Goal: Obtain resource: Download file/media

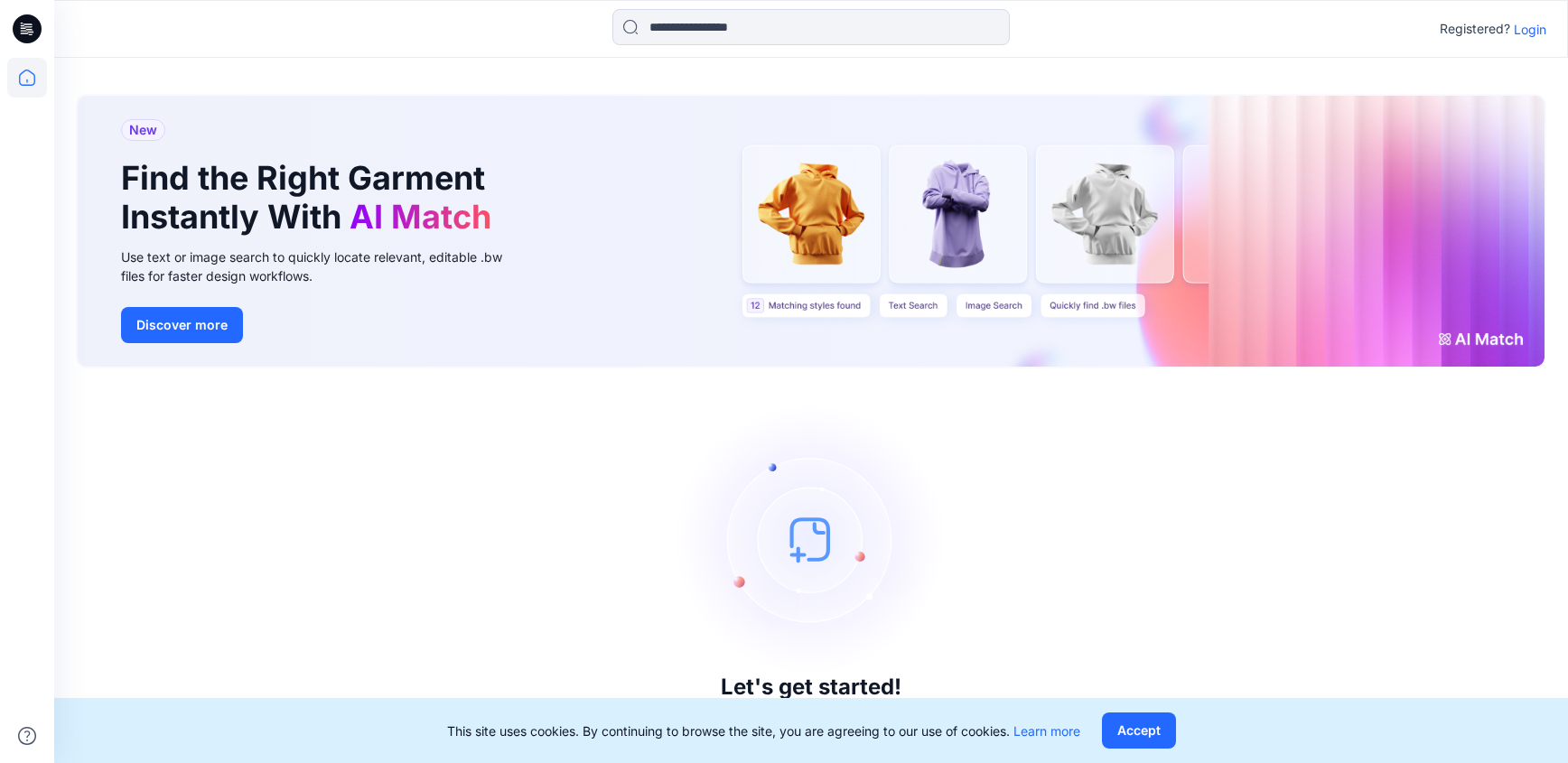
click at [1544, 26] on p "Login" at bounding box center [1530, 29] width 33 height 19
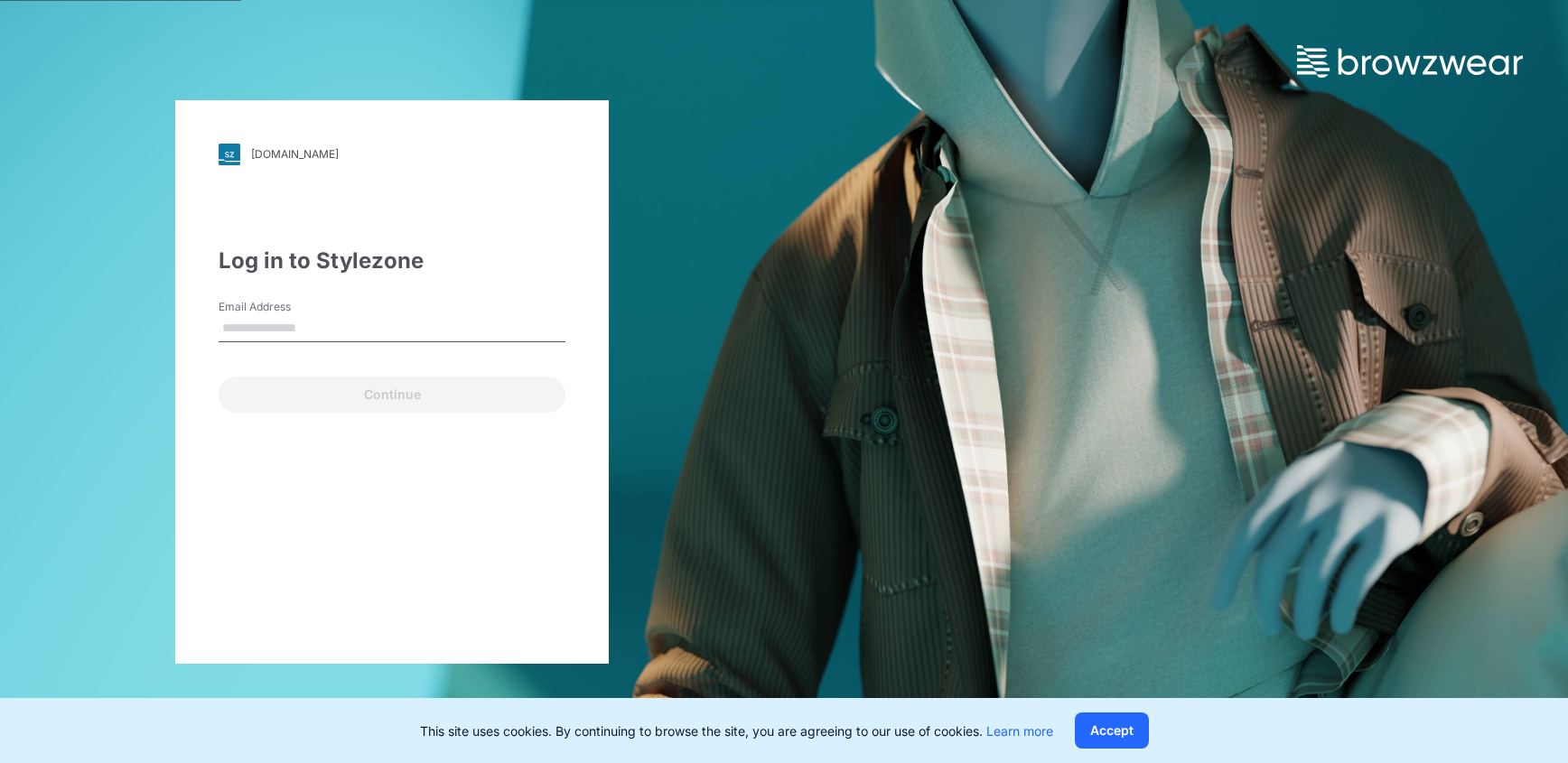
type input "**********"
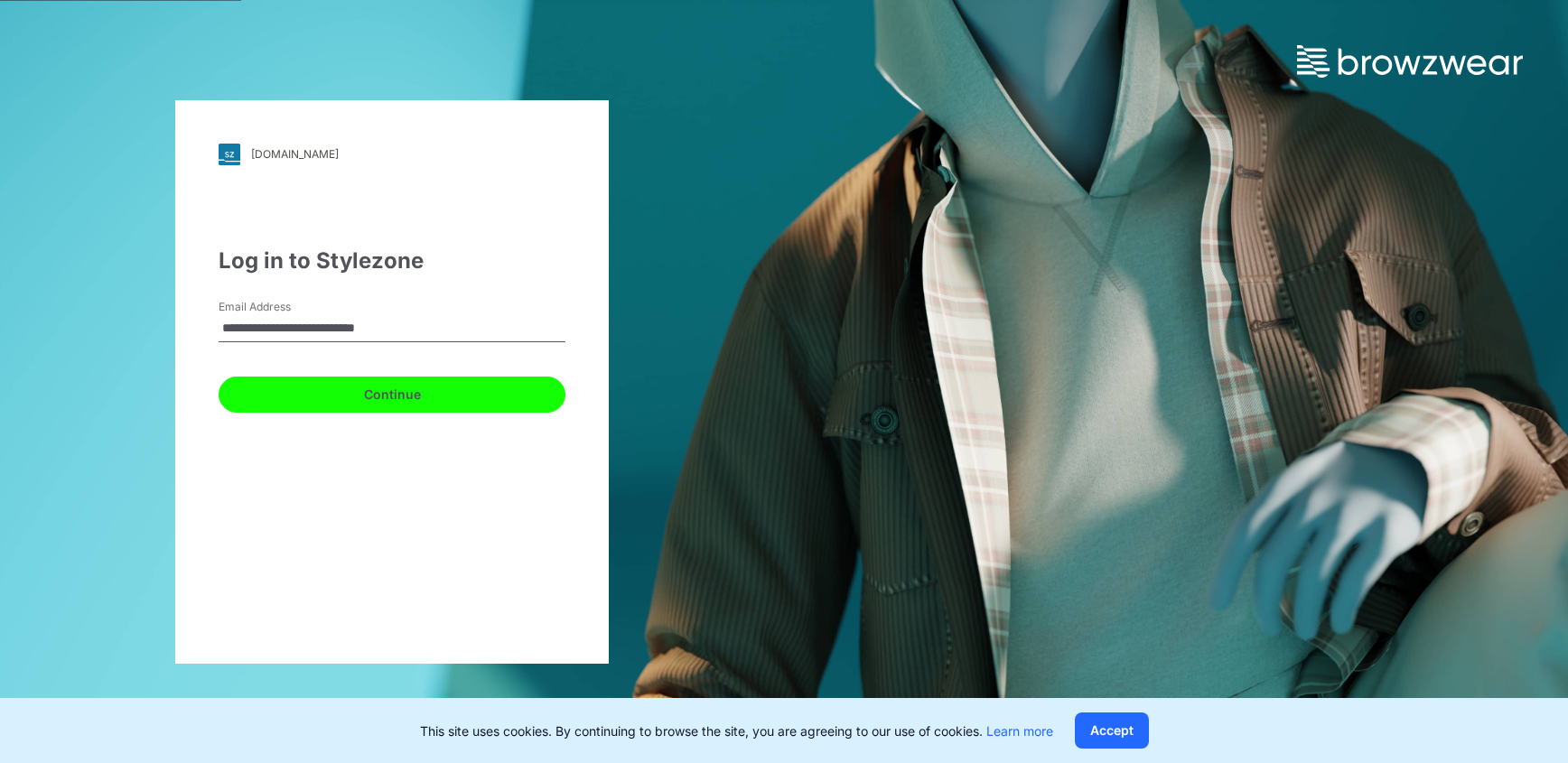
click at [324, 388] on button "Continue" at bounding box center [392, 395] width 347 height 36
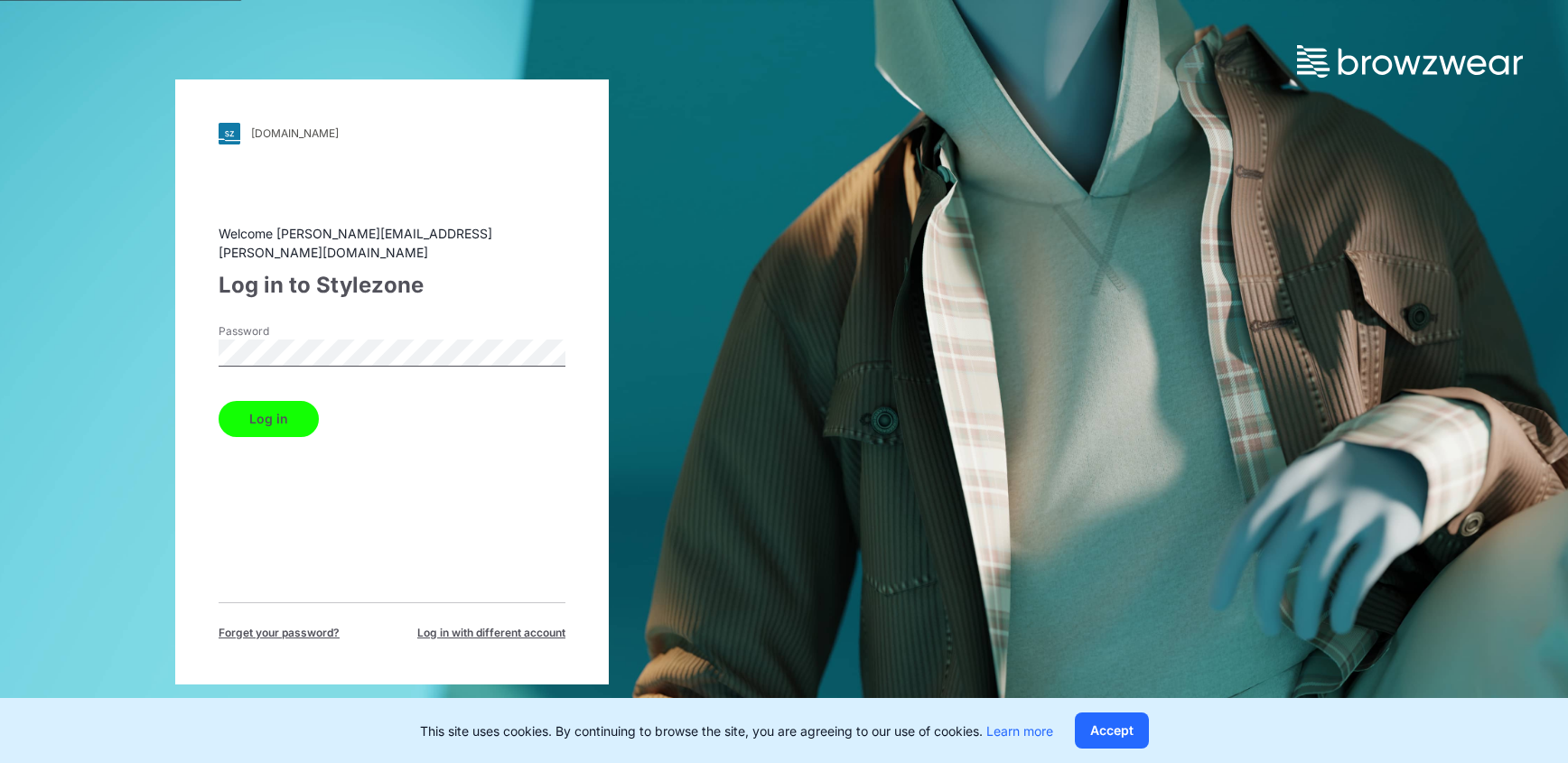
click at [287, 404] on button "Log in" at bounding box center [269, 419] width 100 height 36
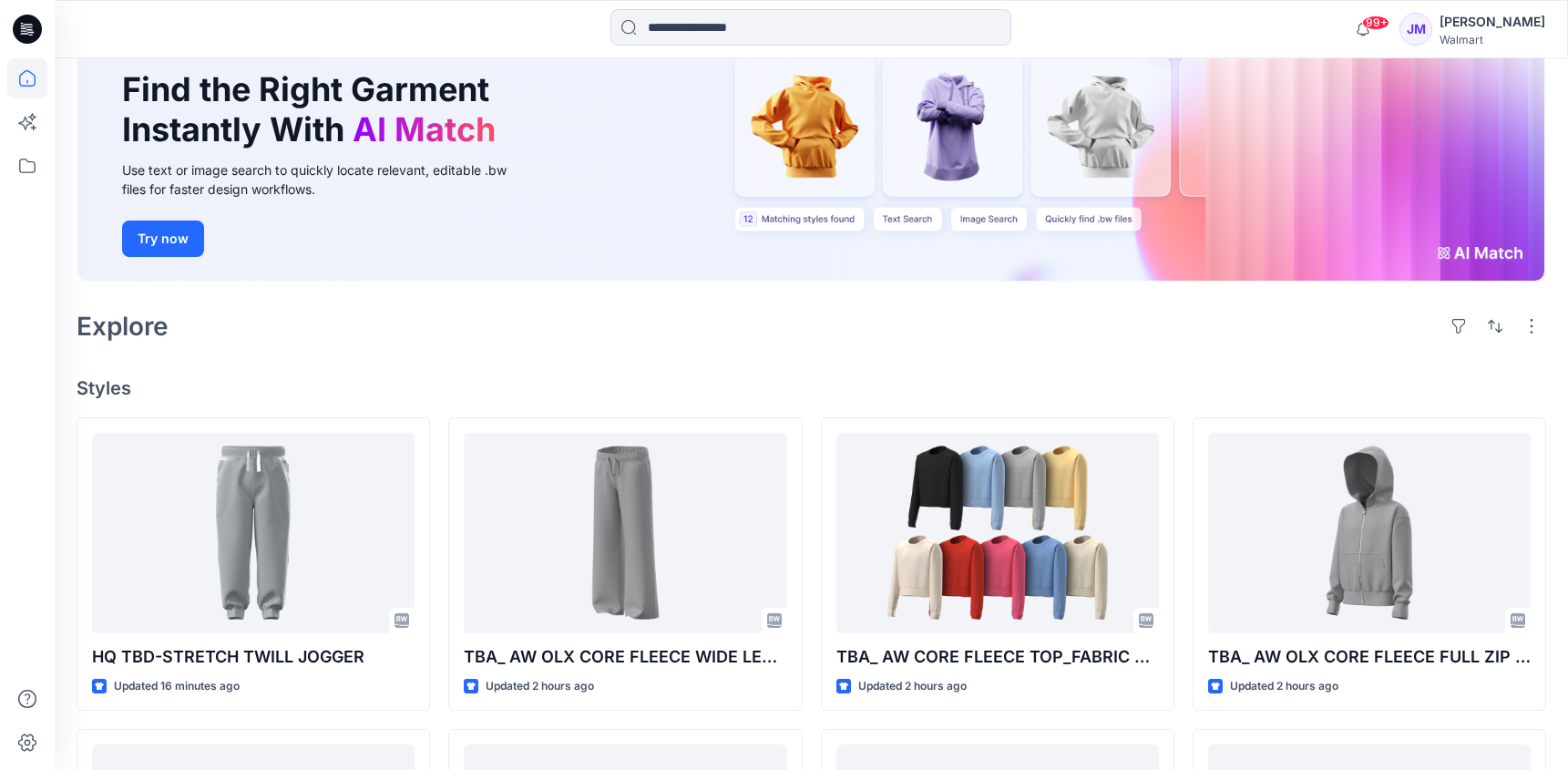
scroll to position [182, 0]
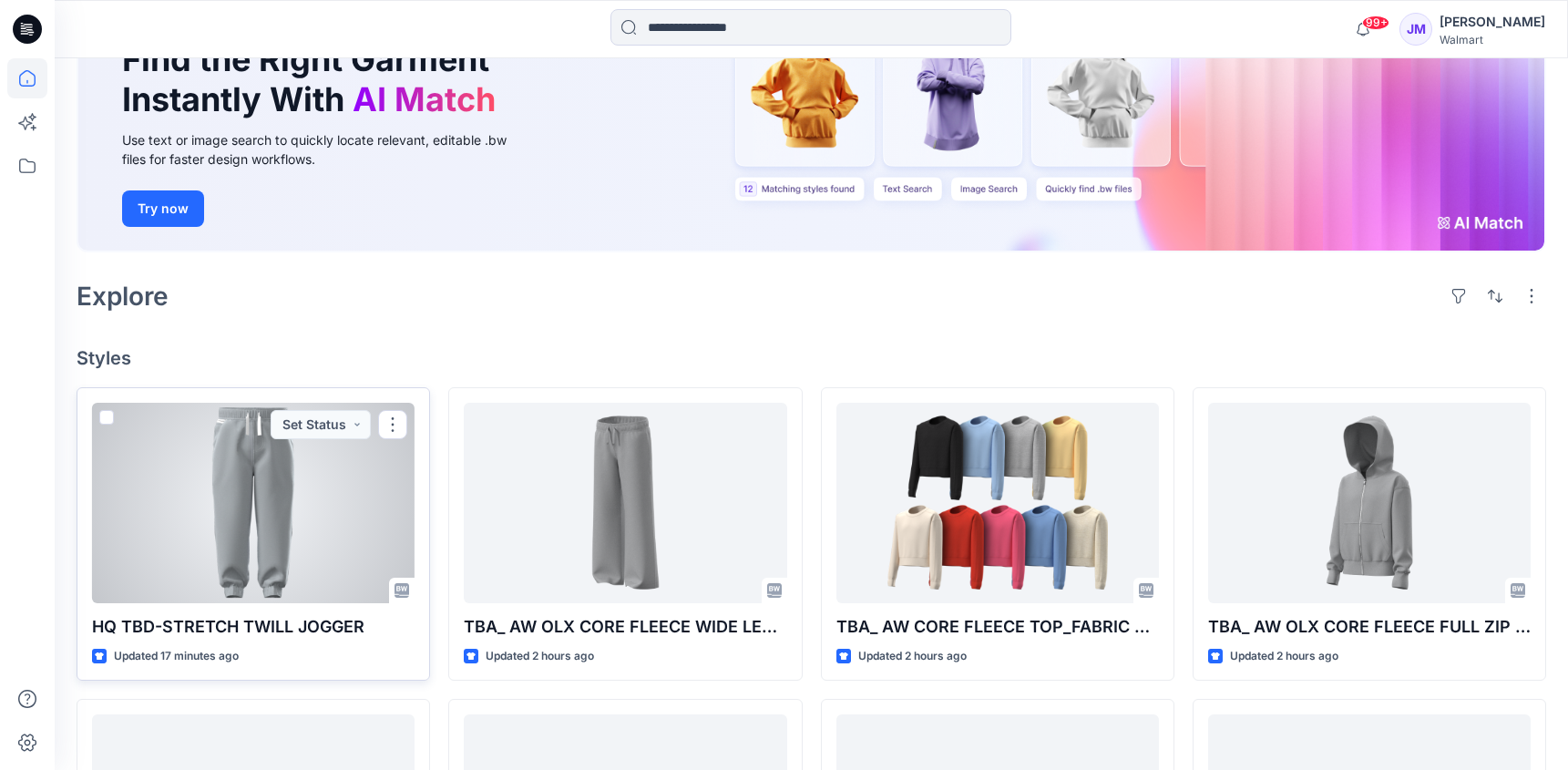
click at [238, 510] on div at bounding box center [254, 503] width 323 height 201
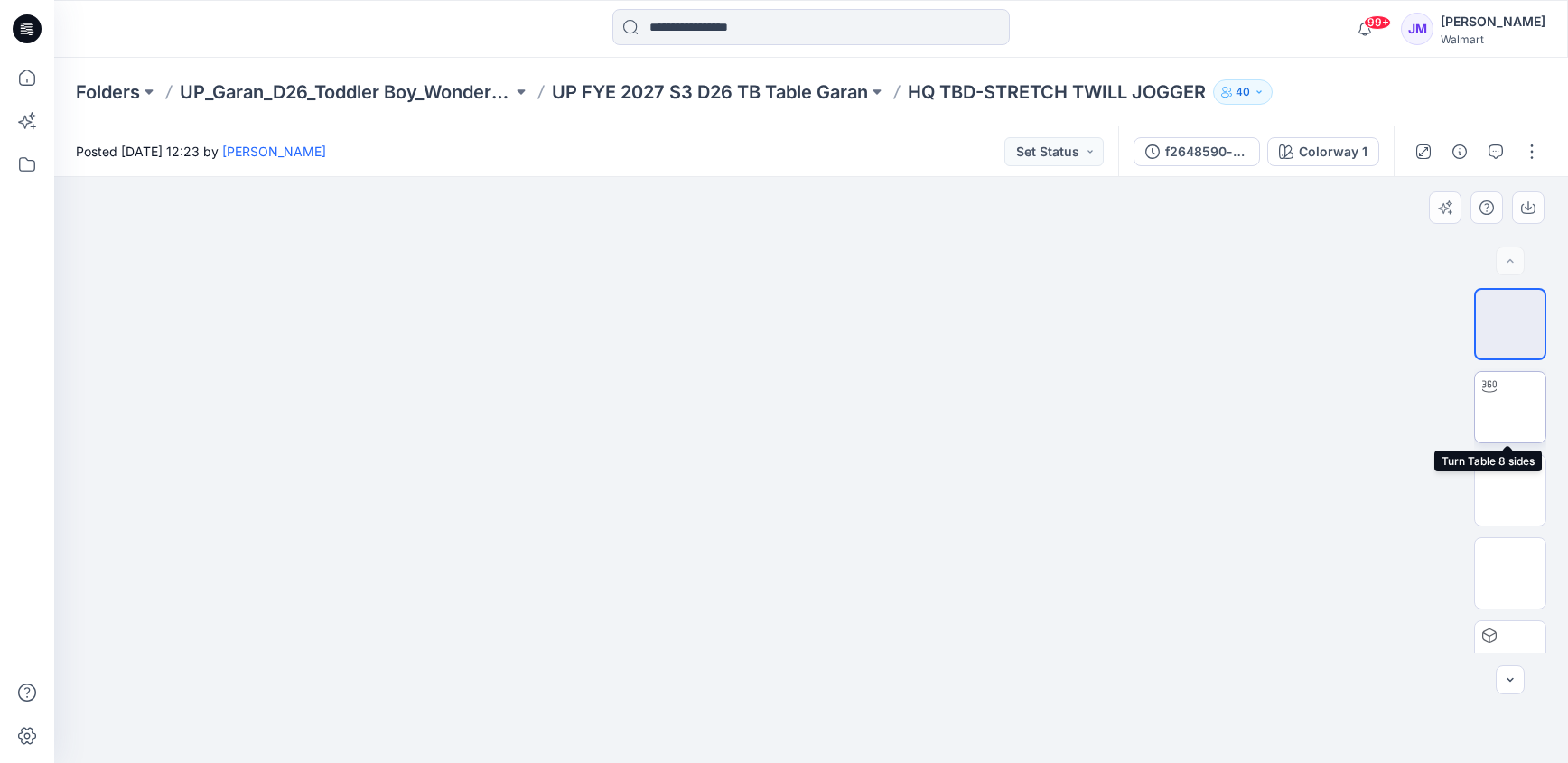
click at [1510, 407] on img at bounding box center [1510, 407] width 0 height 0
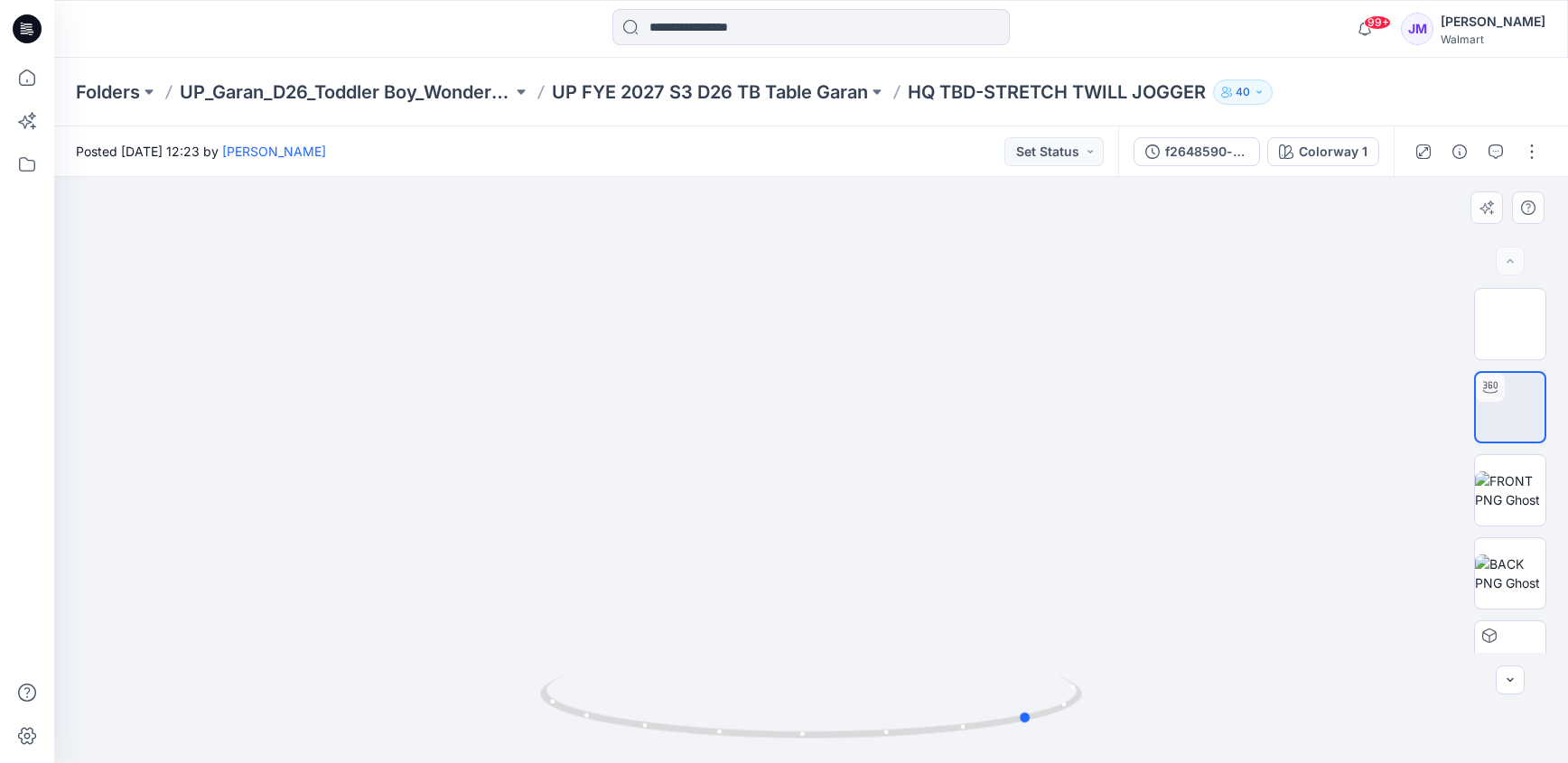
drag, startPoint x: 903, startPoint y: 733, endPoint x: 1126, endPoint y: 706, distance: 224.6
click at [1126, 706] on div at bounding box center [811, 470] width 1514 height 586
drag, startPoint x: 937, startPoint y: 737, endPoint x: 978, endPoint y: 717, distance: 45.6
click at [978, 717] on icon at bounding box center [813, 709] width 546 height 68
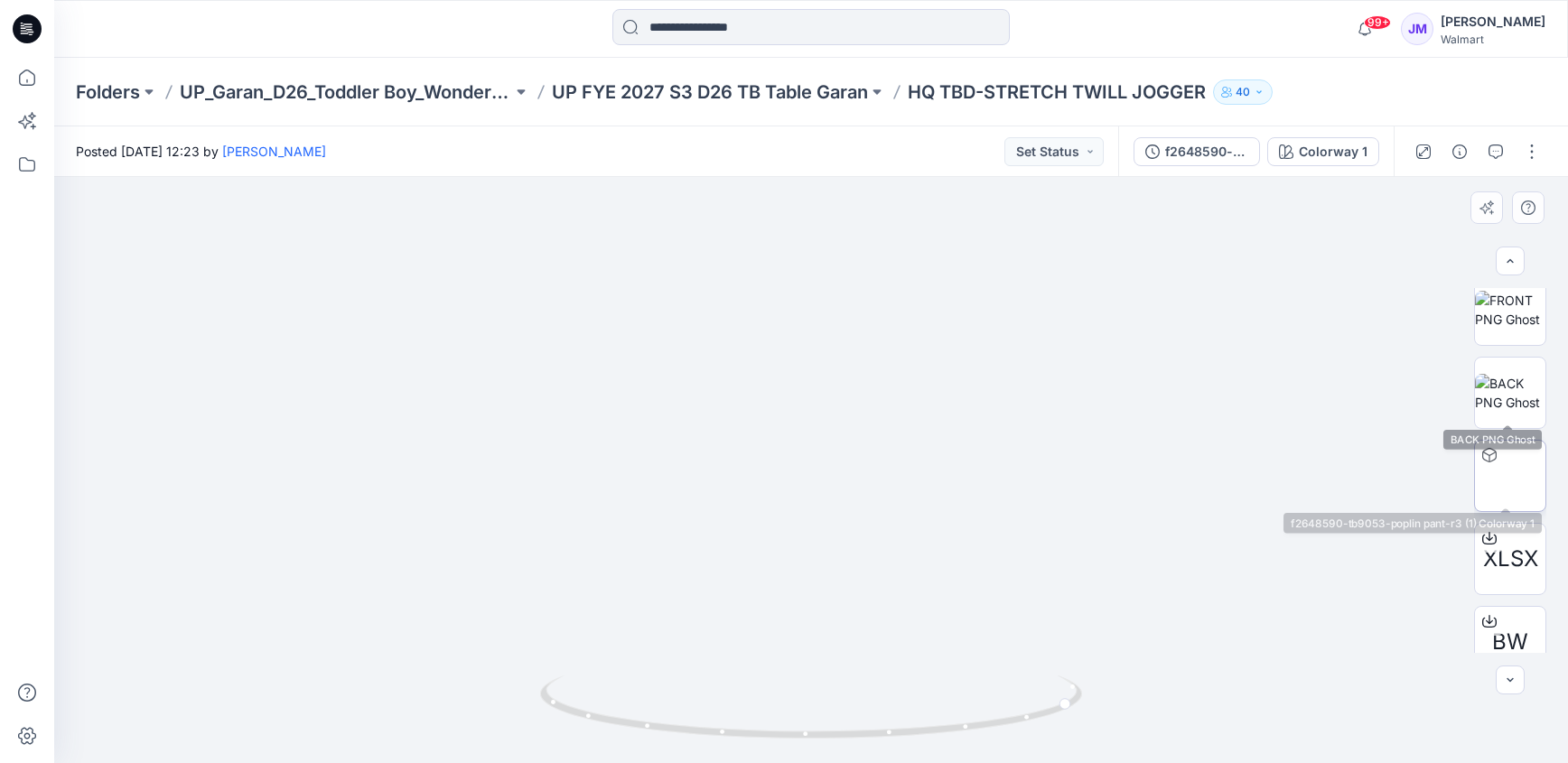
scroll to position [206, 0]
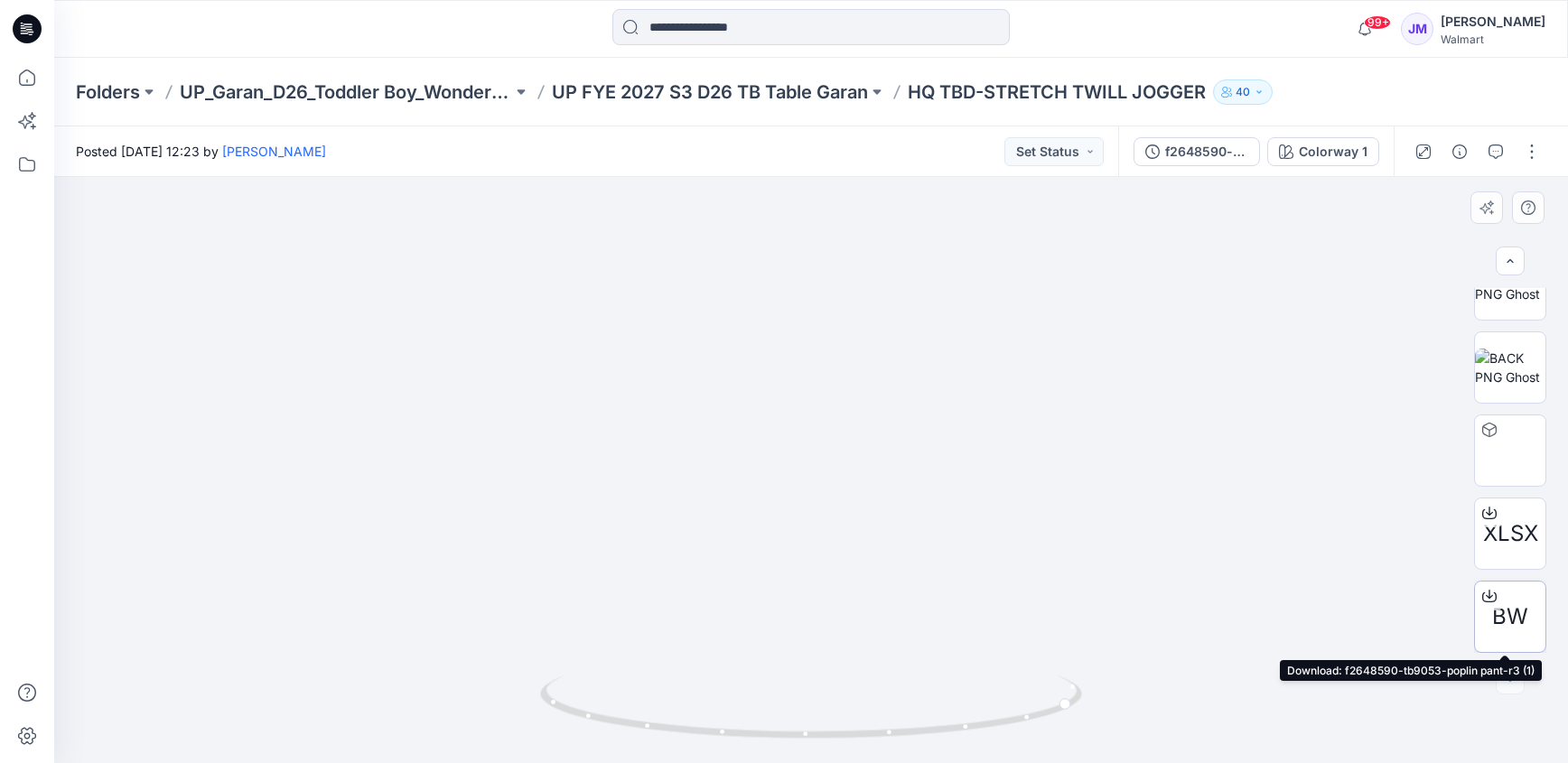
click at [1485, 600] on icon at bounding box center [1489, 596] width 14 height 14
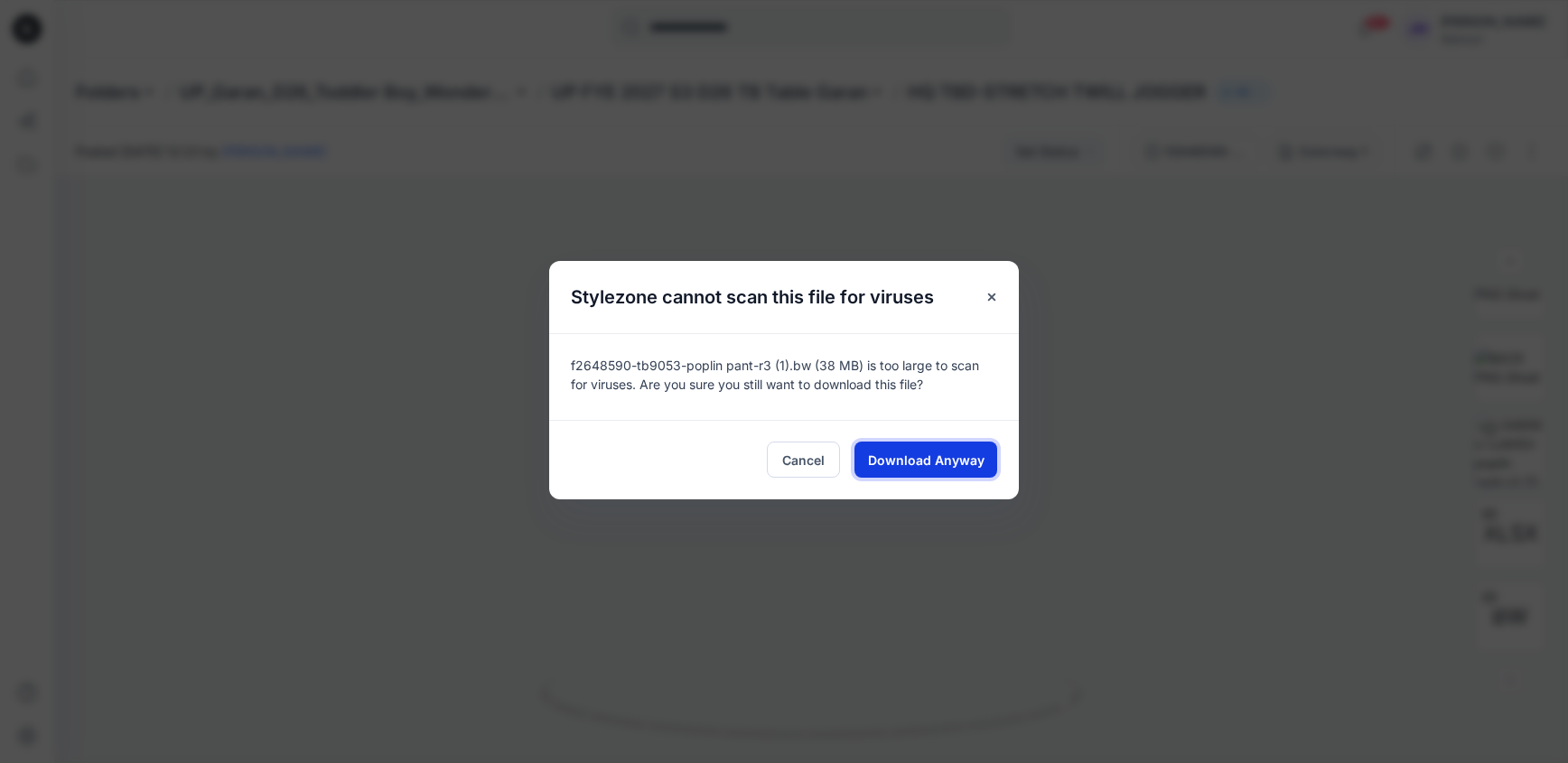
click at [917, 467] on span "Download Anyway" at bounding box center [926, 459] width 117 height 19
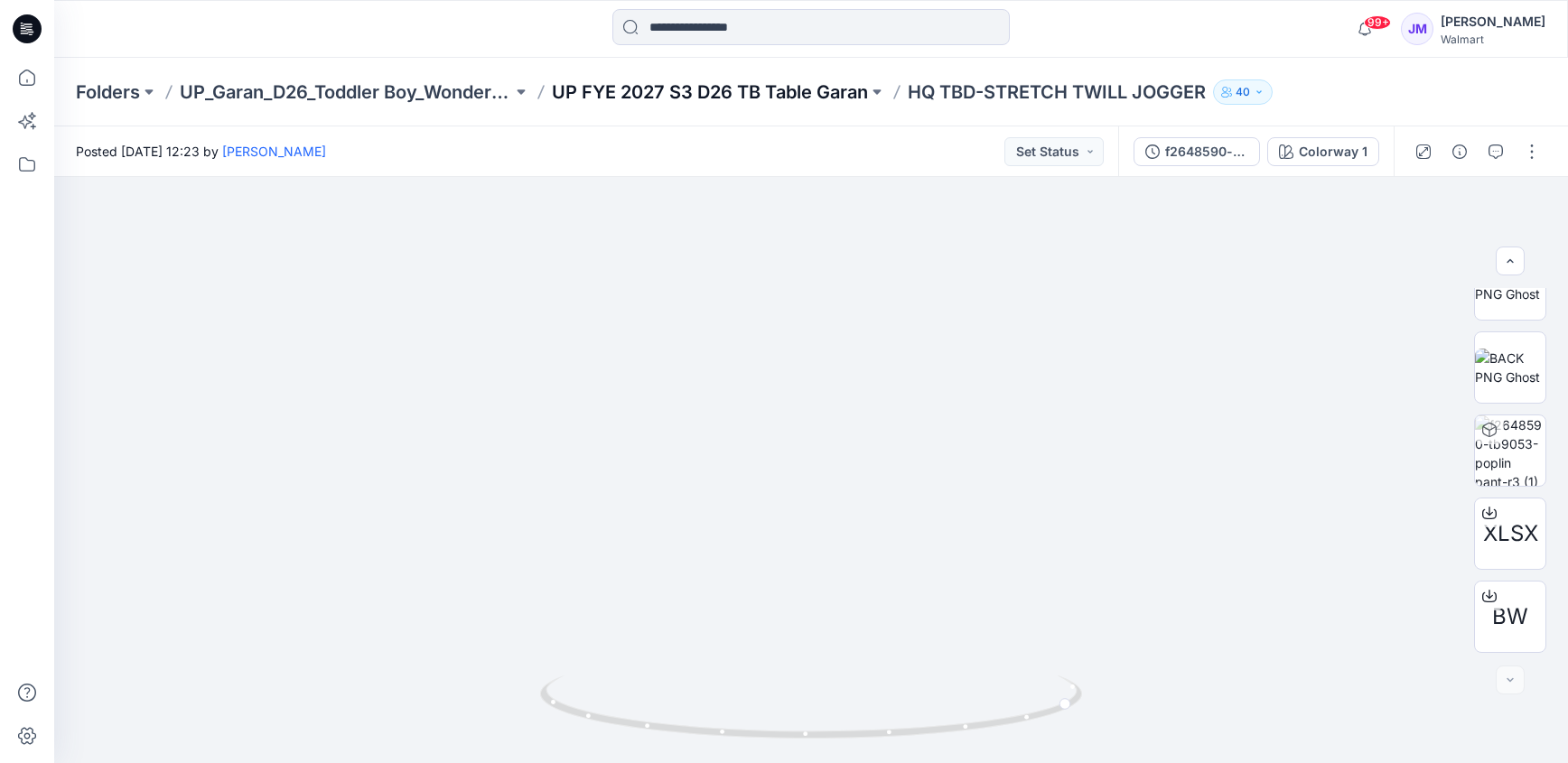
click at [739, 99] on p "UP FYE 2027 S3 D26 TB Table Garan" at bounding box center [710, 92] width 316 height 25
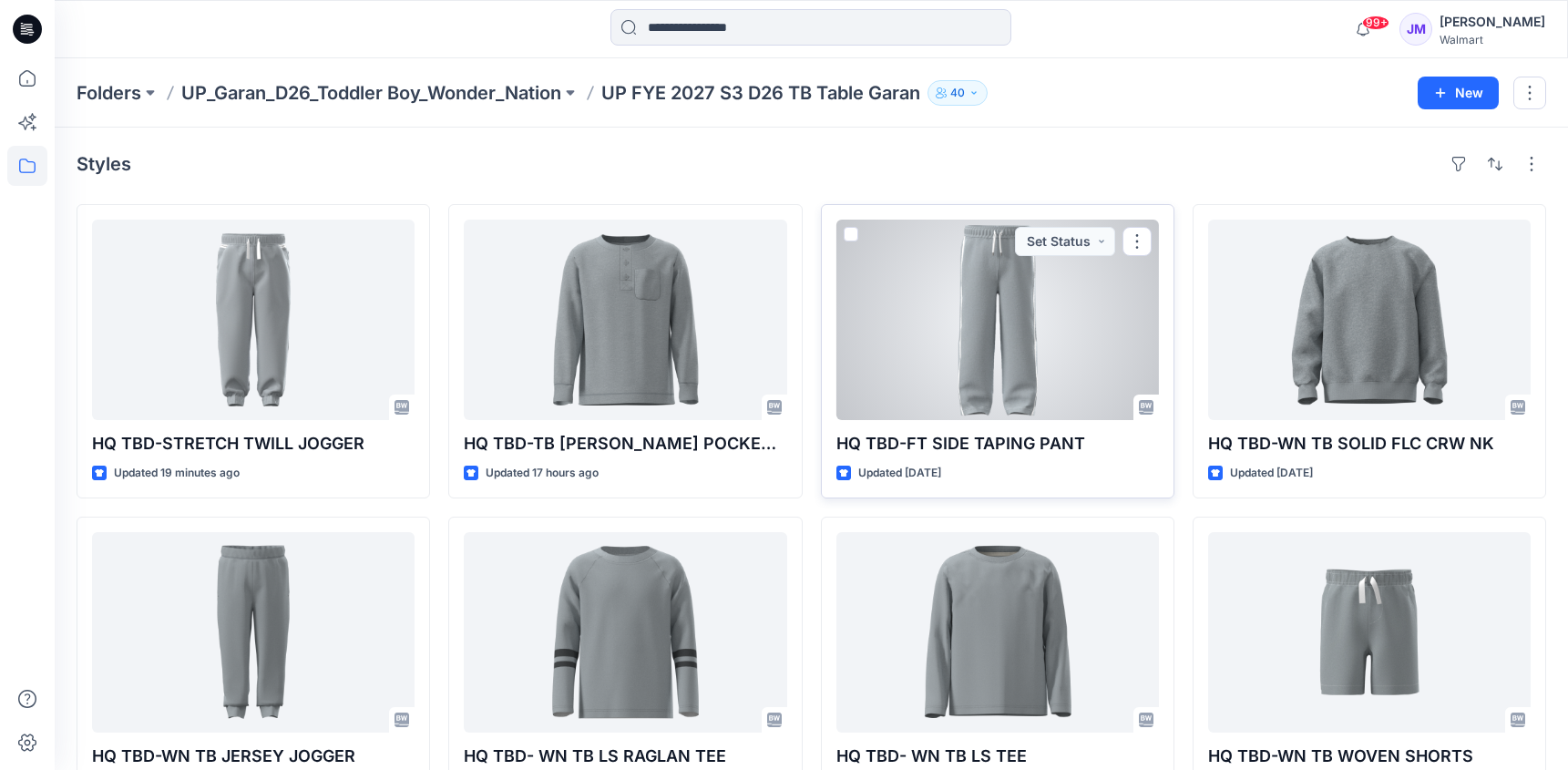
click at [1012, 334] on div at bounding box center [998, 320] width 323 height 201
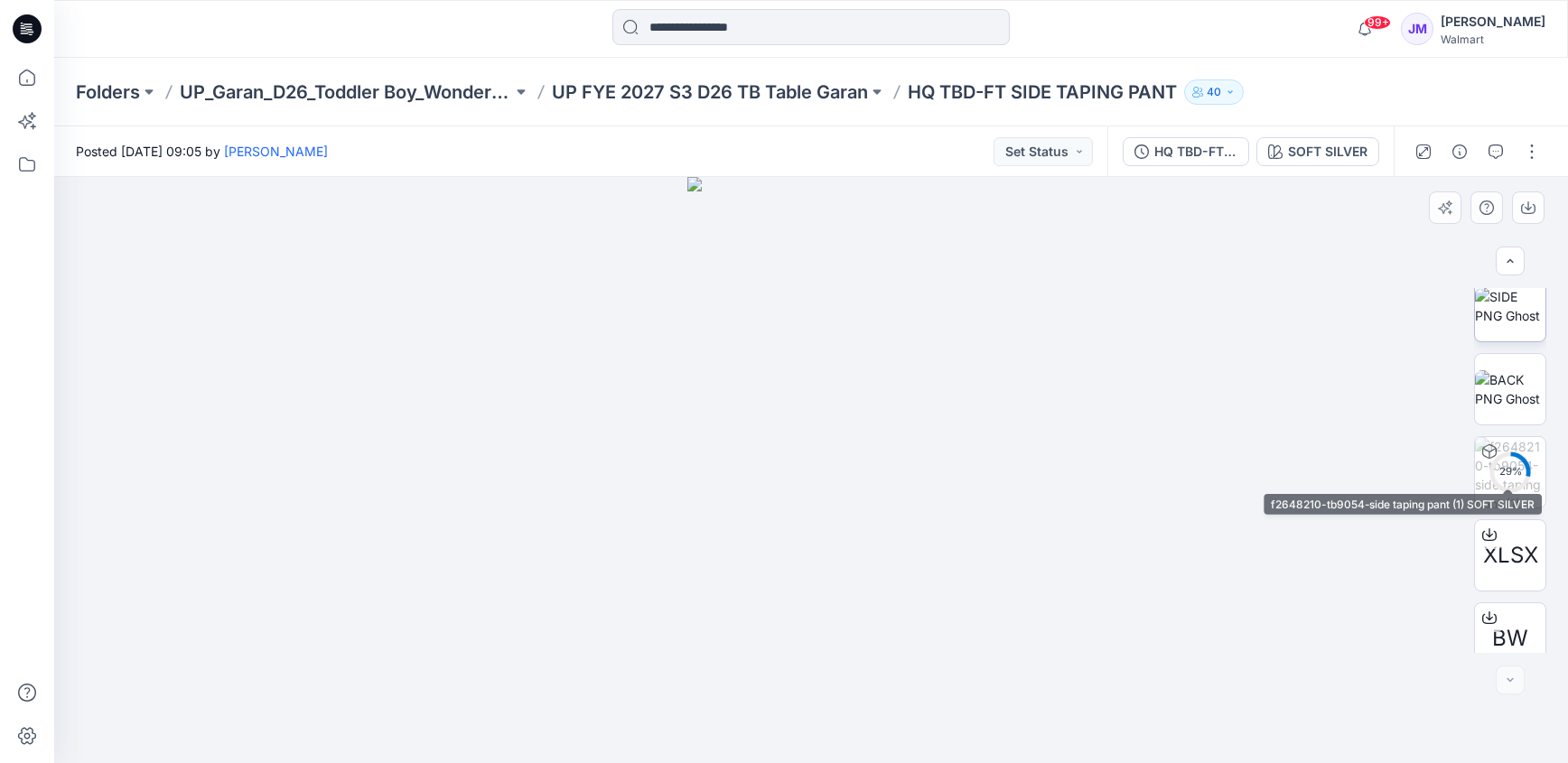
scroll to position [289, 0]
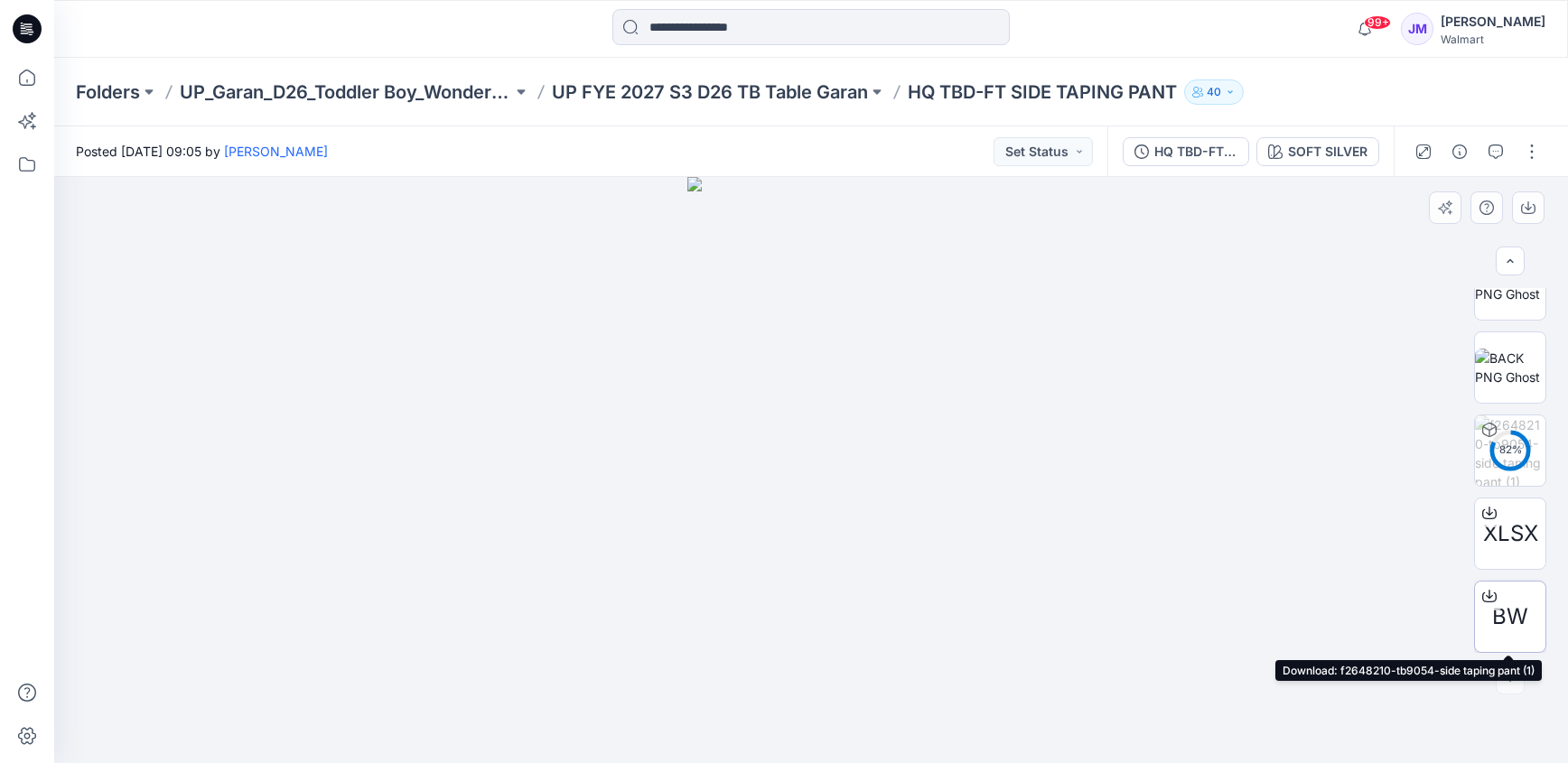
click at [1482, 598] on icon at bounding box center [1489, 596] width 14 height 14
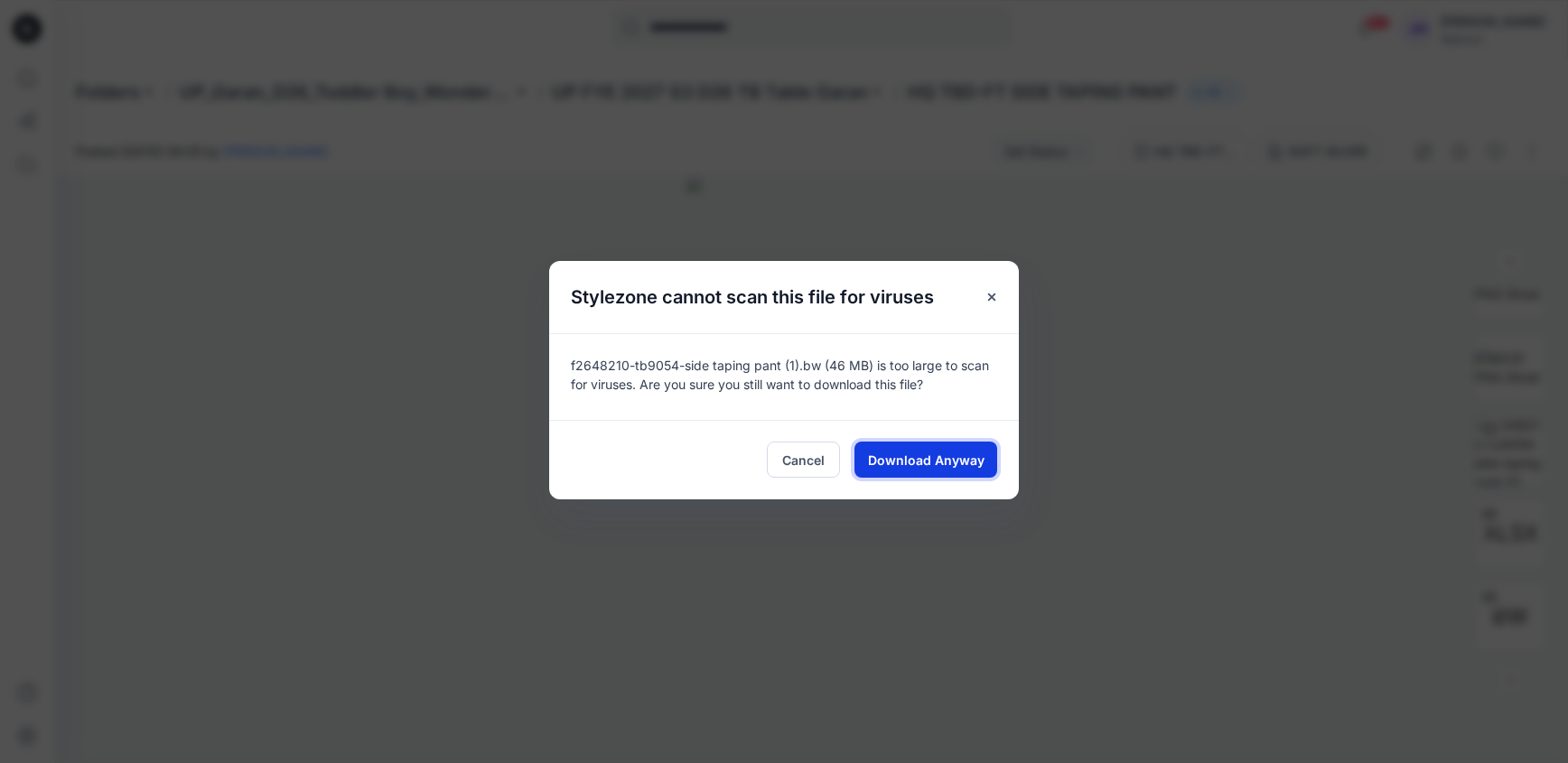
click at [927, 461] on span "Download Anyway" at bounding box center [926, 459] width 117 height 19
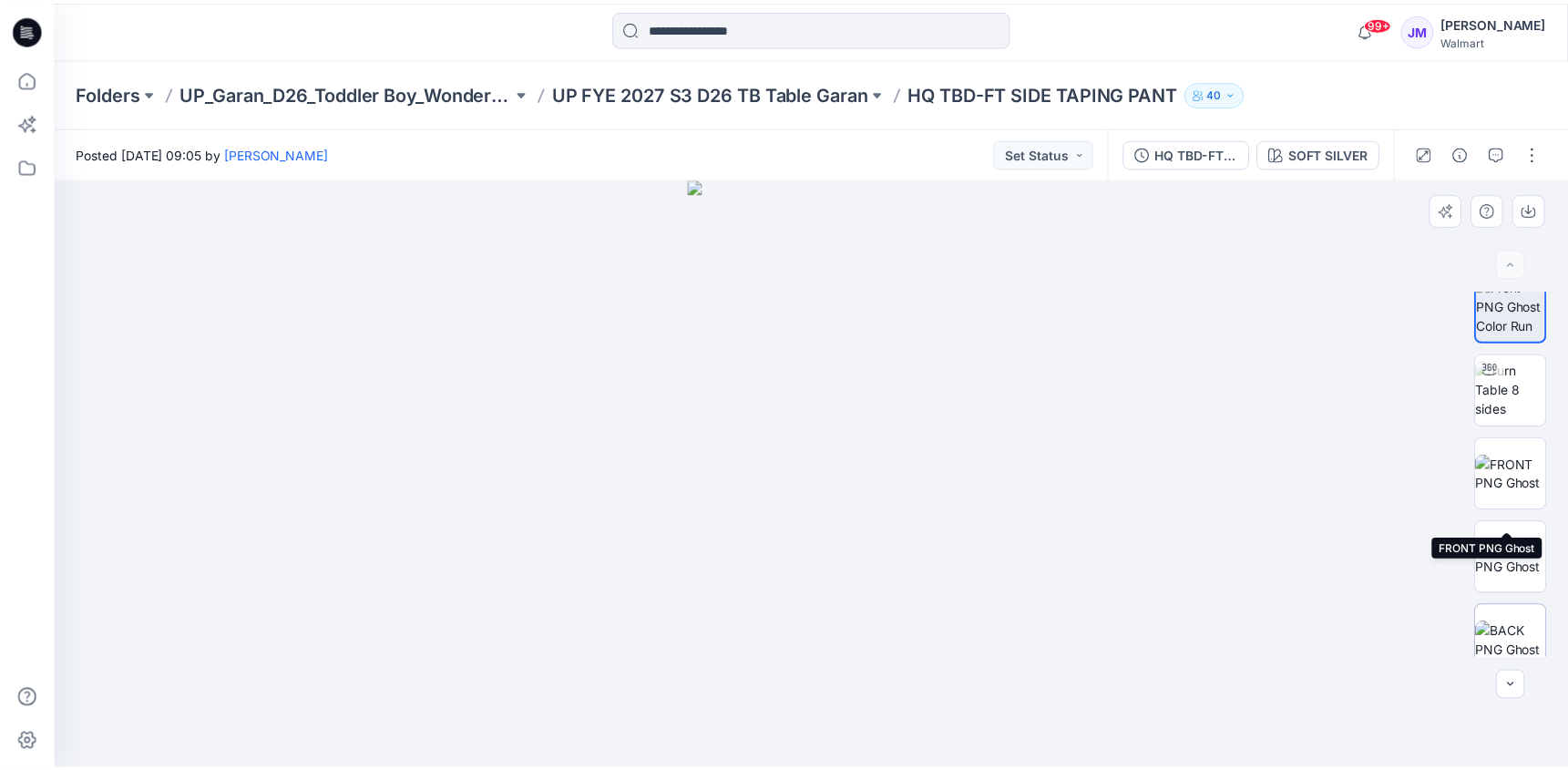
scroll to position [0, 0]
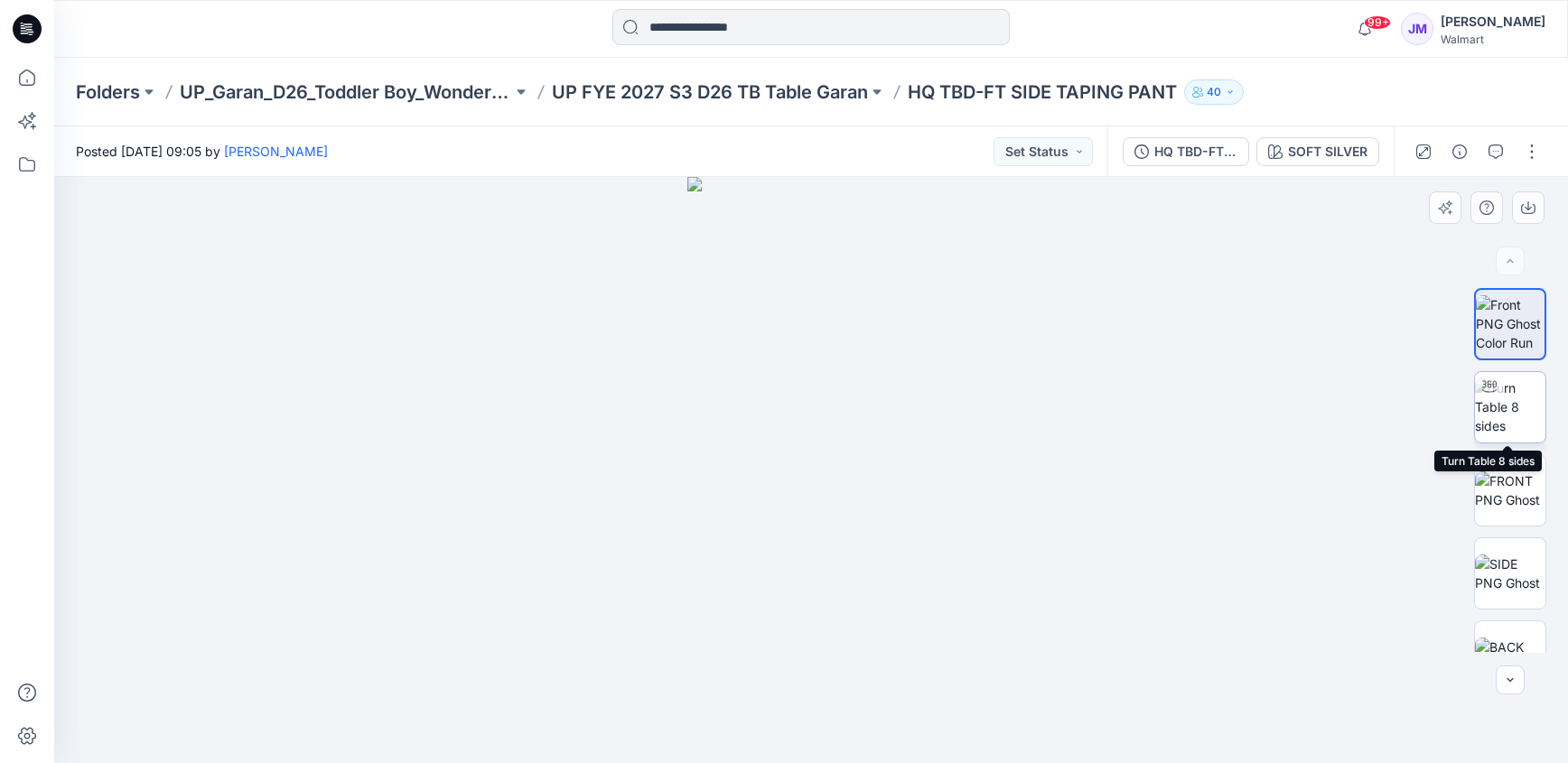
click at [1498, 388] on div at bounding box center [1489, 387] width 29 height 29
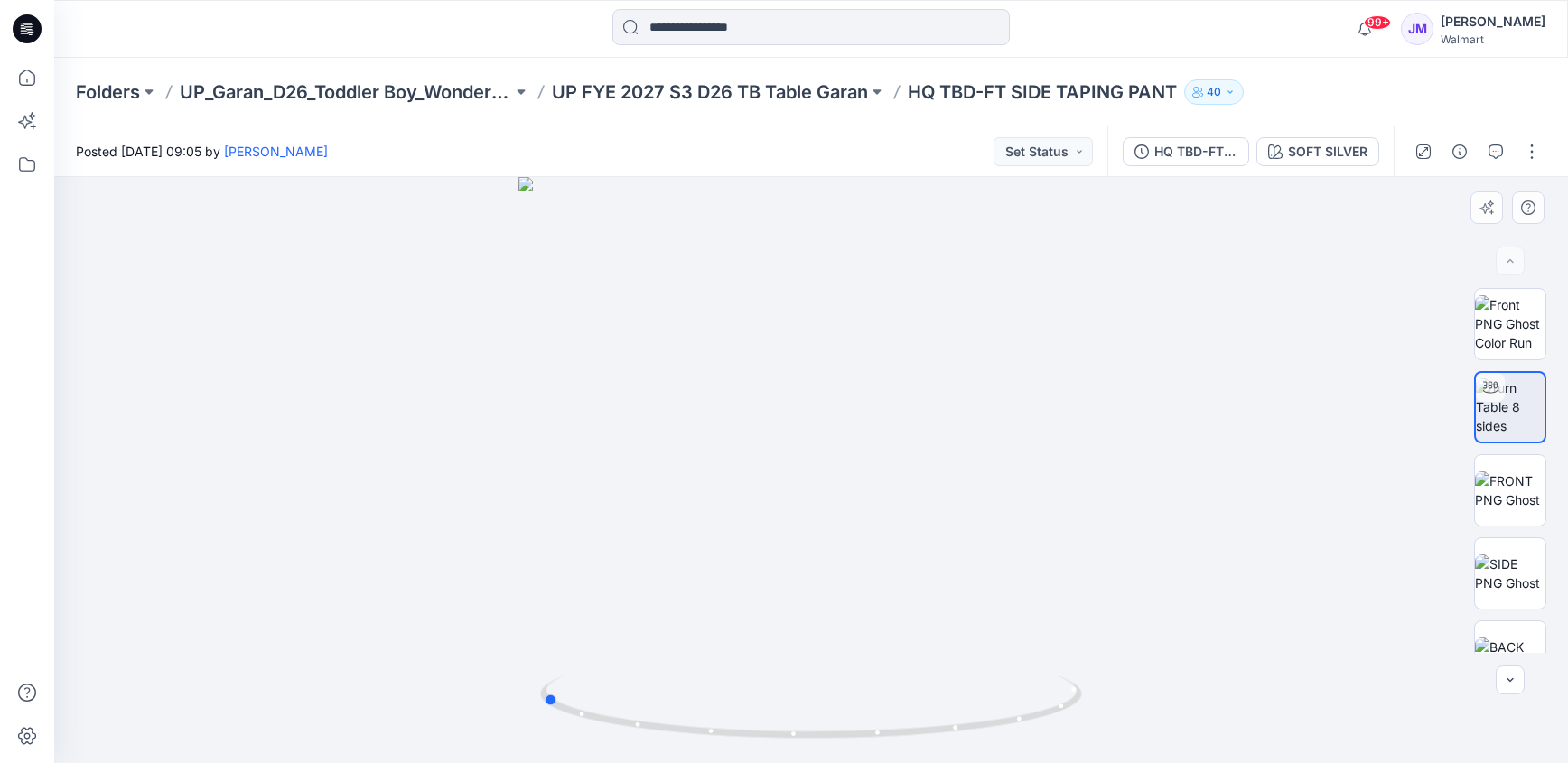
drag, startPoint x: 828, startPoint y: 744, endPoint x: 1101, endPoint y: 692, distance: 277.9
click at [1101, 692] on div at bounding box center [811, 470] width 1514 height 586
drag, startPoint x: 894, startPoint y: 746, endPoint x: 910, endPoint y: 744, distance: 16.1
click at [910, 744] on img at bounding box center [810, 719] width 542 height 88
drag, startPoint x: 839, startPoint y: 744, endPoint x: 1051, endPoint y: 714, distance: 214.1
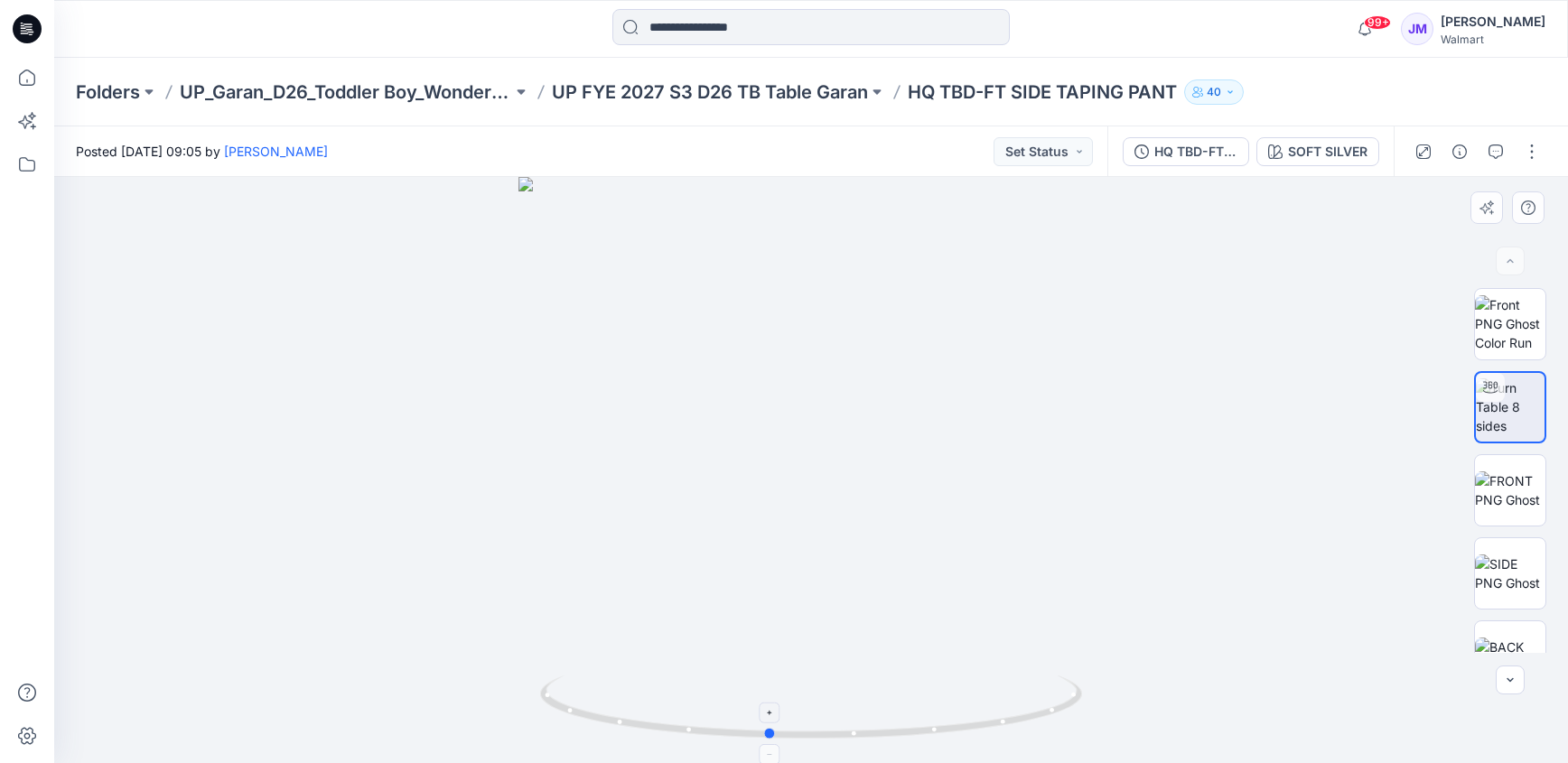
click at [1051, 714] on div at bounding box center [811, 470] width 1514 height 586
click at [723, 90] on p "UP FYE 2027 S3 D26 TB Table Garan" at bounding box center [710, 92] width 316 height 25
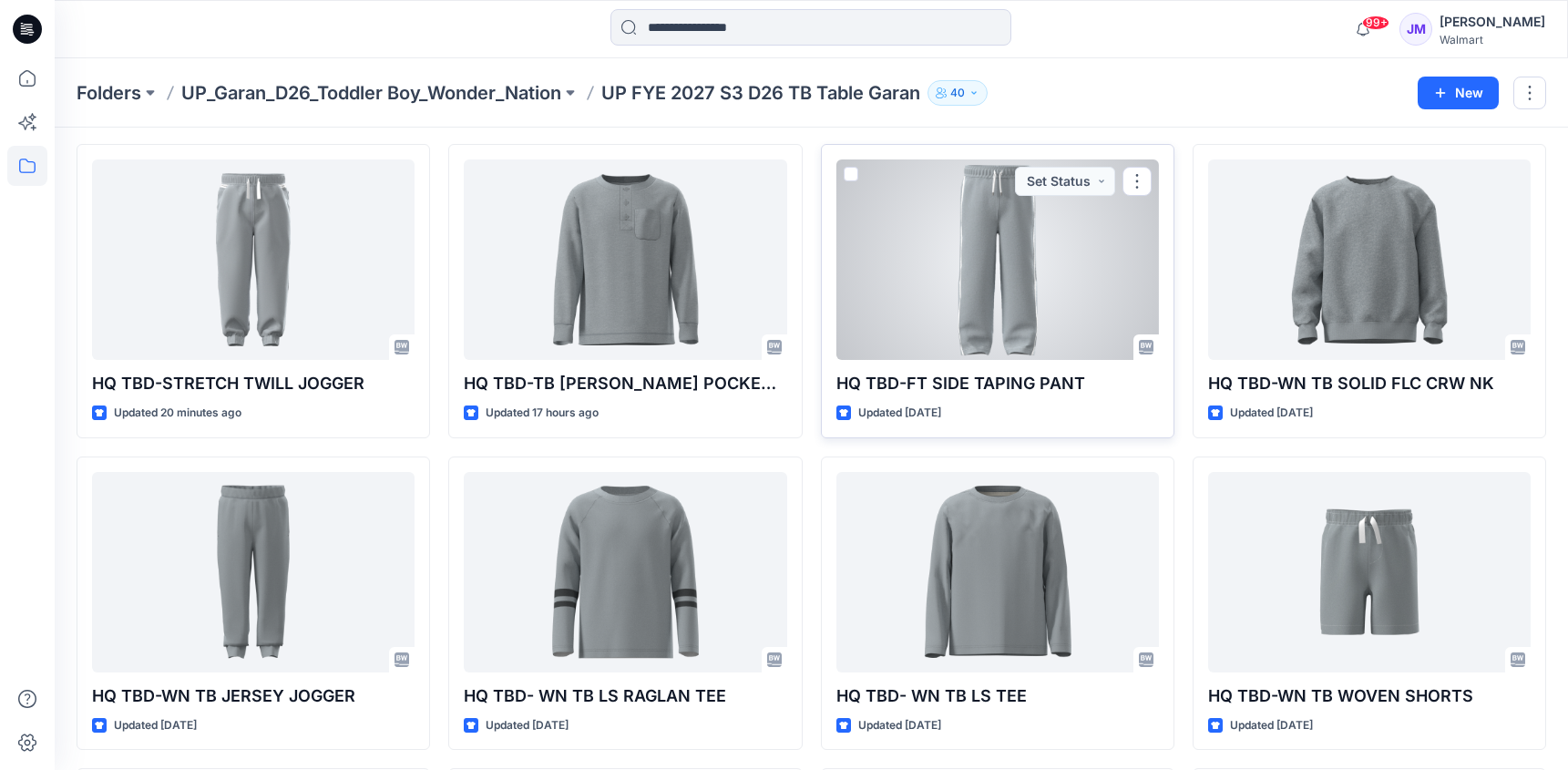
scroll to position [61, 0]
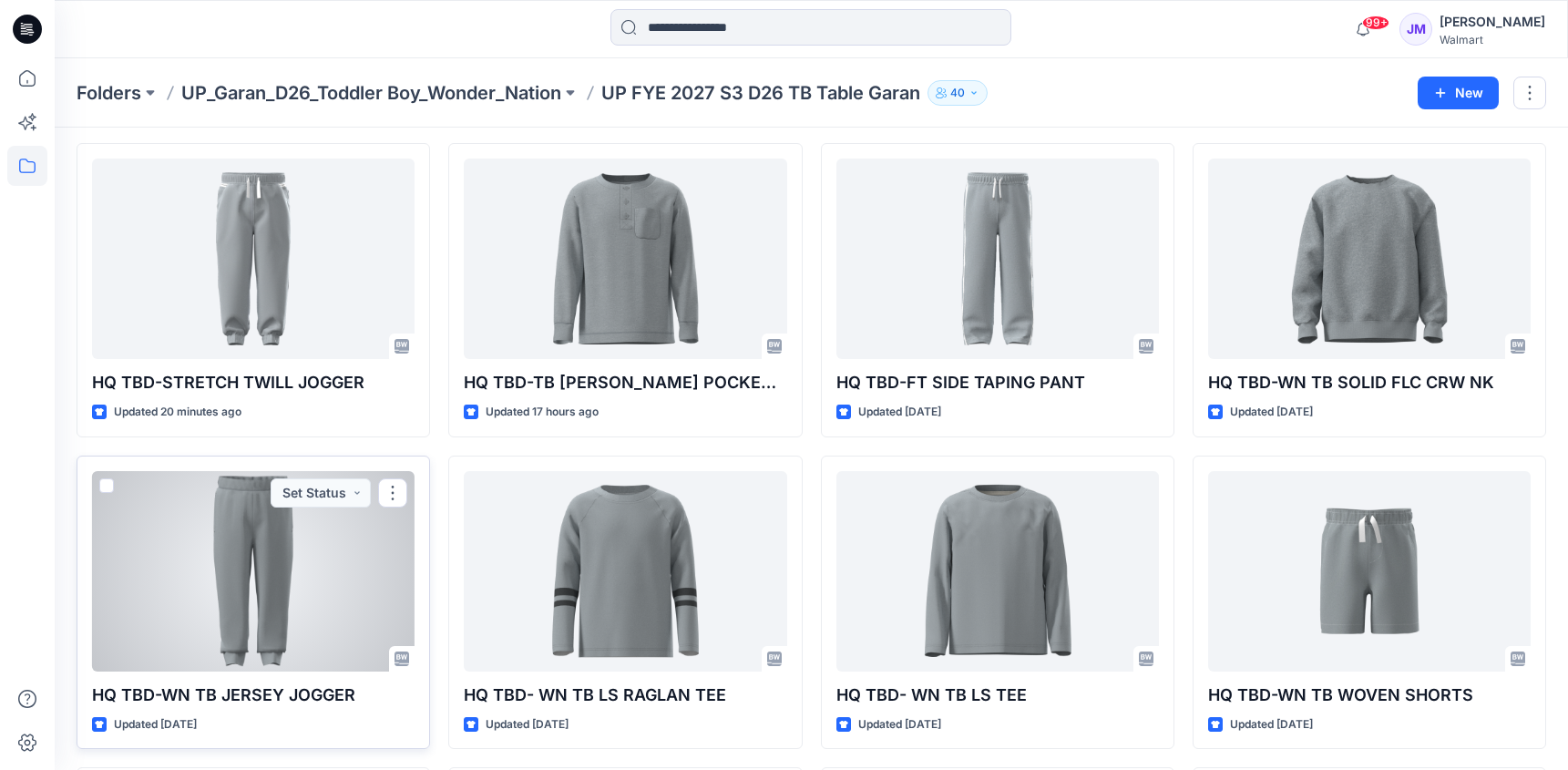
click at [301, 606] on div at bounding box center [254, 571] width 323 height 201
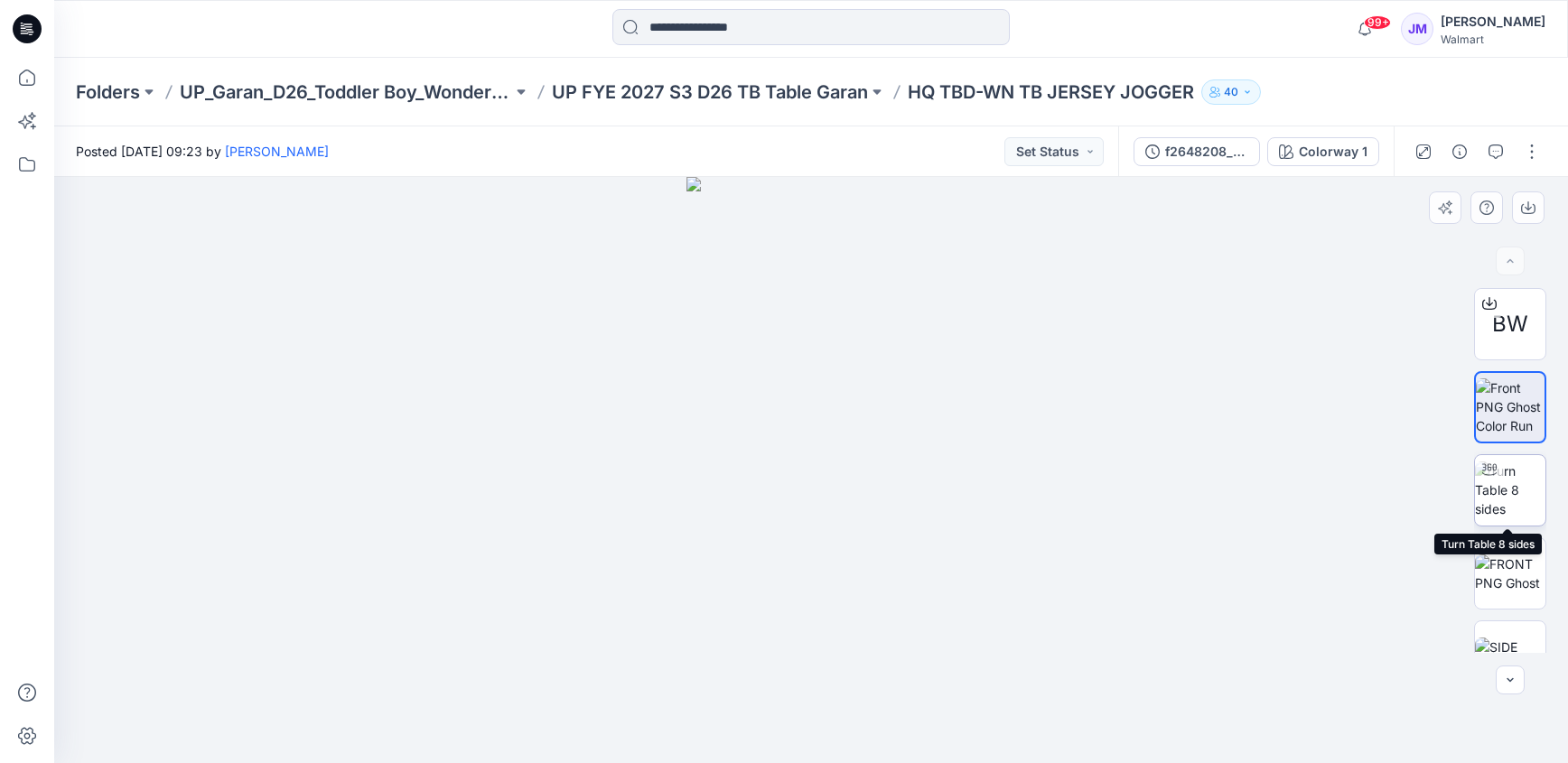
click at [1504, 492] on img at bounding box center [1510, 489] width 71 height 57
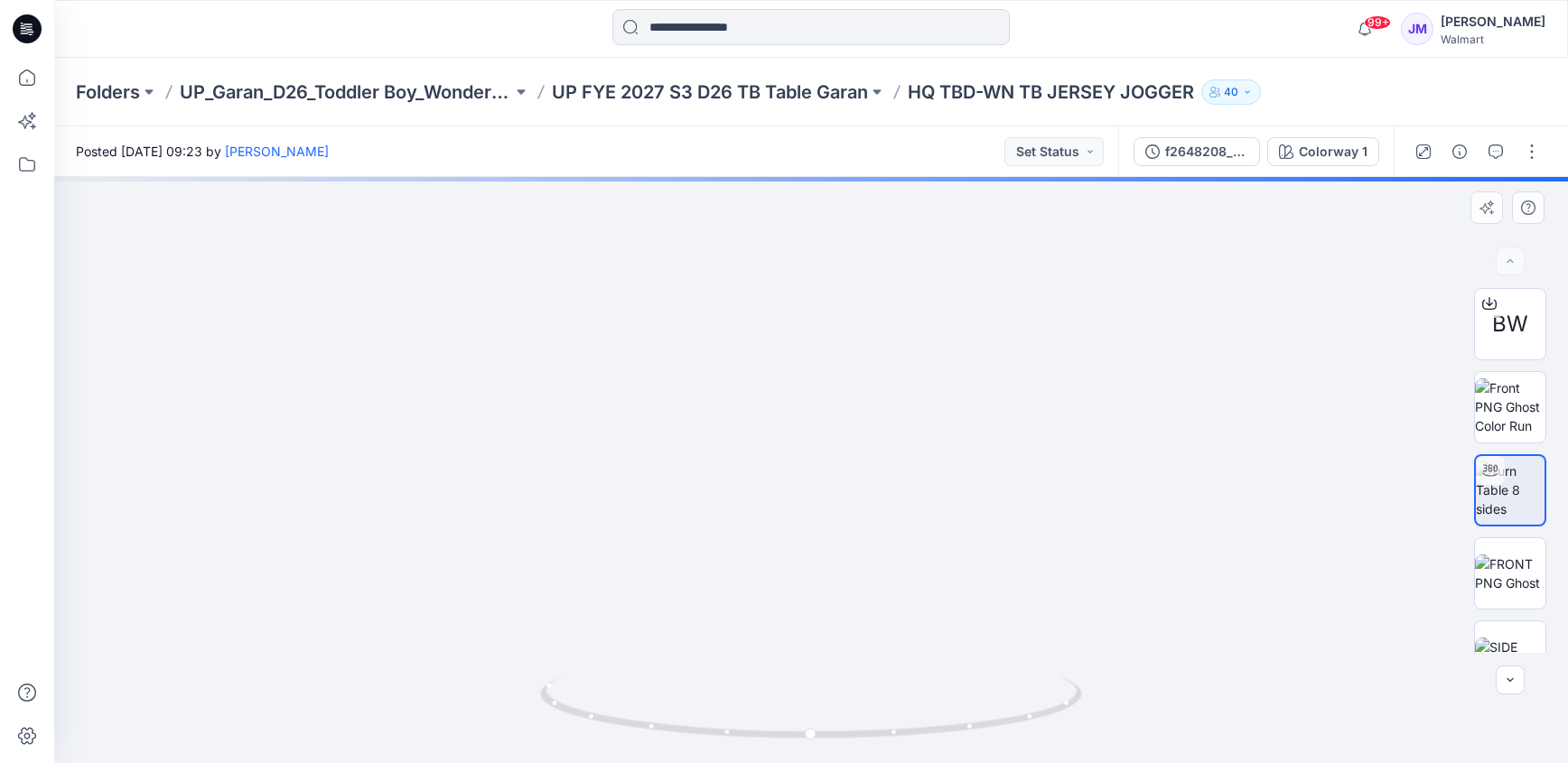
drag, startPoint x: 923, startPoint y: 635, endPoint x: 938, endPoint y: 514, distance: 121.9
click at [938, 514] on img at bounding box center [811, 283] width 1095 height 960
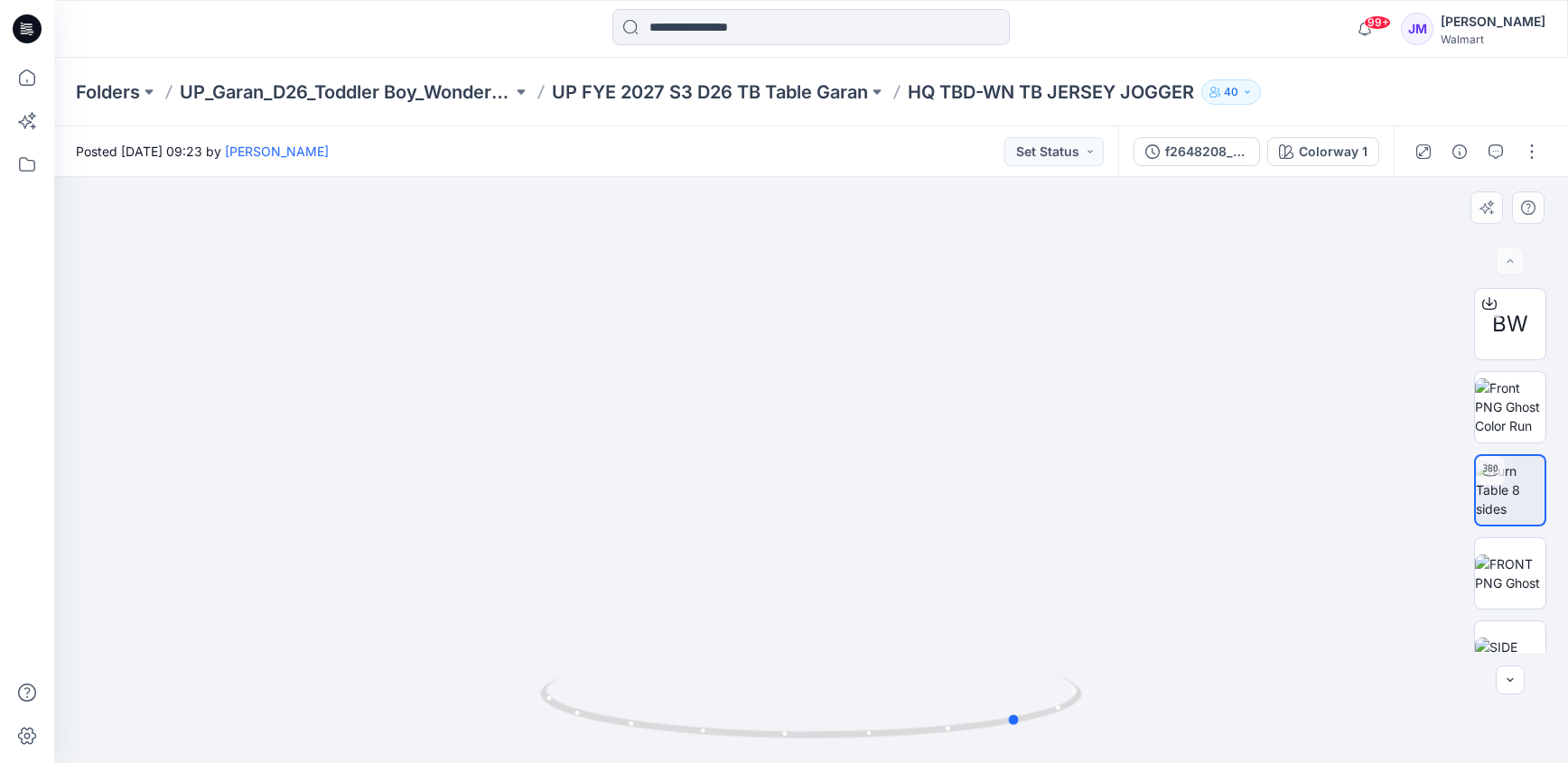
drag, startPoint x: 899, startPoint y: 743, endPoint x: 1110, endPoint y: 711, distance: 213.4
click at [1110, 711] on div at bounding box center [811, 470] width 1514 height 586
drag, startPoint x: 984, startPoint y: 730, endPoint x: 1085, endPoint y: 712, distance: 102.6
click at [1085, 712] on icon at bounding box center [813, 709] width 546 height 68
drag, startPoint x: 1071, startPoint y: 716, endPoint x: 1022, endPoint y: 748, distance: 58.5
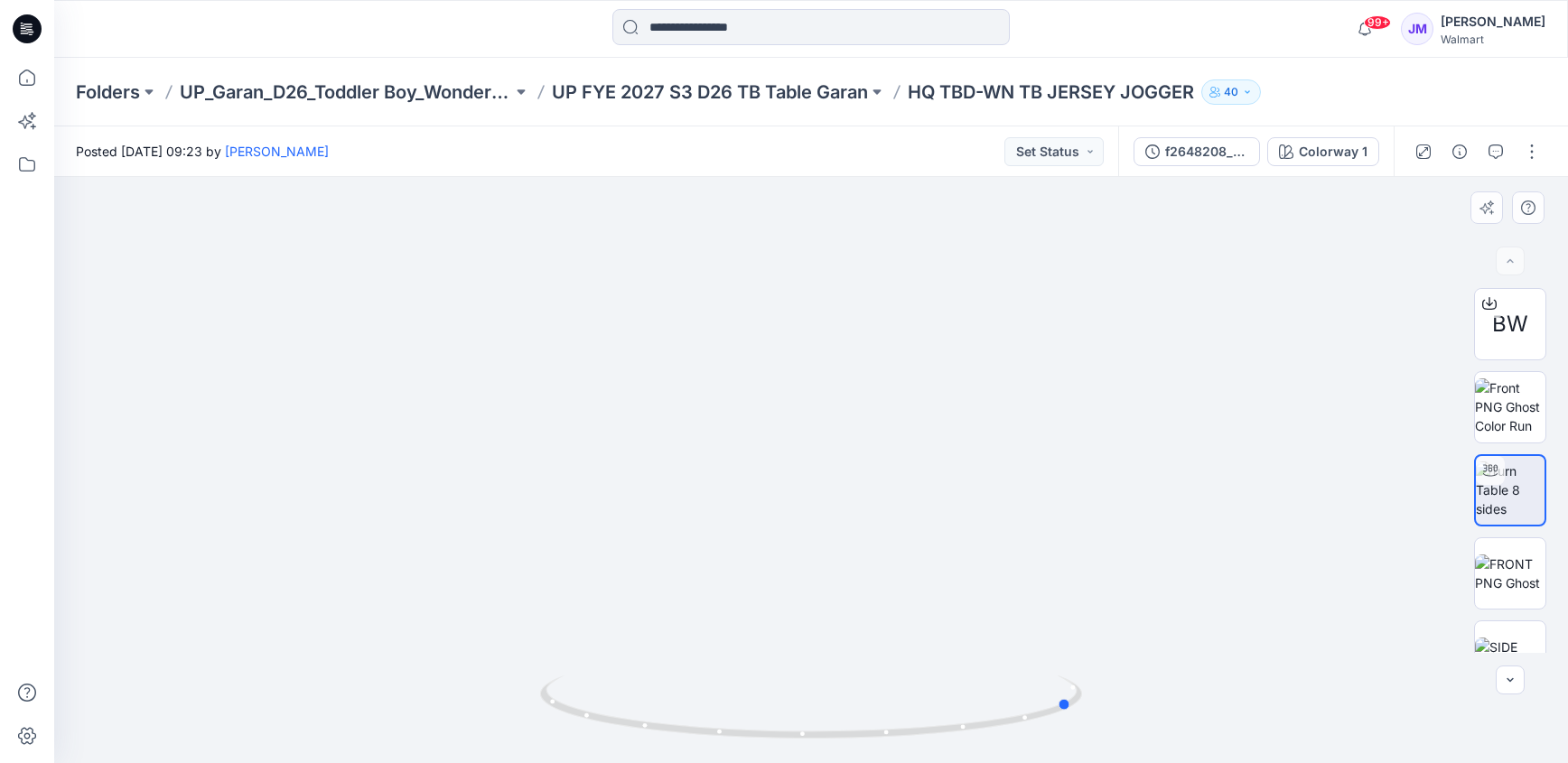
click at [1022, 748] on div at bounding box center [810, 718] width 542 height 90
click at [1224, 441] on img at bounding box center [811, 283] width 1095 height 960
click at [1488, 298] on icon at bounding box center [1489, 304] width 14 height 14
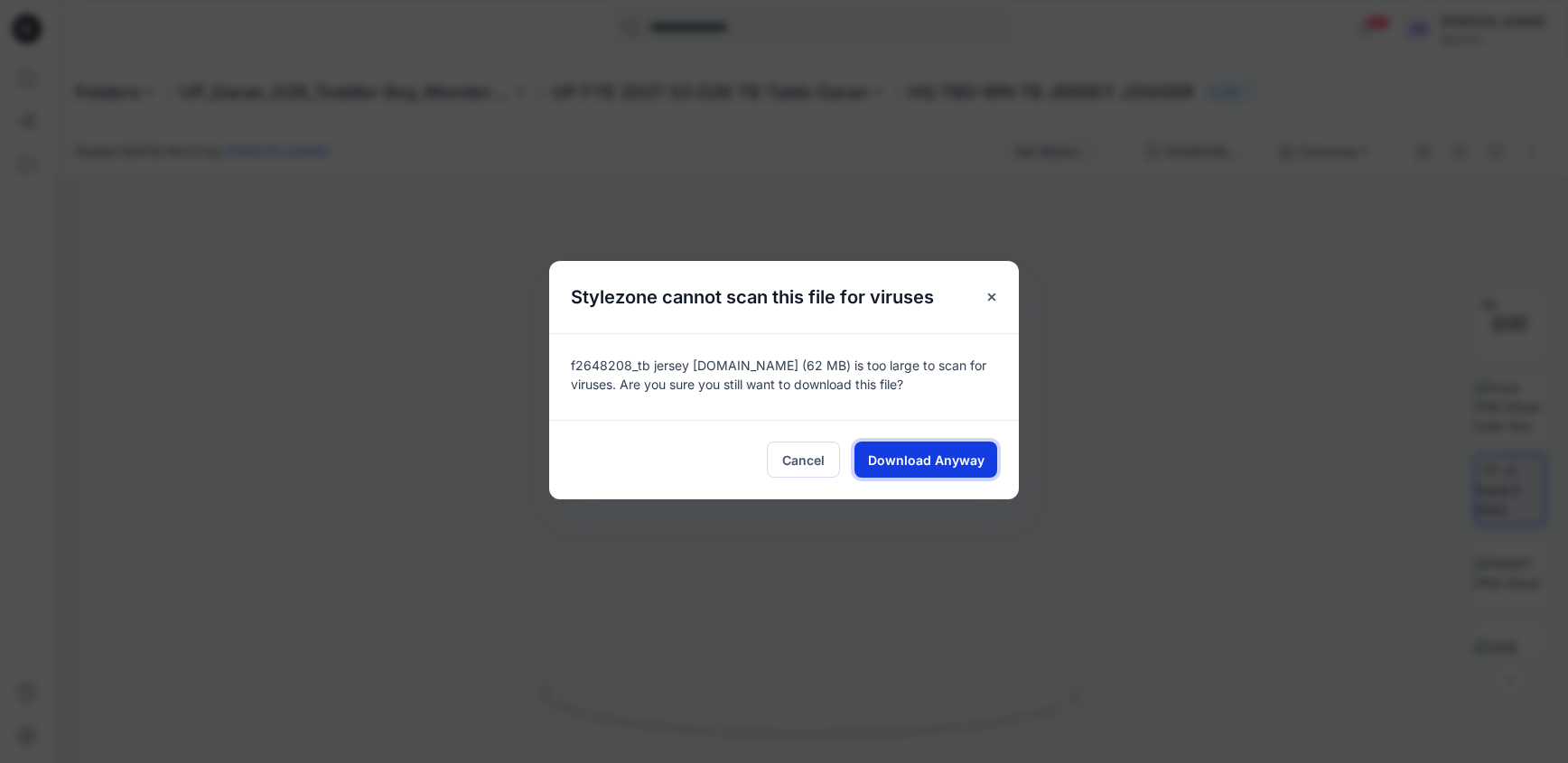
click at [952, 451] on span "Download Anyway" at bounding box center [926, 459] width 117 height 19
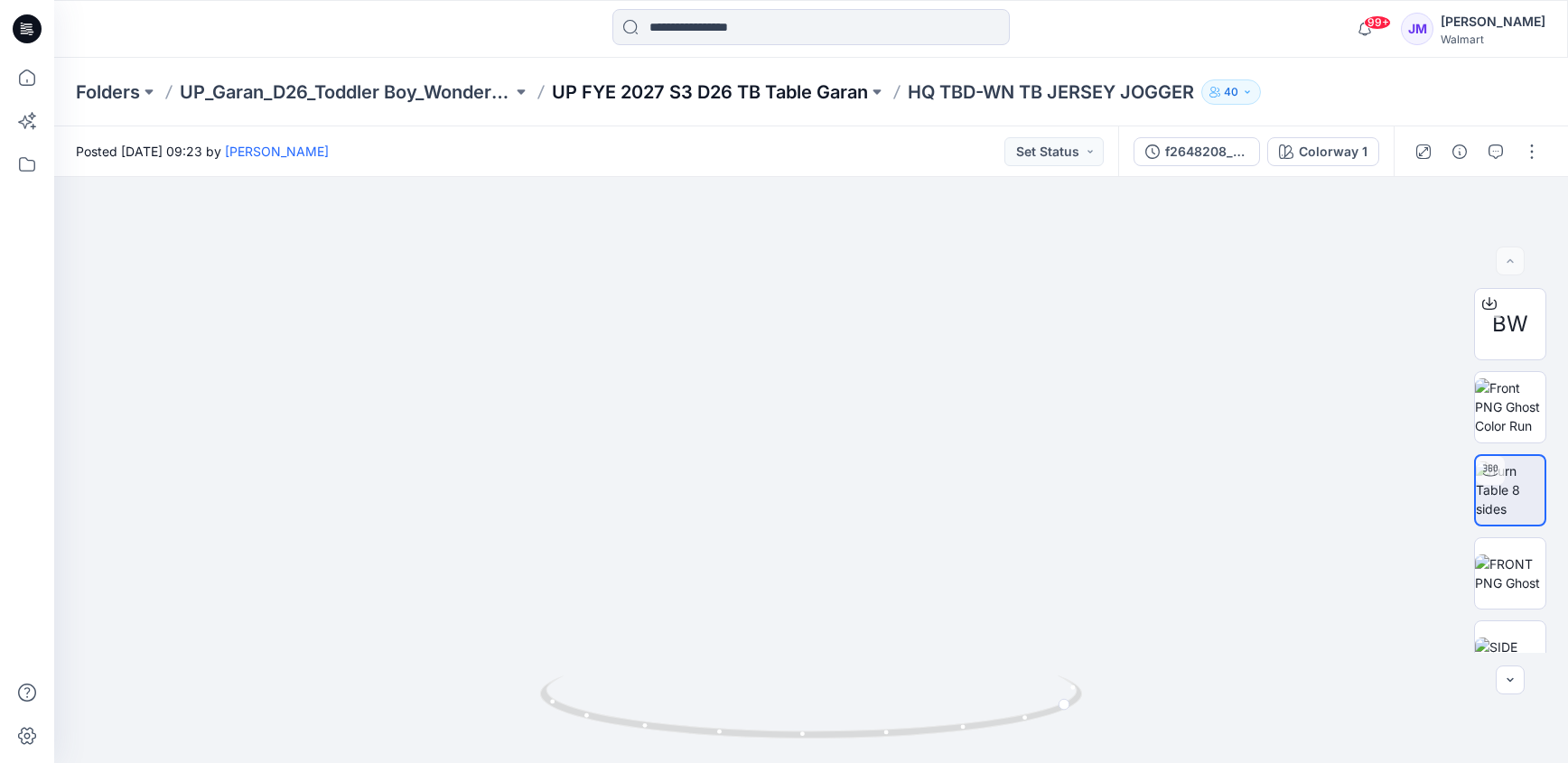
click at [628, 95] on p "UP FYE 2027 S3 D26 TB Table Garan" at bounding box center [710, 92] width 316 height 25
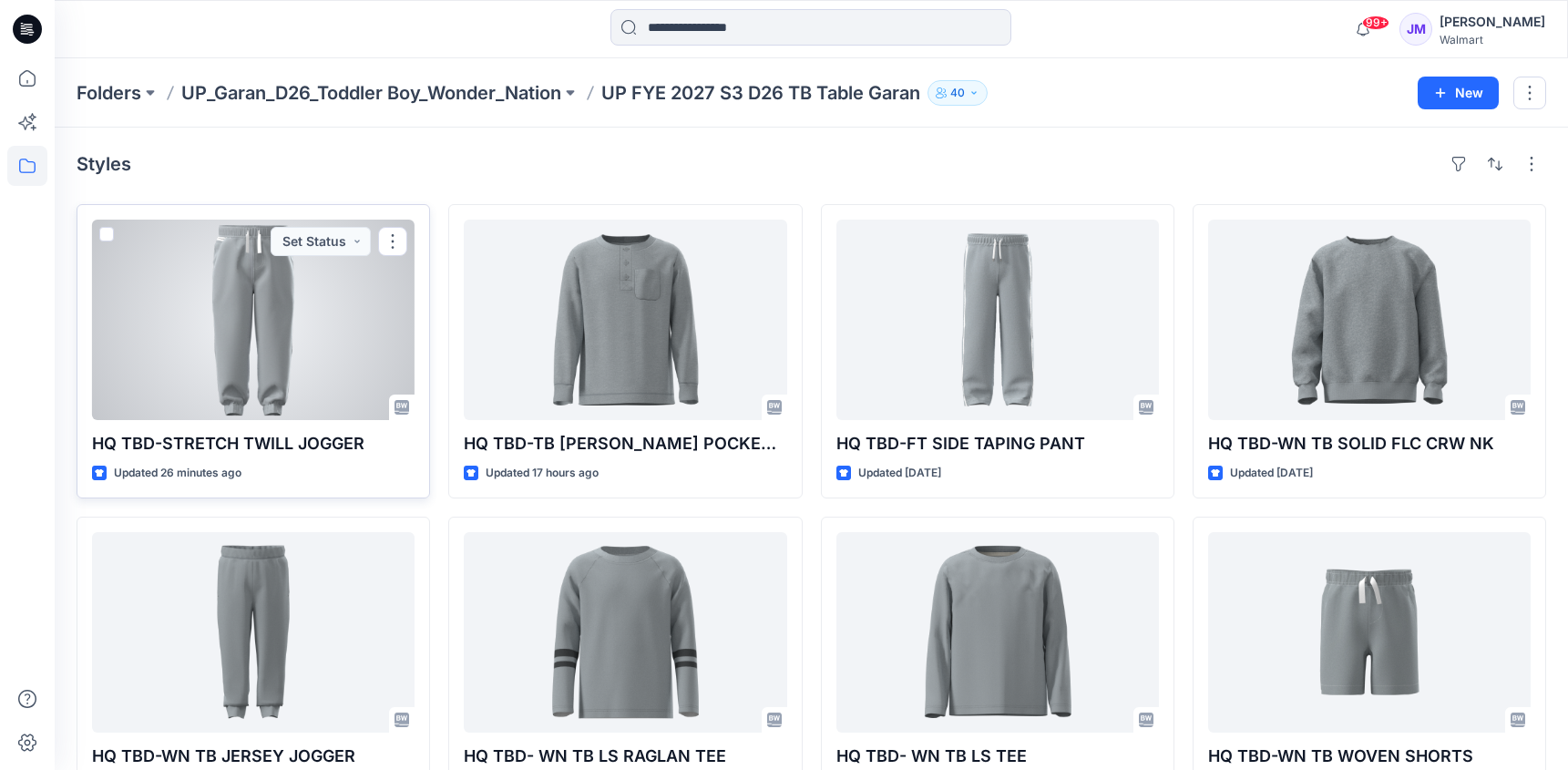
click at [309, 343] on div at bounding box center [254, 320] width 323 height 201
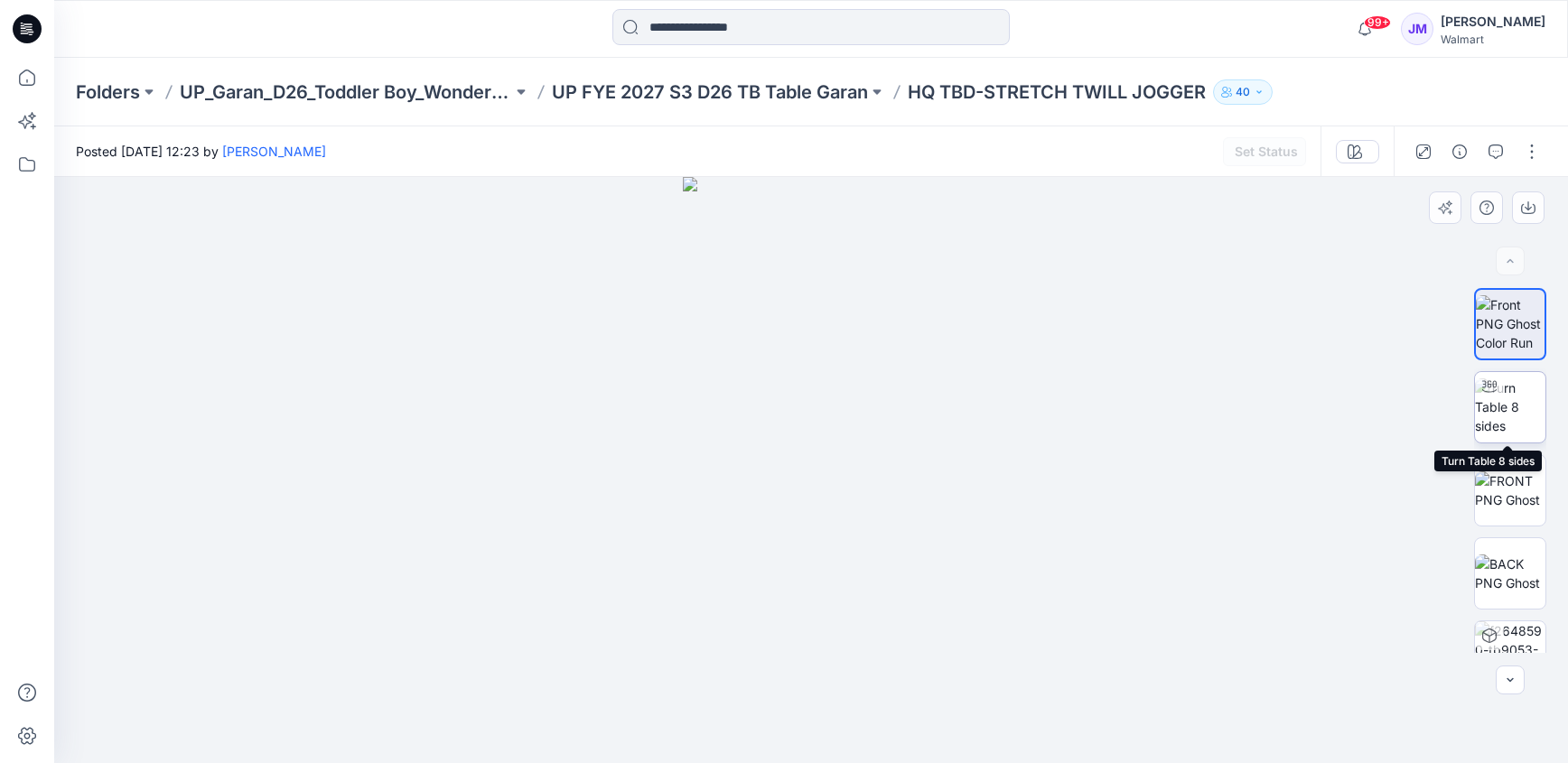
click at [1496, 390] on div at bounding box center [1489, 387] width 29 height 29
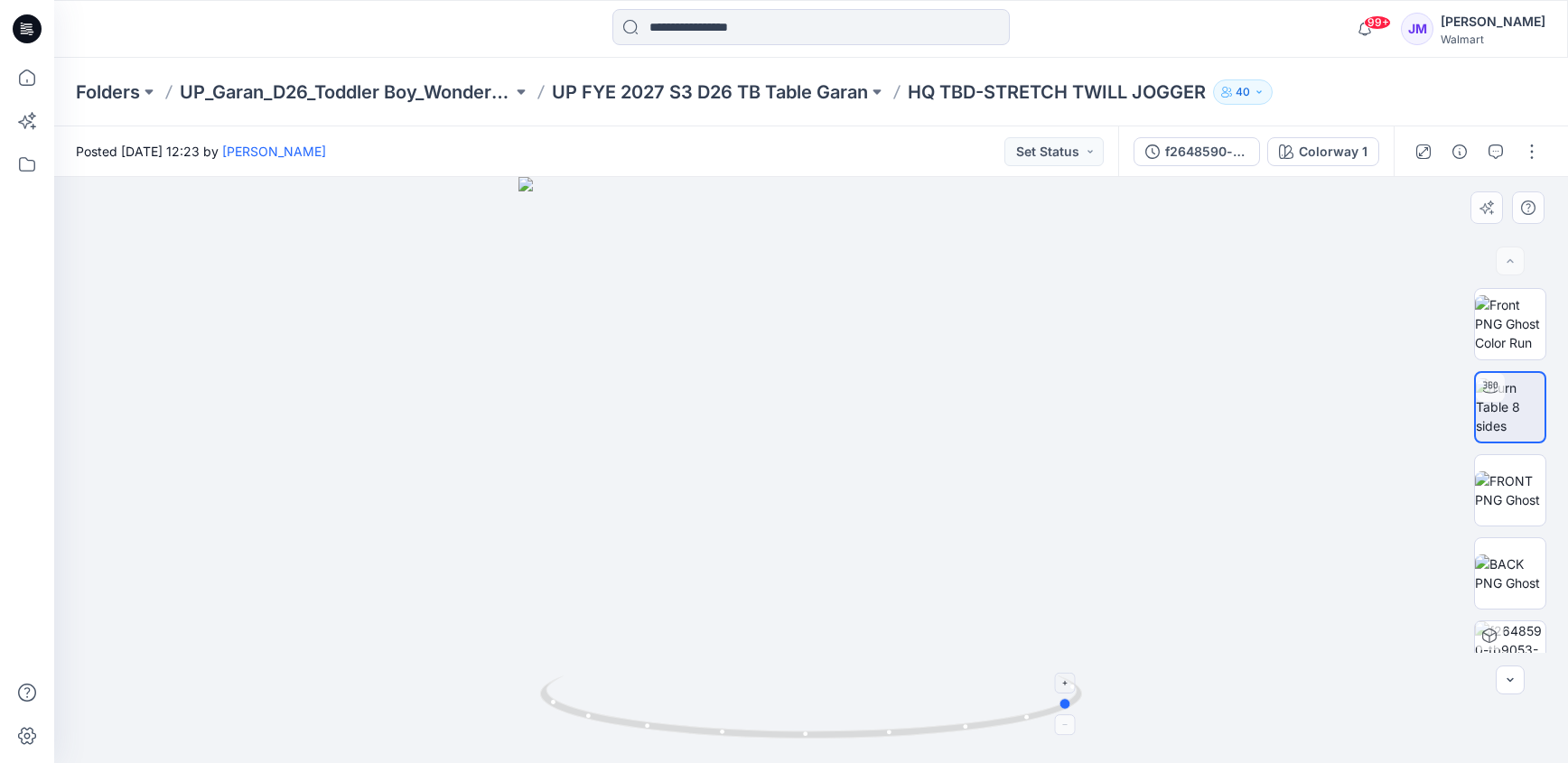
drag, startPoint x: 814, startPoint y: 734, endPoint x: 1078, endPoint y: 700, distance: 266.2
click at [1078, 700] on icon at bounding box center [813, 709] width 546 height 68
click at [1341, 325] on div at bounding box center [811, 470] width 1514 height 586
drag, startPoint x: 949, startPoint y: 749, endPoint x: 982, endPoint y: 737, distance: 35.1
click at [982, 737] on div at bounding box center [811, 470] width 1514 height 586
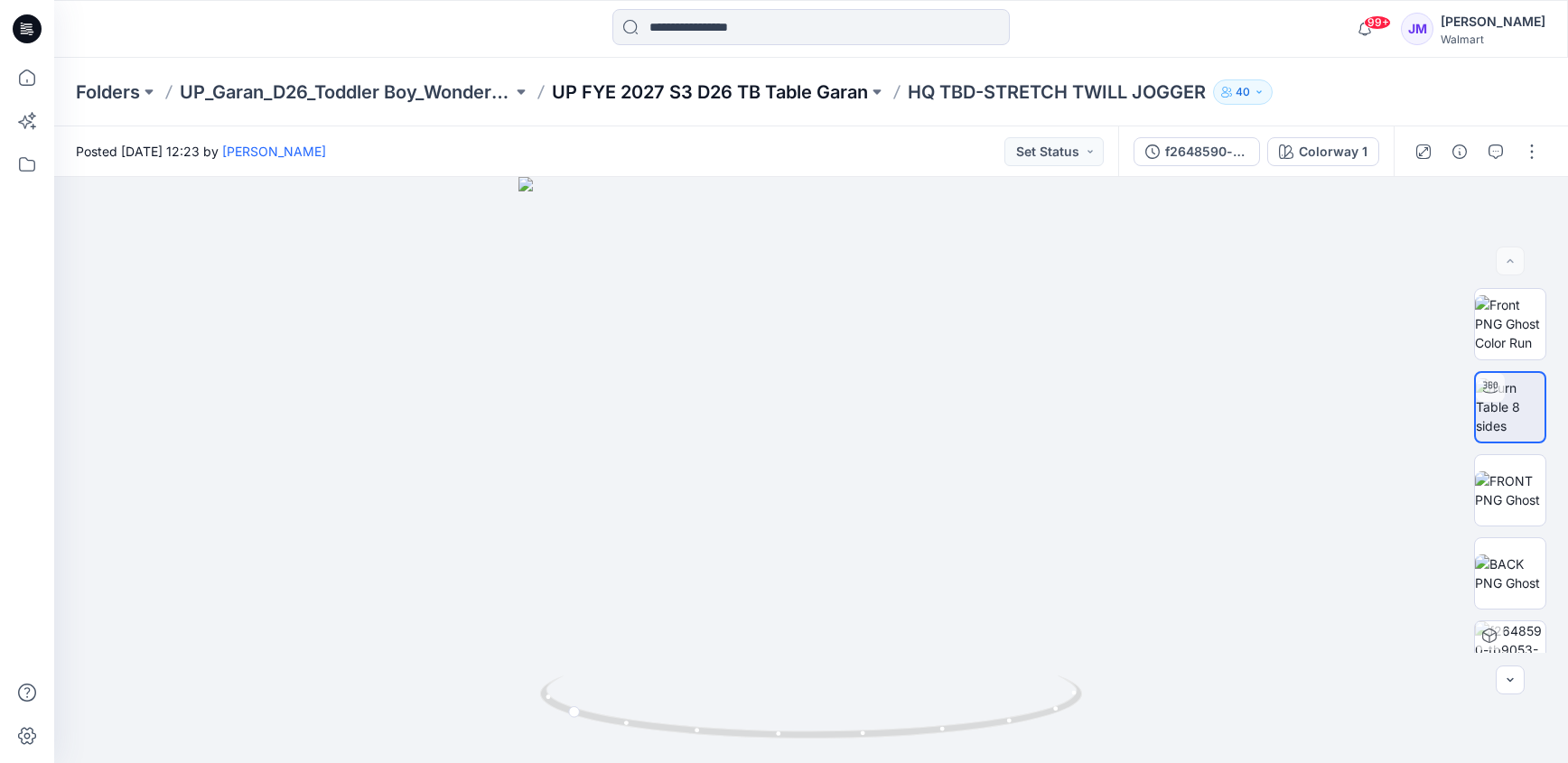
click at [758, 97] on p "UP FYE 2027 S3 D26 TB Table Garan" at bounding box center [710, 92] width 316 height 25
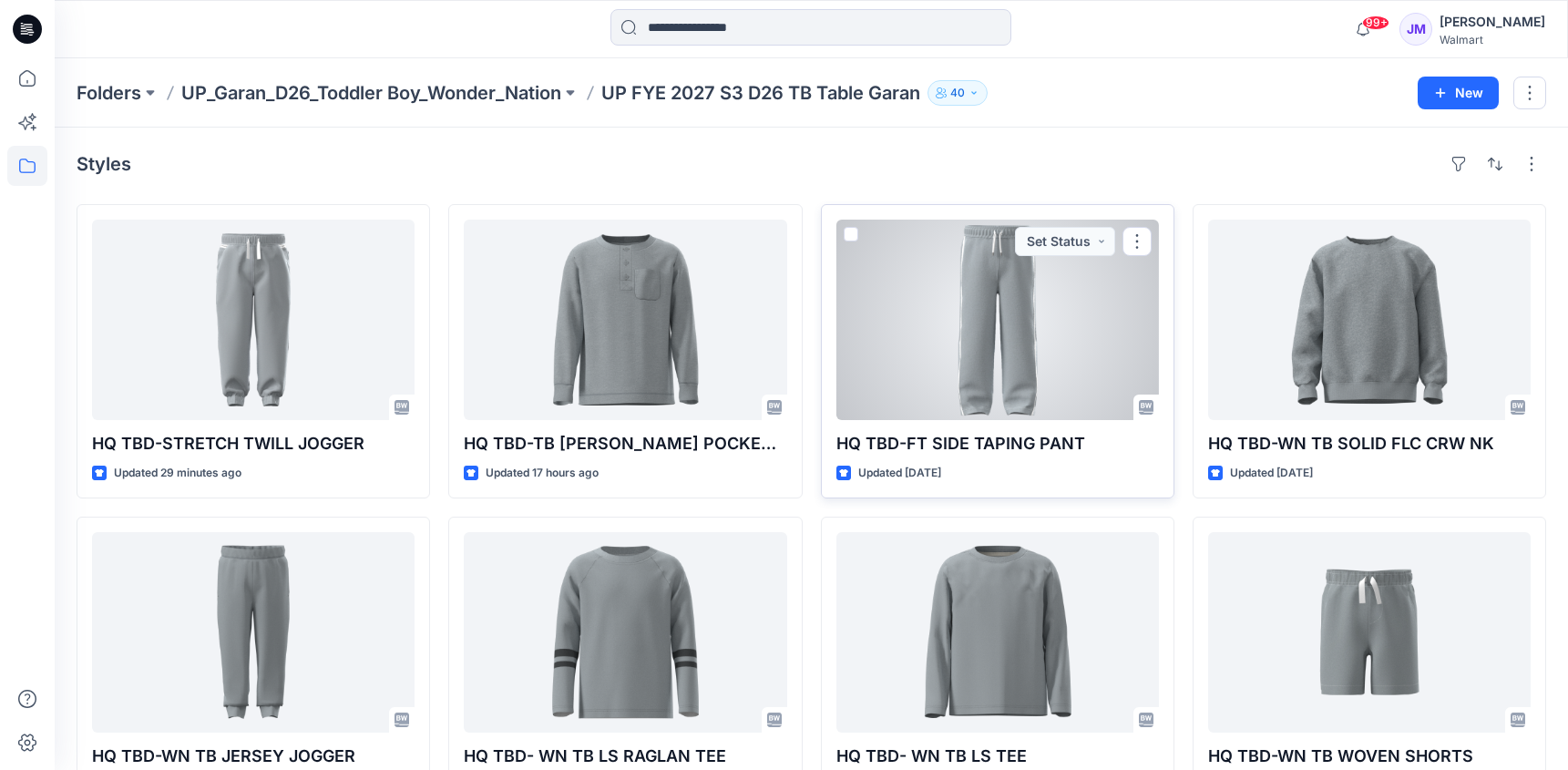
click at [992, 335] on div at bounding box center [998, 320] width 323 height 201
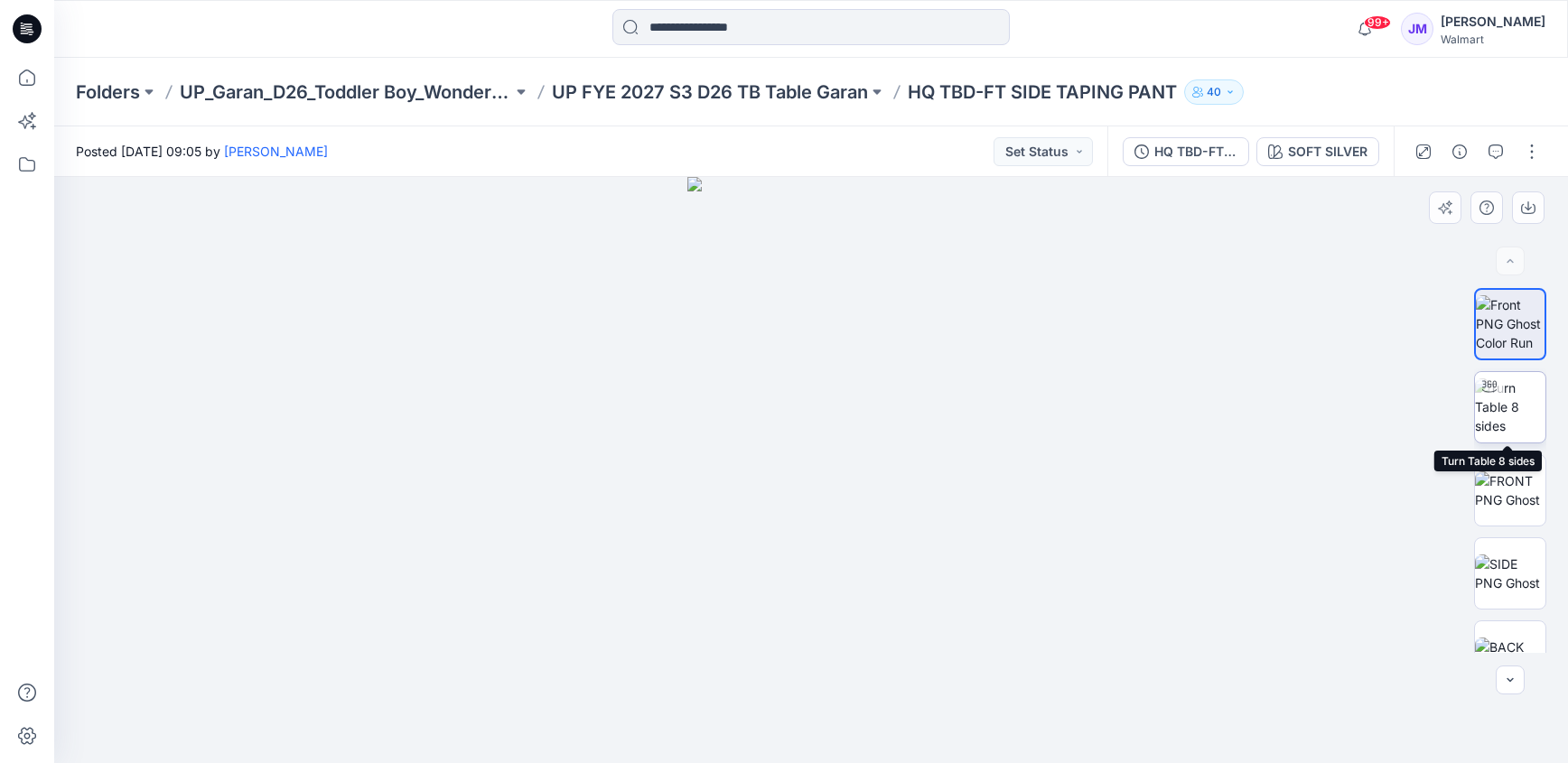
click at [1513, 418] on img at bounding box center [1510, 407] width 71 height 57
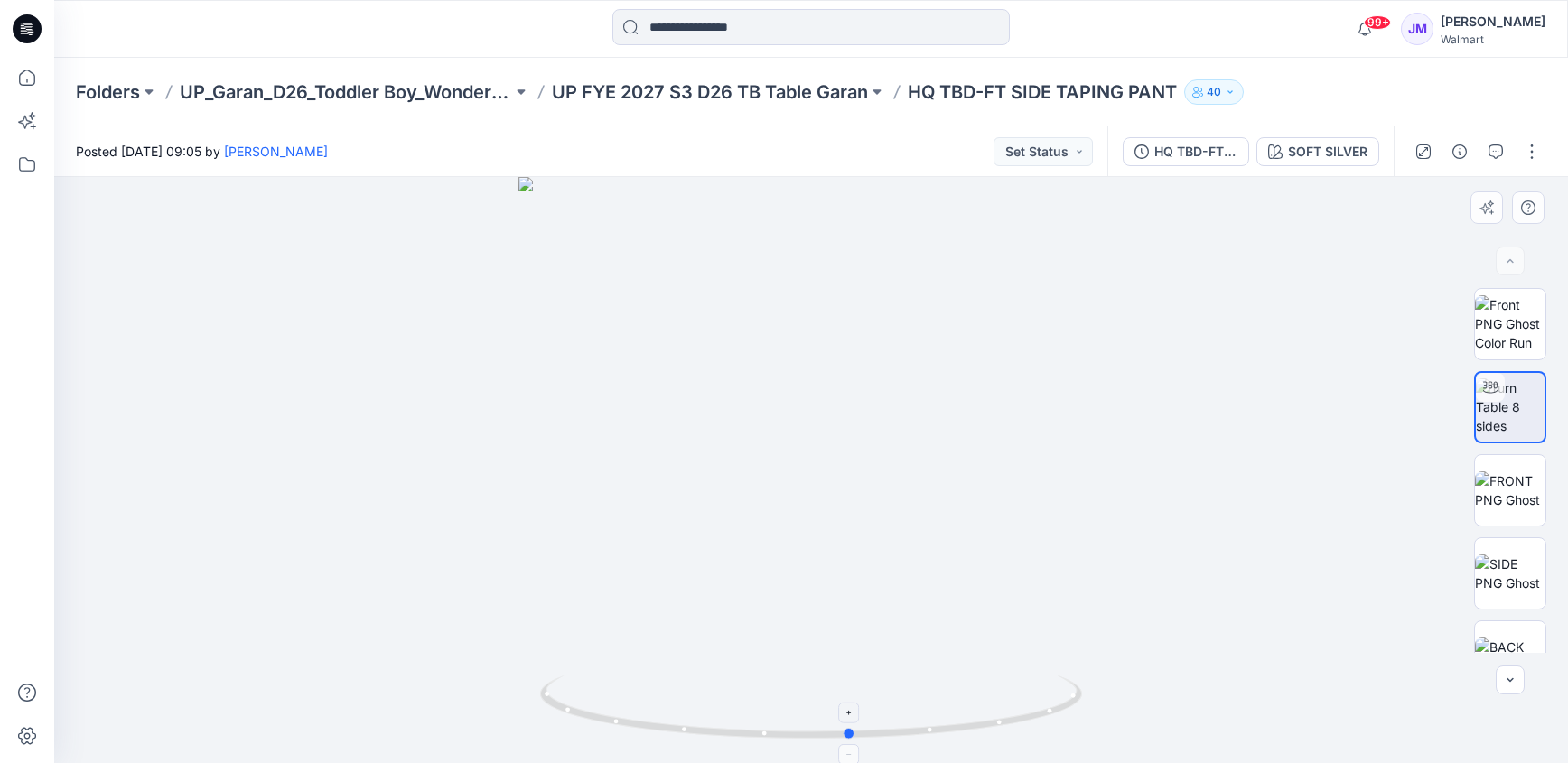
drag, startPoint x: 864, startPoint y: 737, endPoint x: 897, endPoint y: 701, distance: 48.8
click at [897, 701] on icon at bounding box center [813, 709] width 546 height 68
click at [727, 95] on p "UP FYE 2027 S3 D26 TB Table Garan" at bounding box center [710, 92] width 316 height 25
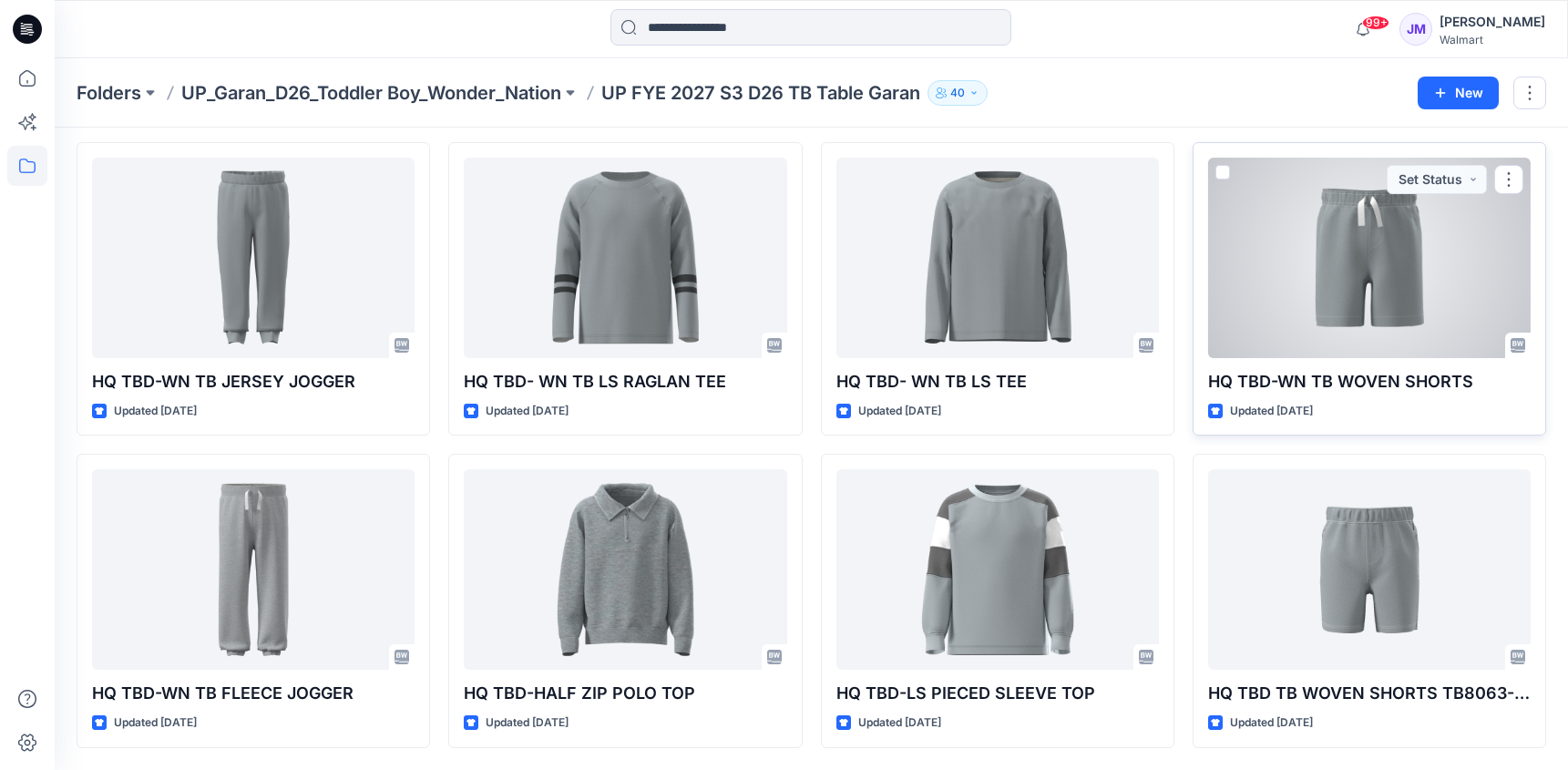
scroll to position [440, 0]
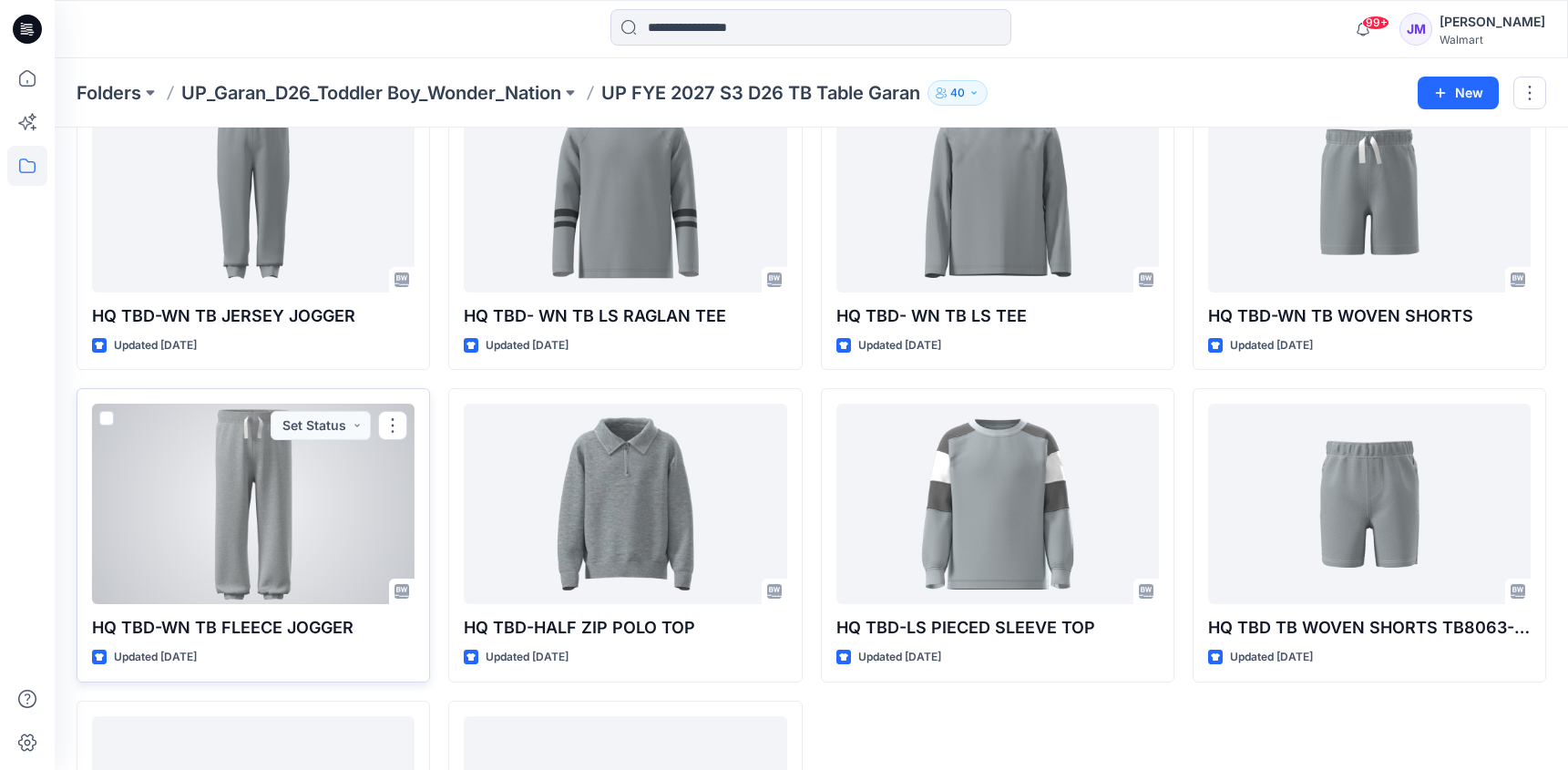
click at [307, 528] on div at bounding box center [254, 504] width 323 height 201
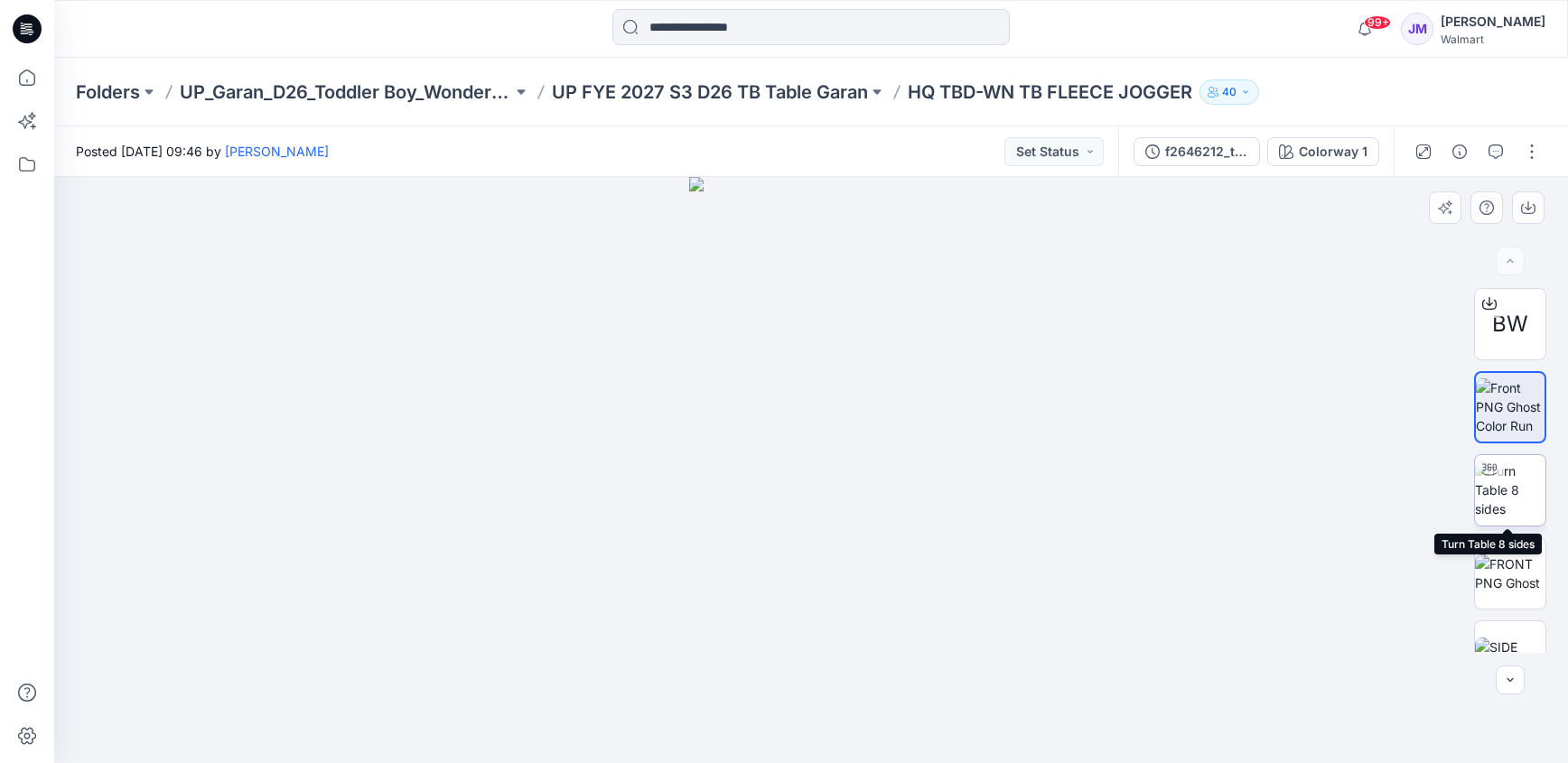
click at [1507, 493] on img at bounding box center [1510, 489] width 71 height 57
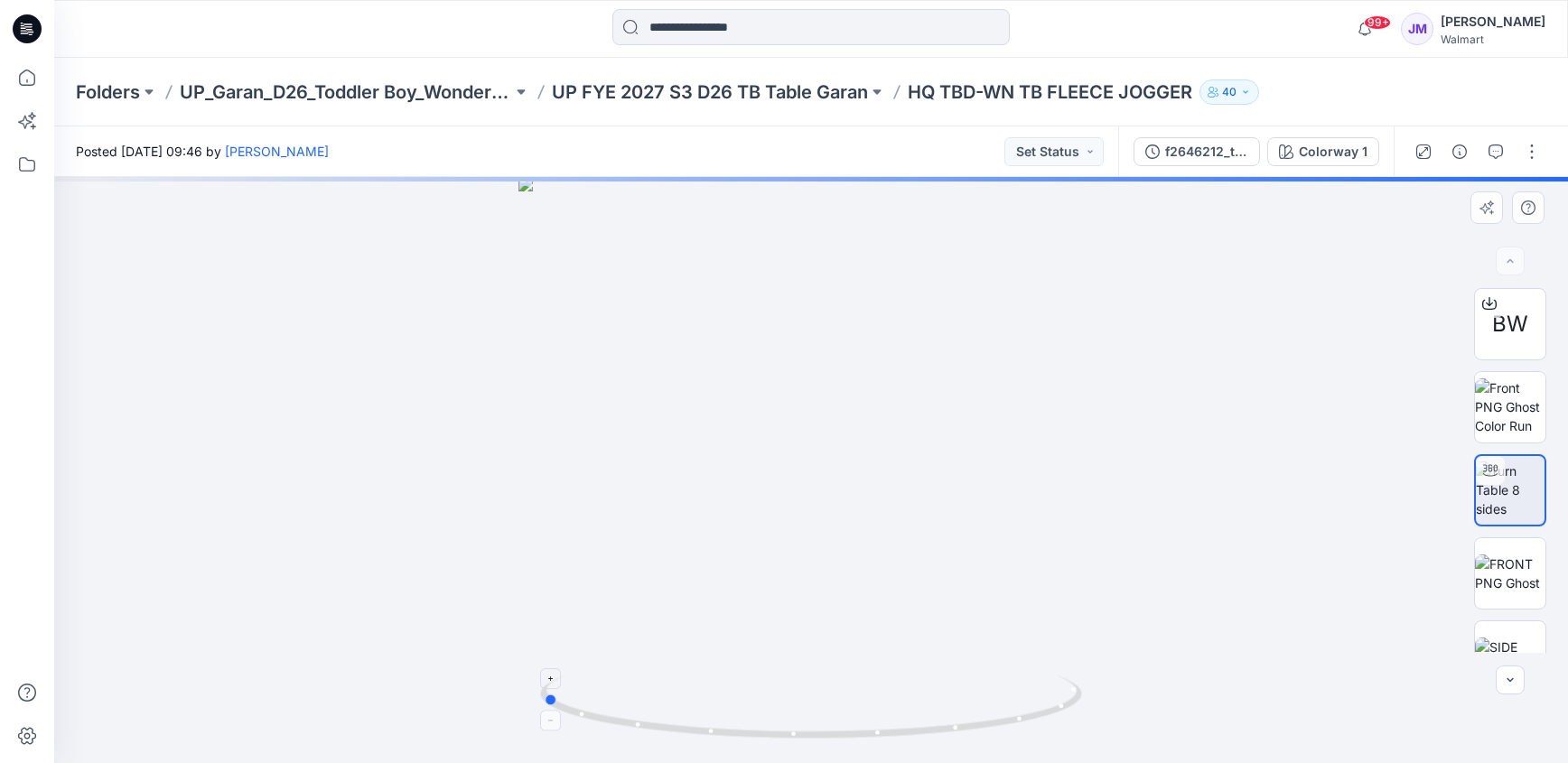
drag, startPoint x: 741, startPoint y: 735, endPoint x: 1015, endPoint y: 721, distance: 274.4
click at [1015, 721] on icon at bounding box center [813, 709] width 546 height 68
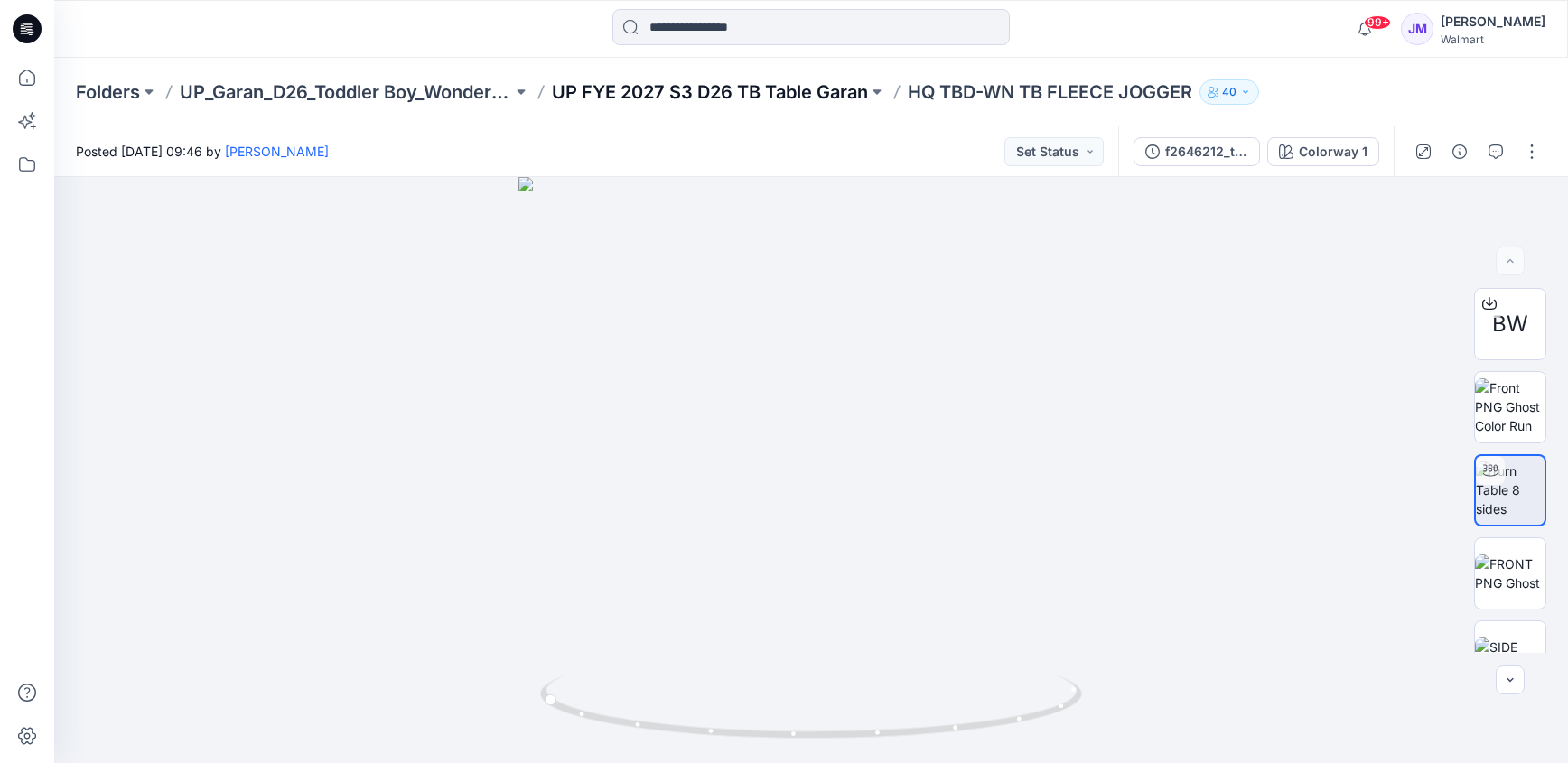
click at [741, 83] on p "UP FYE 2027 S3 D26 TB Table Garan" at bounding box center [710, 92] width 316 height 25
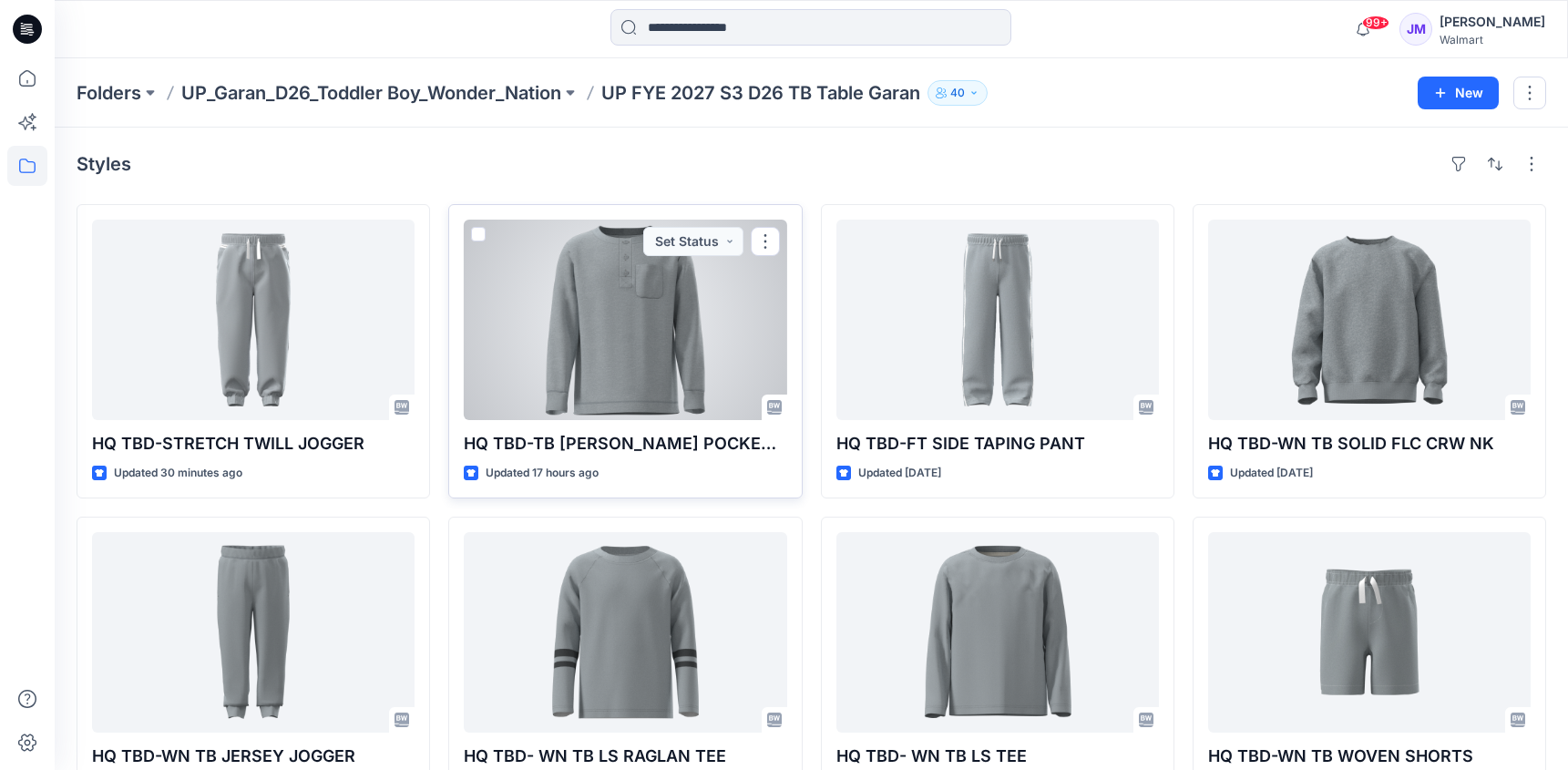
click at [657, 351] on div at bounding box center [625, 320] width 323 height 201
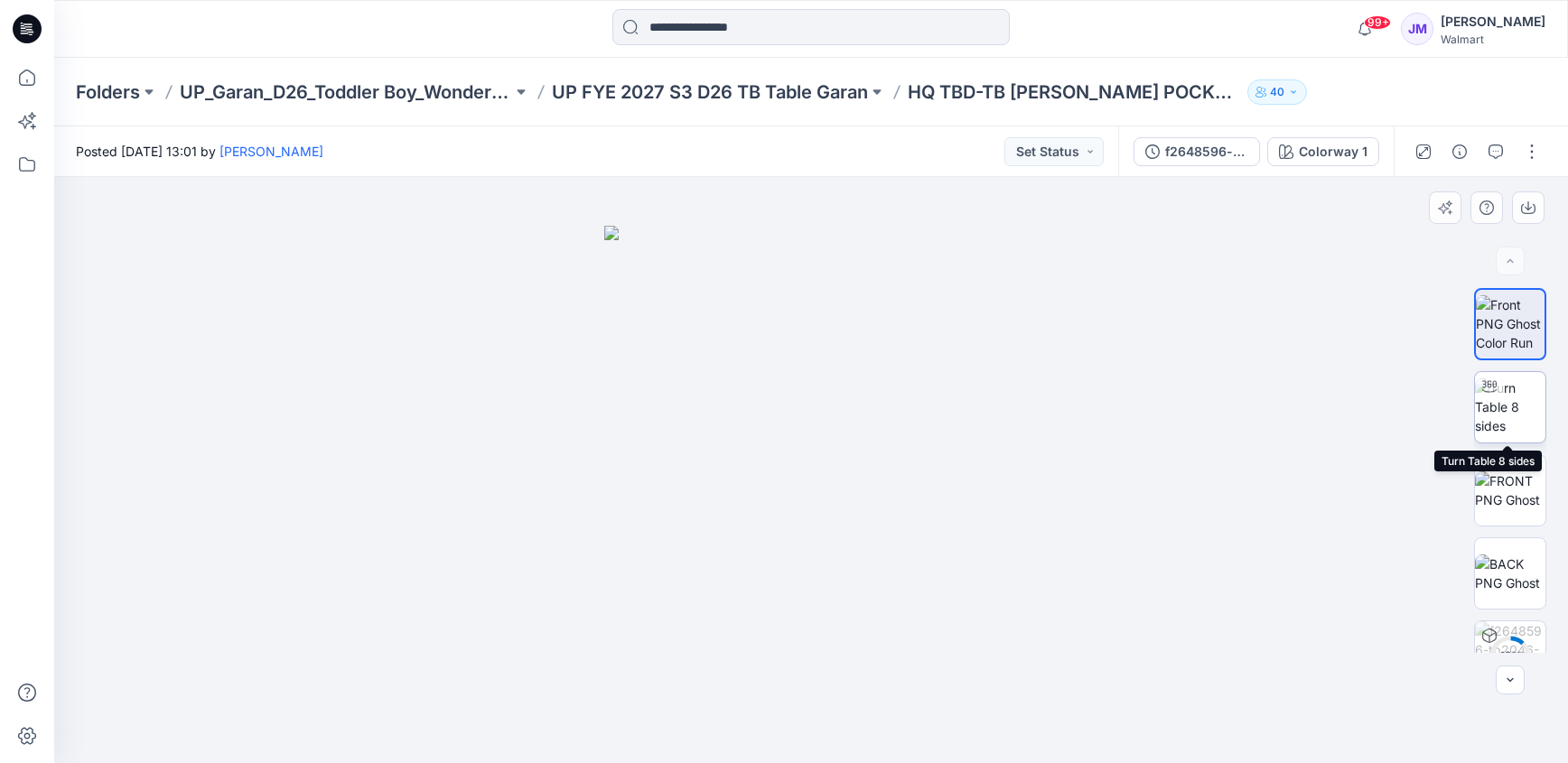
click at [1508, 385] on img at bounding box center [1510, 407] width 71 height 57
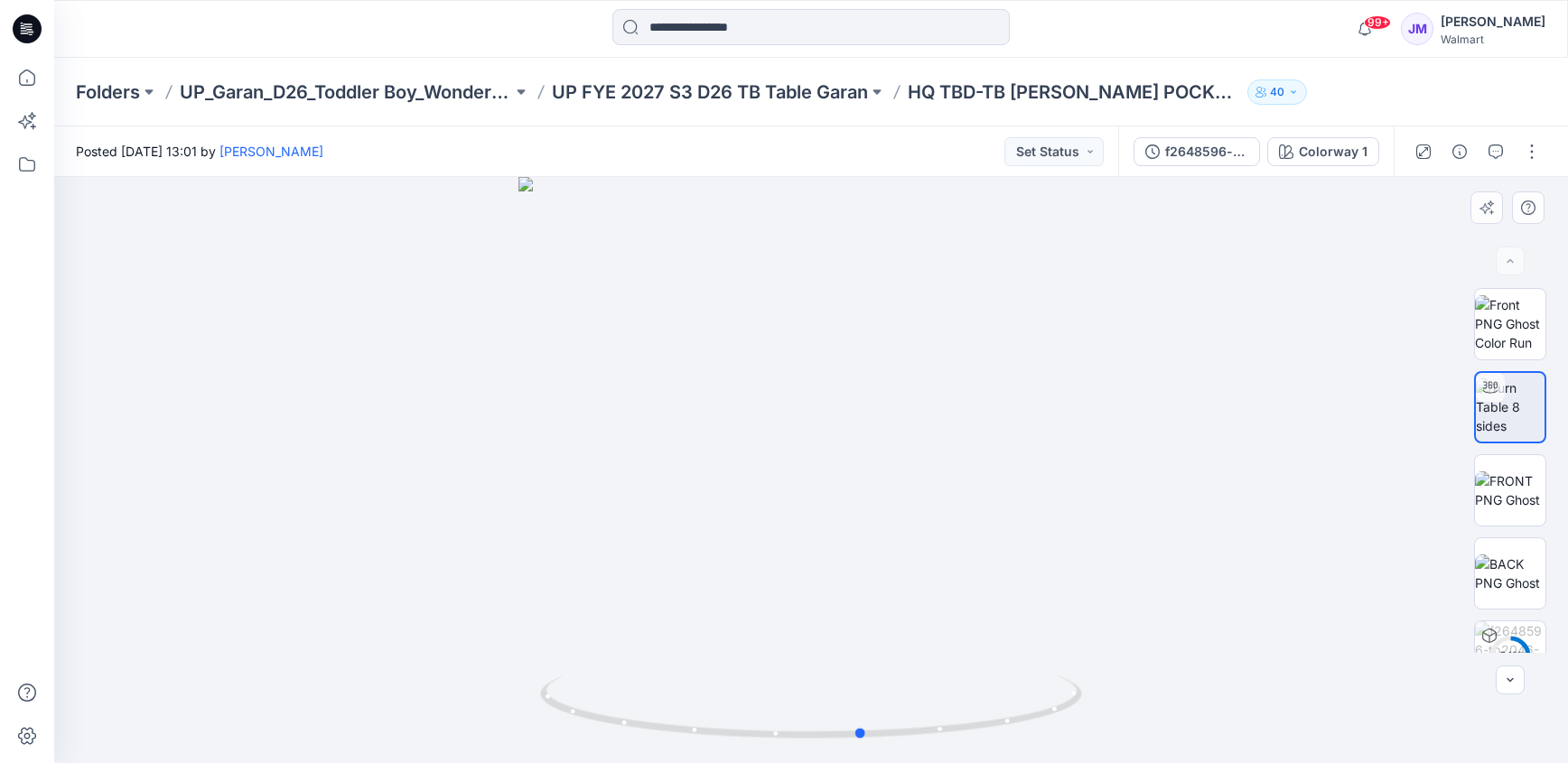
drag, startPoint x: 1021, startPoint y: 725, endPoint x: 530, endPoint y: 658, distance: 495.6
click at [530, 658] on div at bounding box center [811, 470] width 1514 height 586
drag, startPoint x: 844, startPoint y: 383, endPoint x: 824, endPoint y: 669, distance: 286.7
drag, startPoint x: 824, startPoint y: 481, endPoint x: 883, endPoint y: 594, distance: 127.5
drag, startPoint x: 918, startPoint y: 463, endPoint x: 901, endPoint y: 561, distance: 99.5
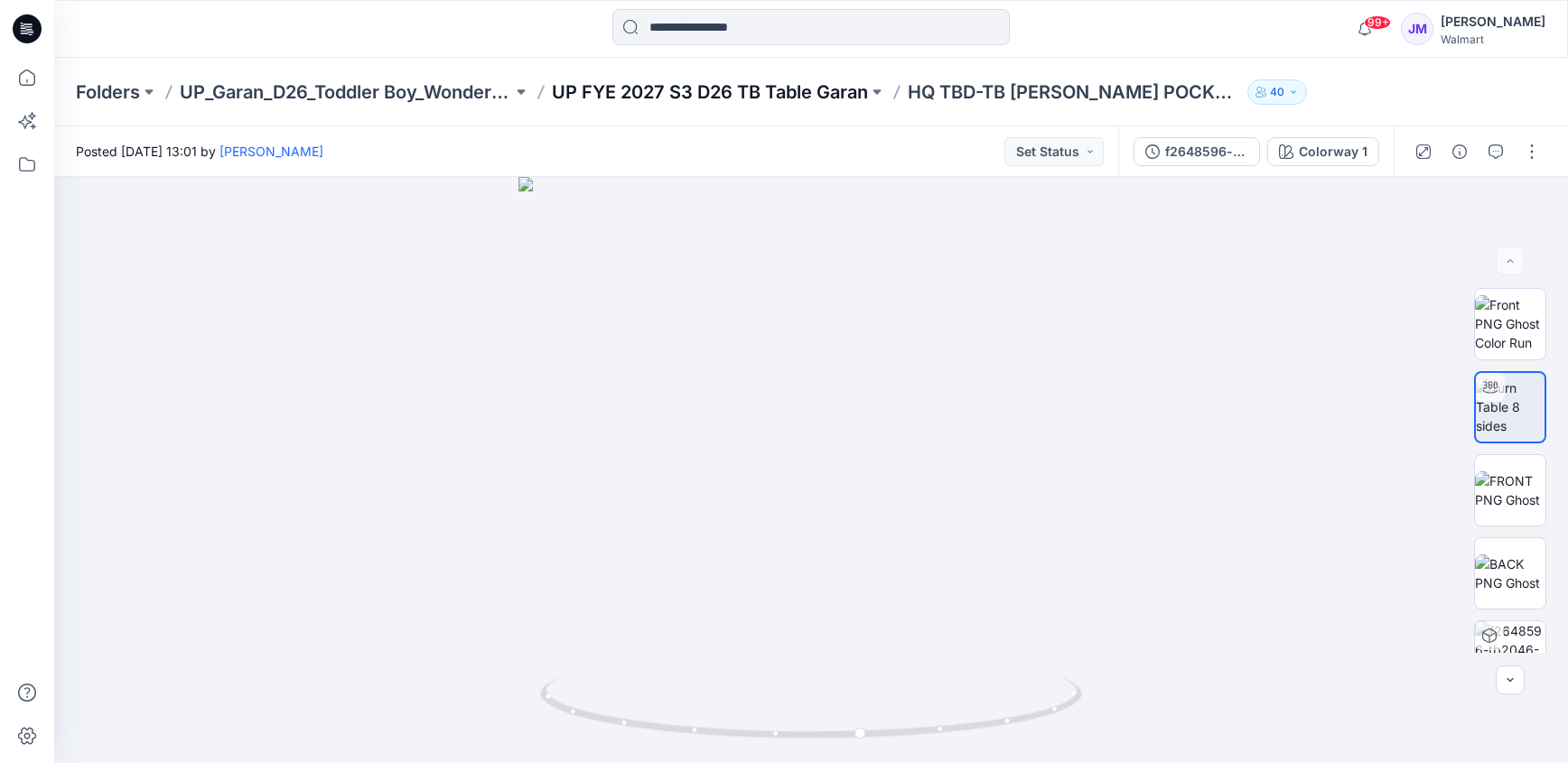
click at [755, 93] on p "UP FYE 2027 S3 D26 TB Table Garan" at bounding box center [710, 92] width 316 height 25
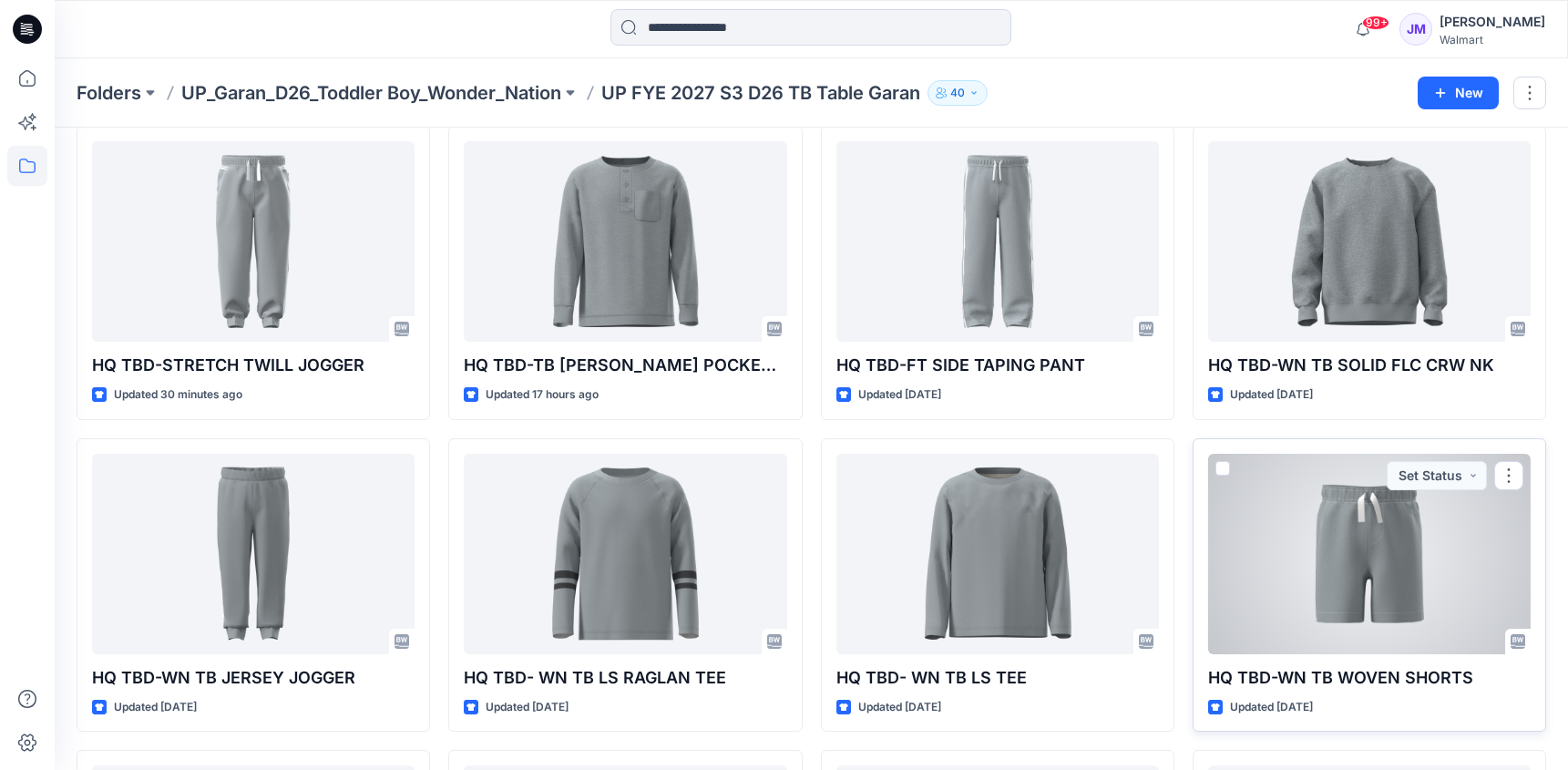
scroll to position [91, 0]
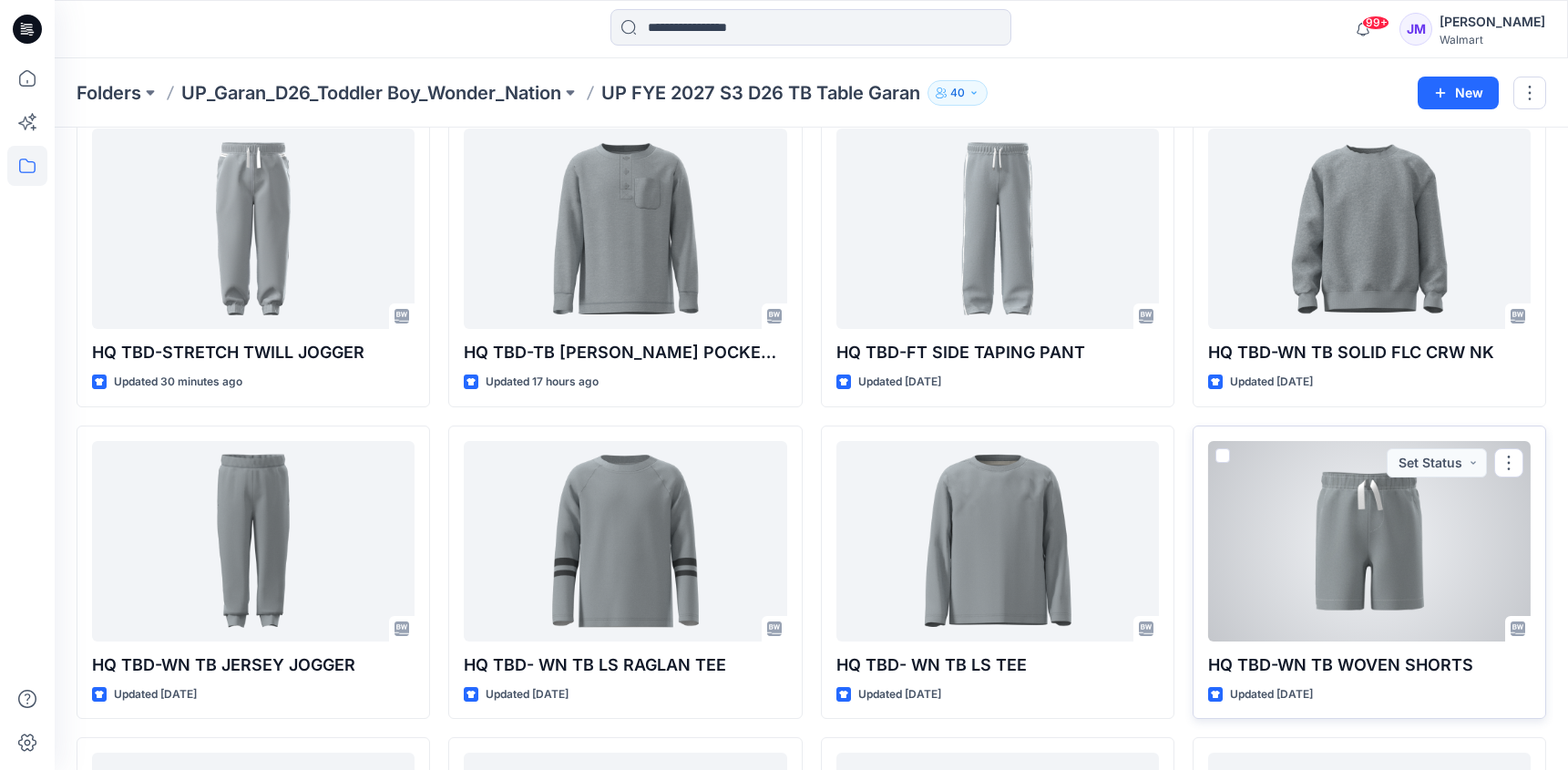
click at [1398, 537] on div at bounding box center [1369, 541] width 323 height 201
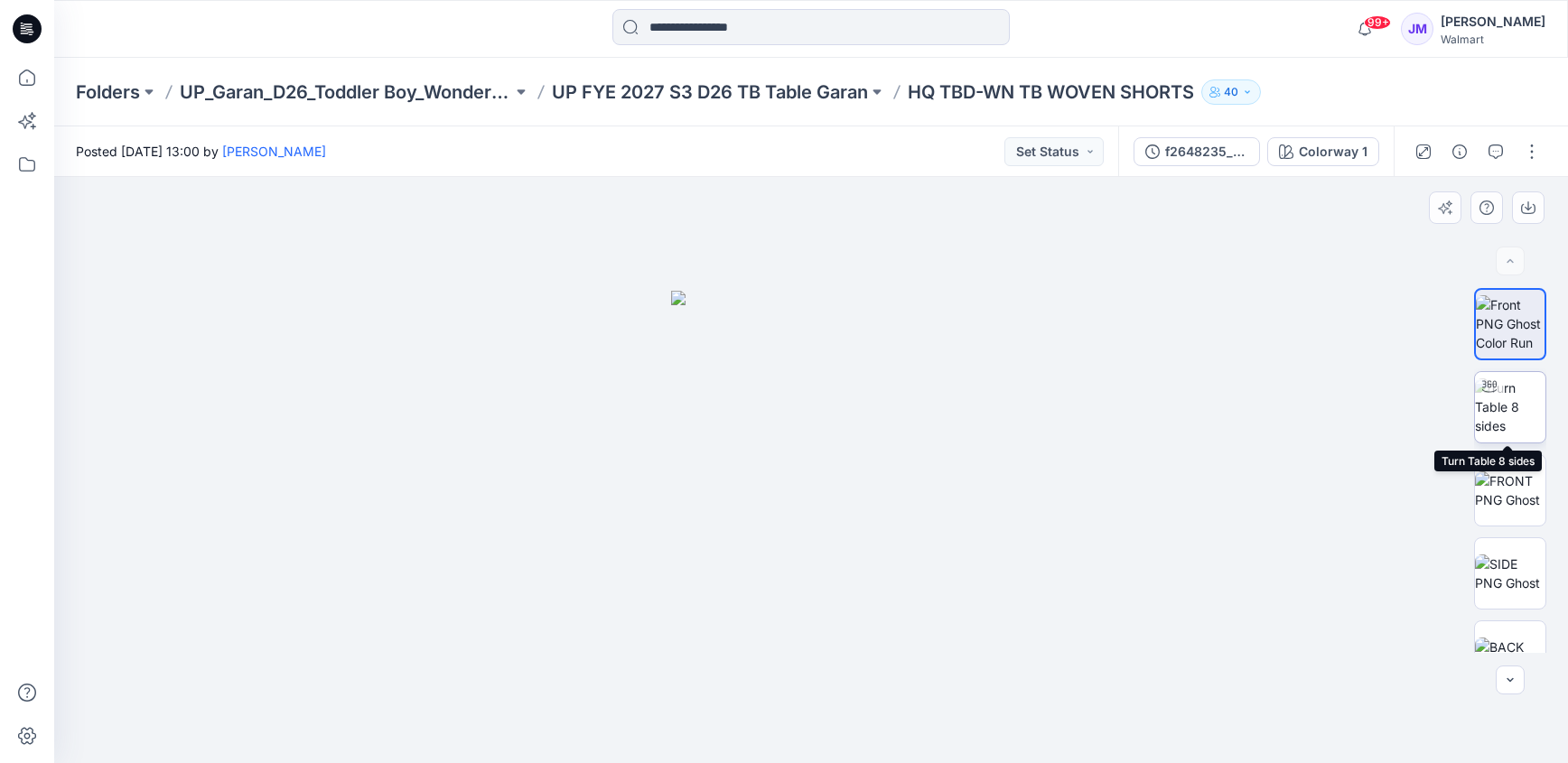
click at [1498, 400] on img at bounding box center [1510, 407] width 71 height 57
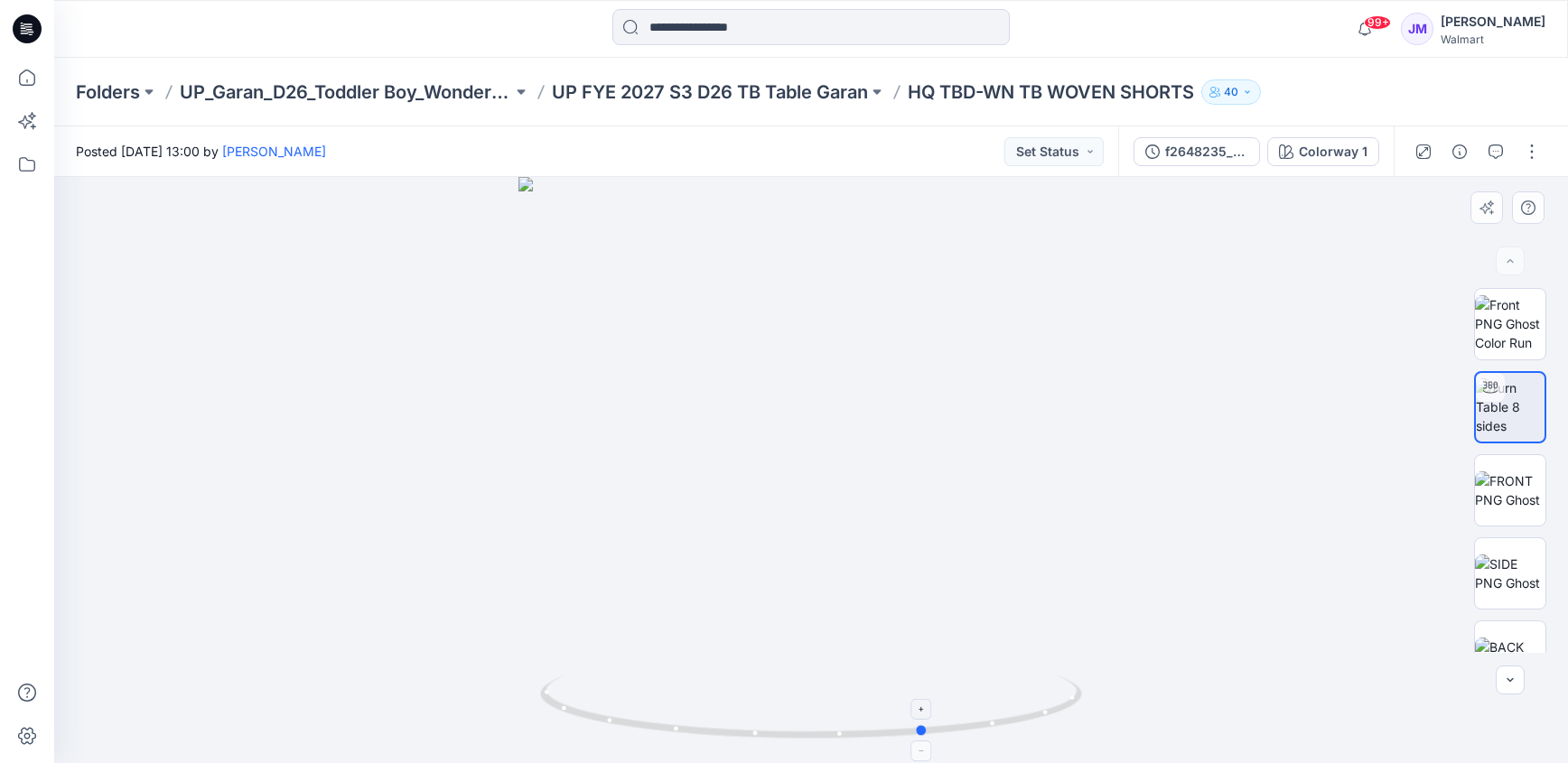
drag, startPoint x: 805, startPoint y: 729, endPoint x: 920, endPoint y: 692, distance: 120.8
click at [920, 692] on icon at bounding box center [813, 709] width 546 height 68
drag, startPoint x: 804, startPoint y: 743, endPoint x: 446, endPoint y: 644, distance: 371.4
click at [446, 644] on div at bounding box center [811, 470] width 1514 height 586
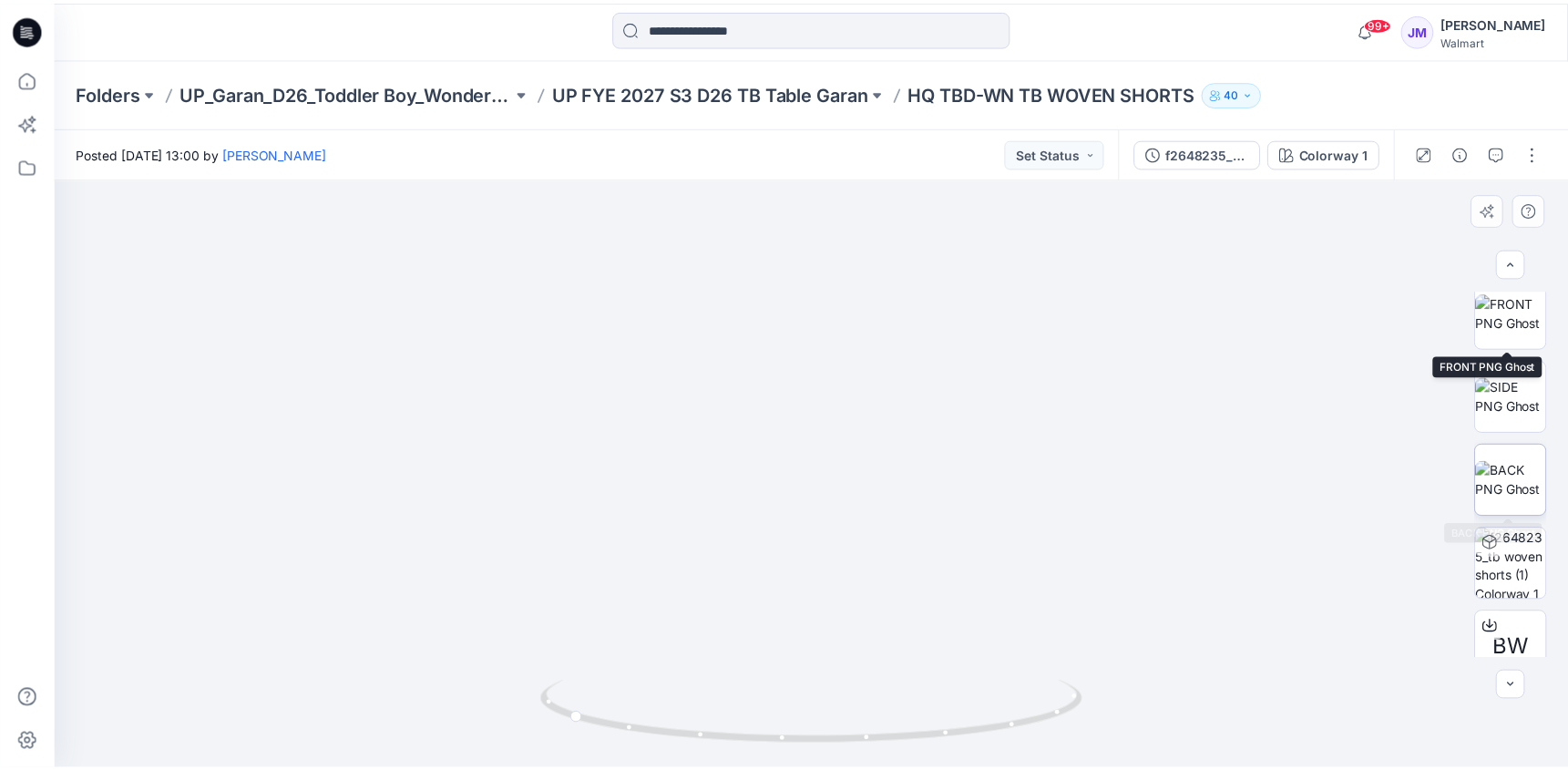
scroll to position [292, 0]
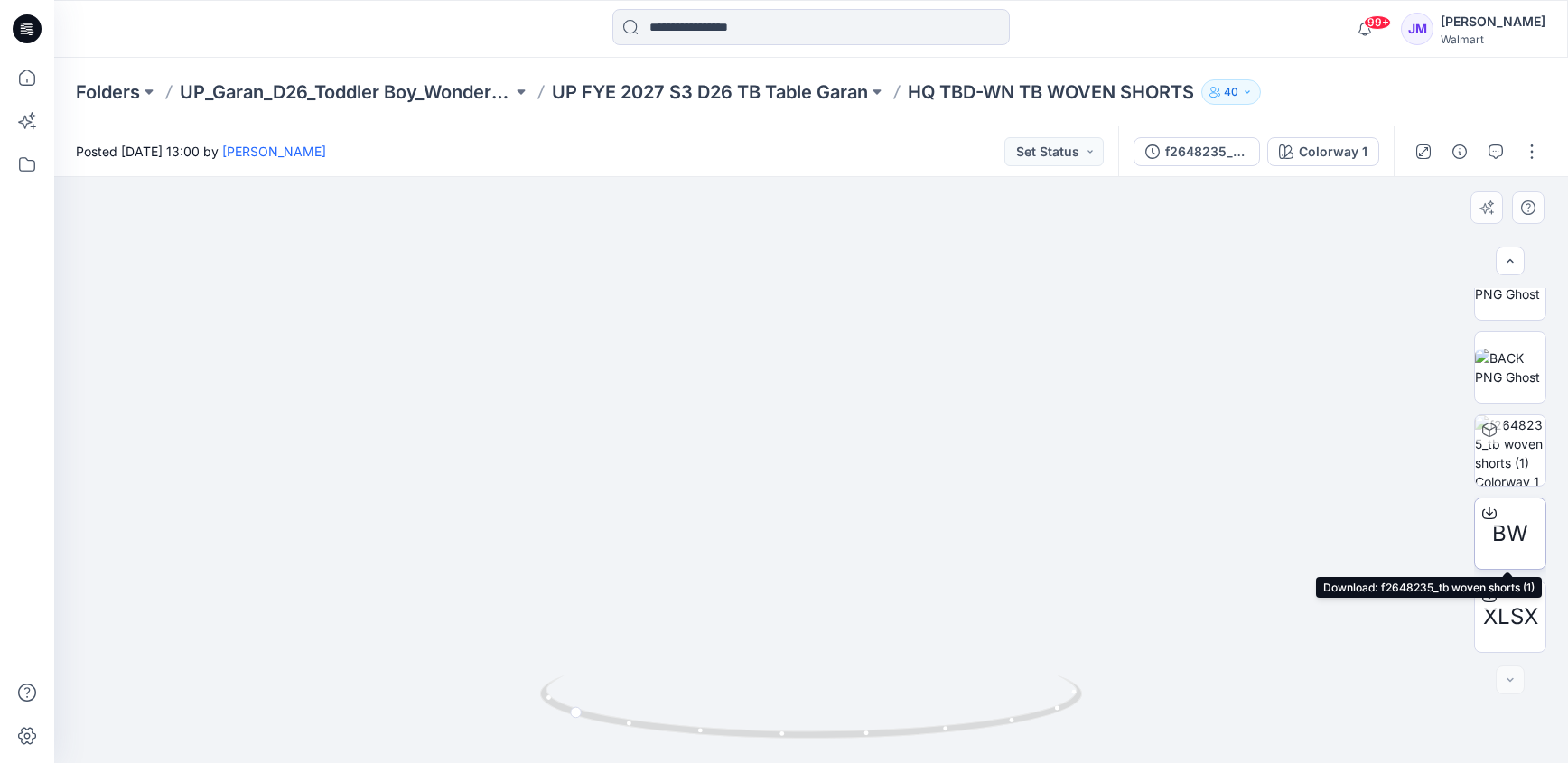
click at [1486, 510] on icon at bounding box center [1489, 513] width 14 height 14
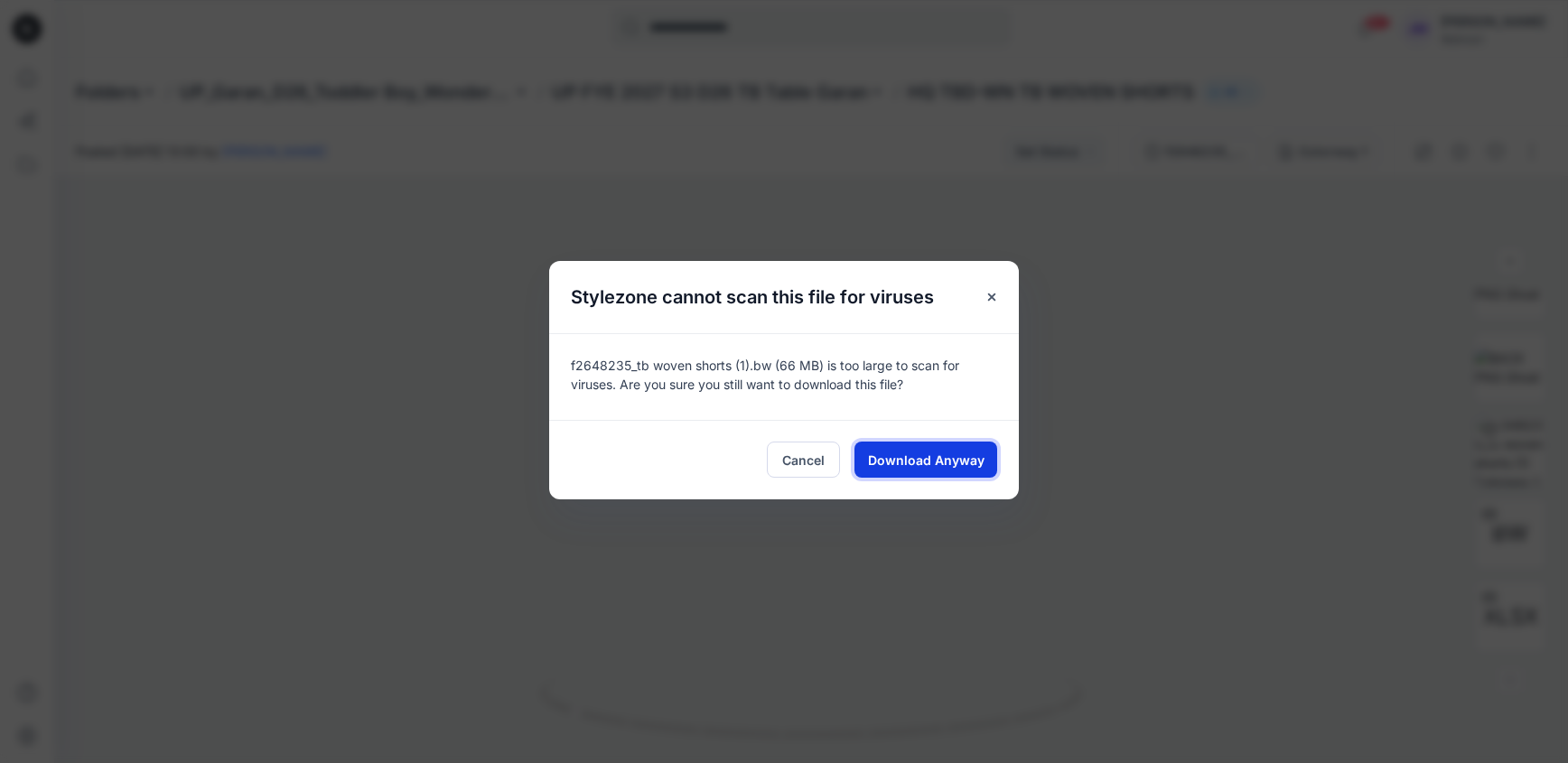
click at [958, 452] on span "Download Anyway" at bounding box center [926, 459] width 117 height 19
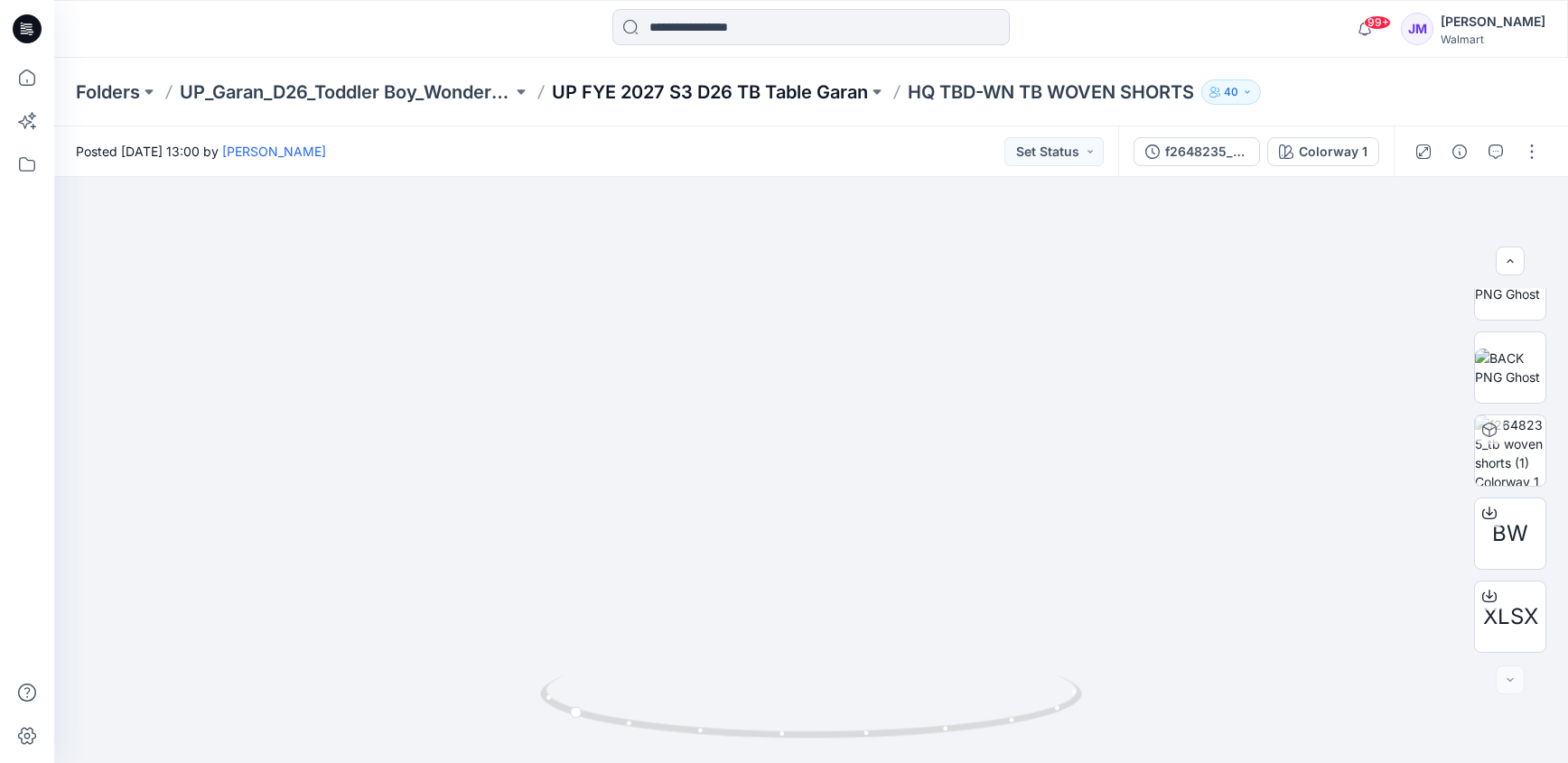
click at [745, 94] on p "UP FYE 2027 S3 D26 TB Table Garan" at bounding box center [710, 92] width 316 height 25
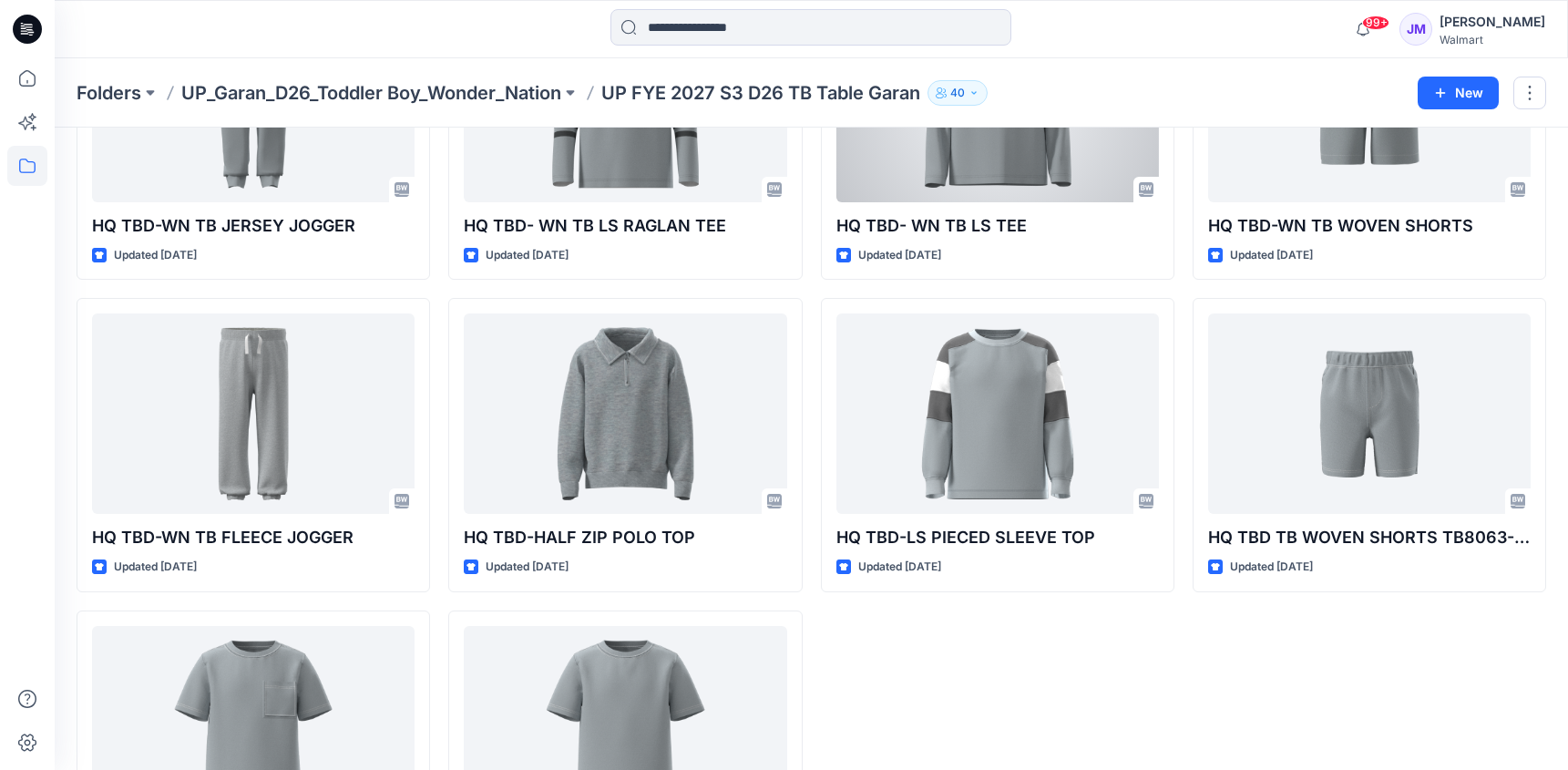
scroll to position [546, 0]
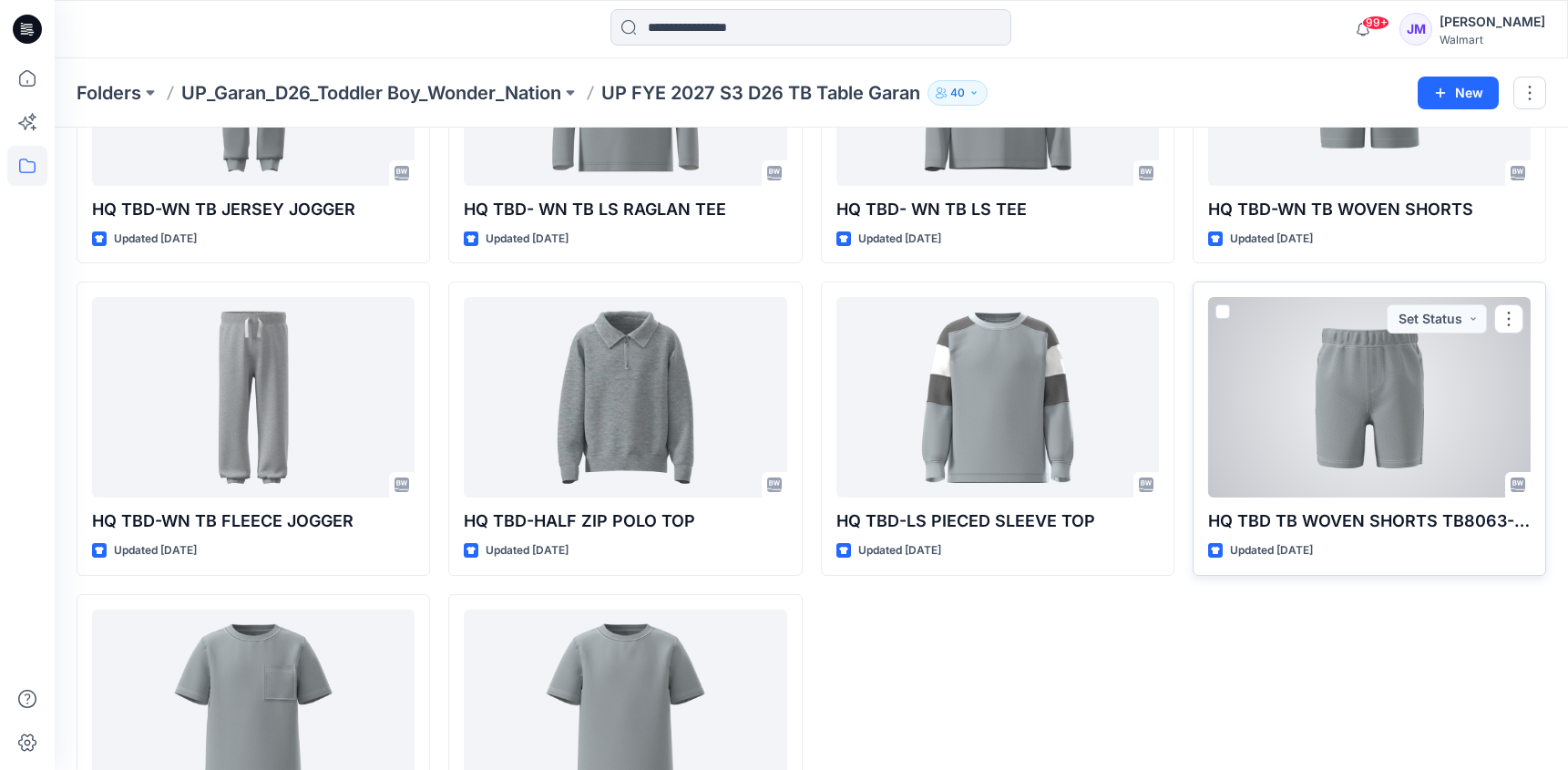
click at [1352, 409] on div at bounding box center [1369, 398] width 323 height 201
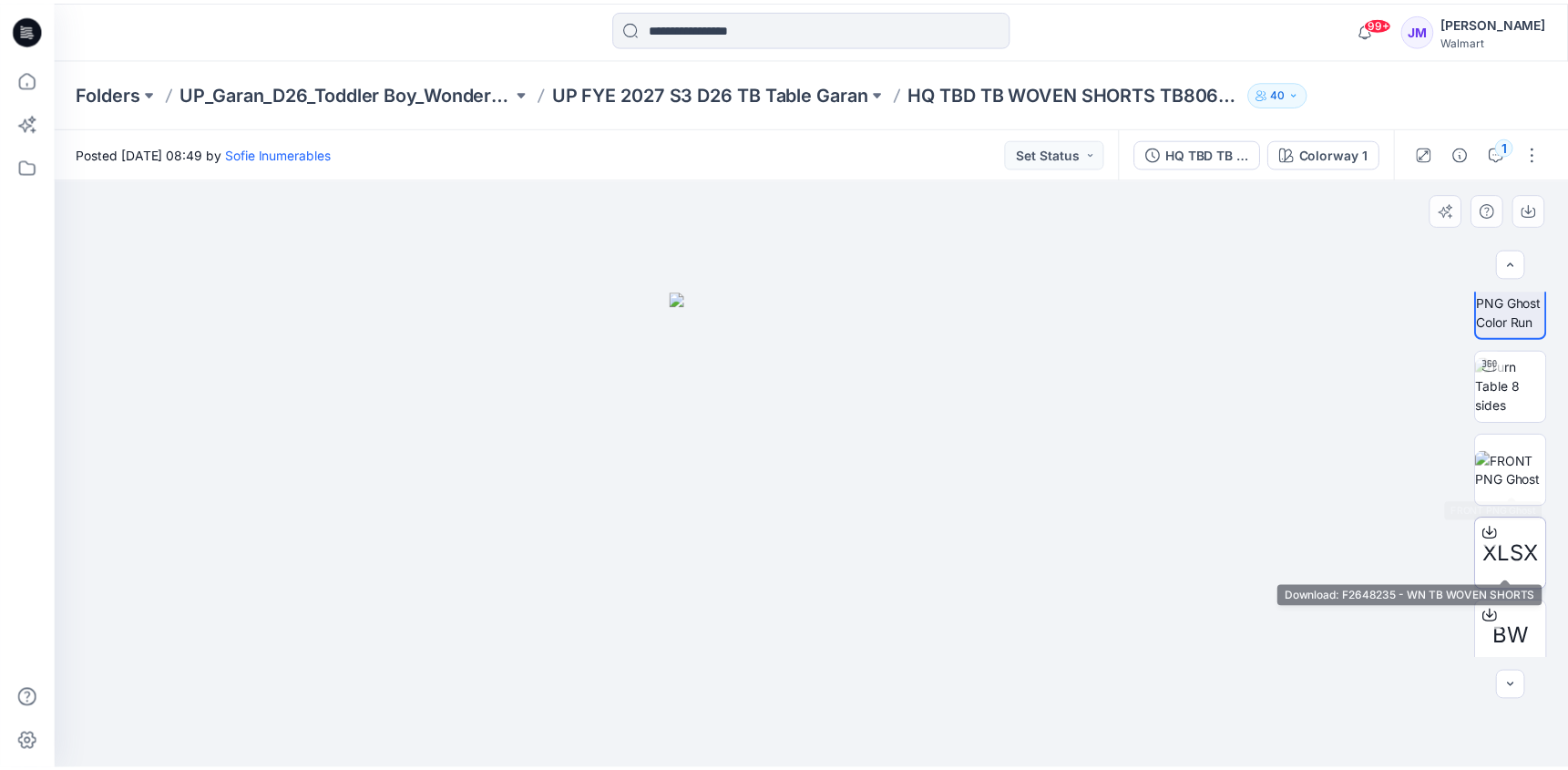
scroll to position [40, 0]
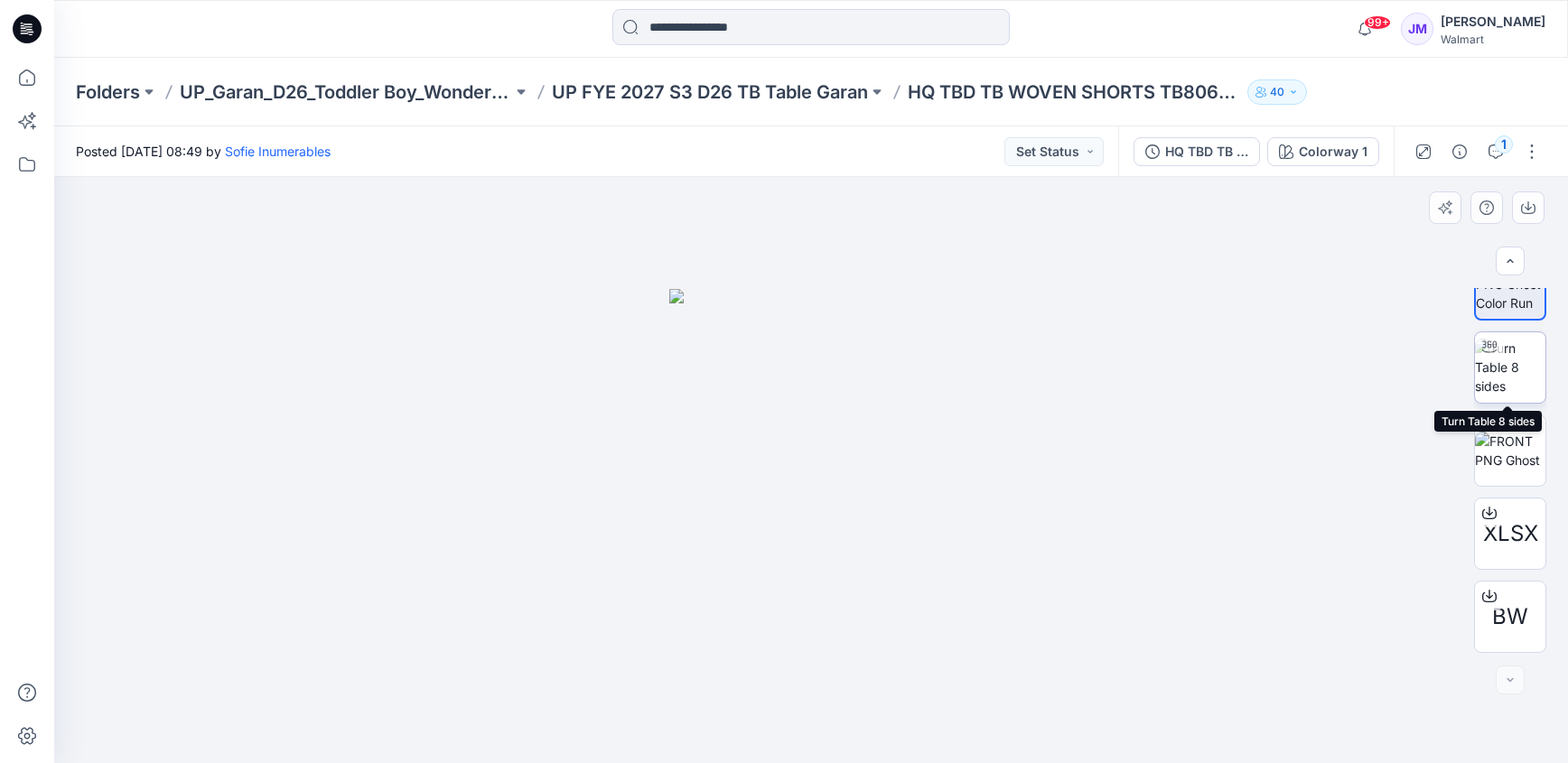
click at [1516, 367] on img at bounding box center [1510, 367] width 71 height 57
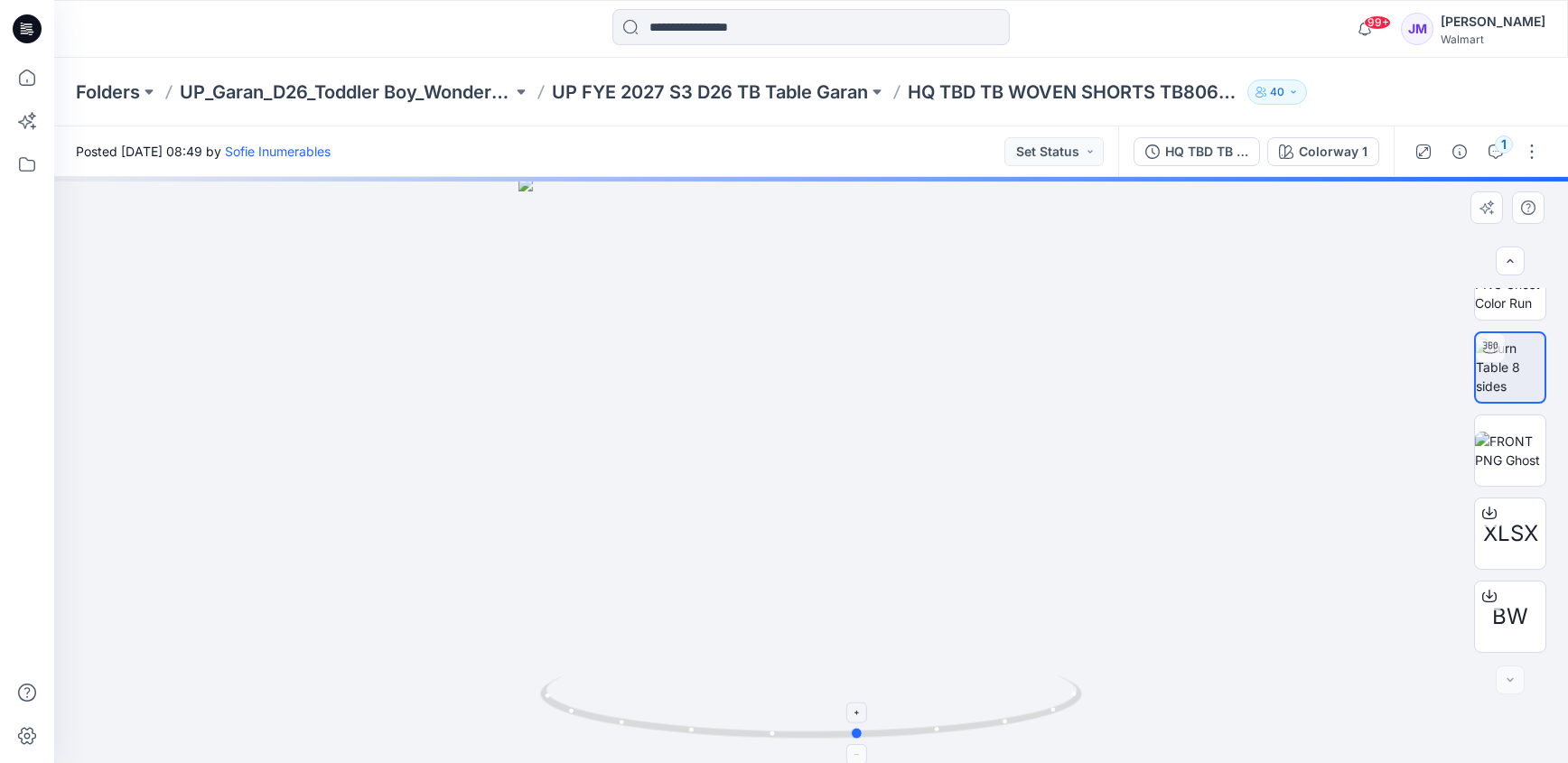
drag, startPoint x: 1047, startPoint y: 718, endPoint x: 553, endPoint y: 678, distance: 495.6
click at [553, 678] on icon at bounding box center [813, 709] width 546 height 68
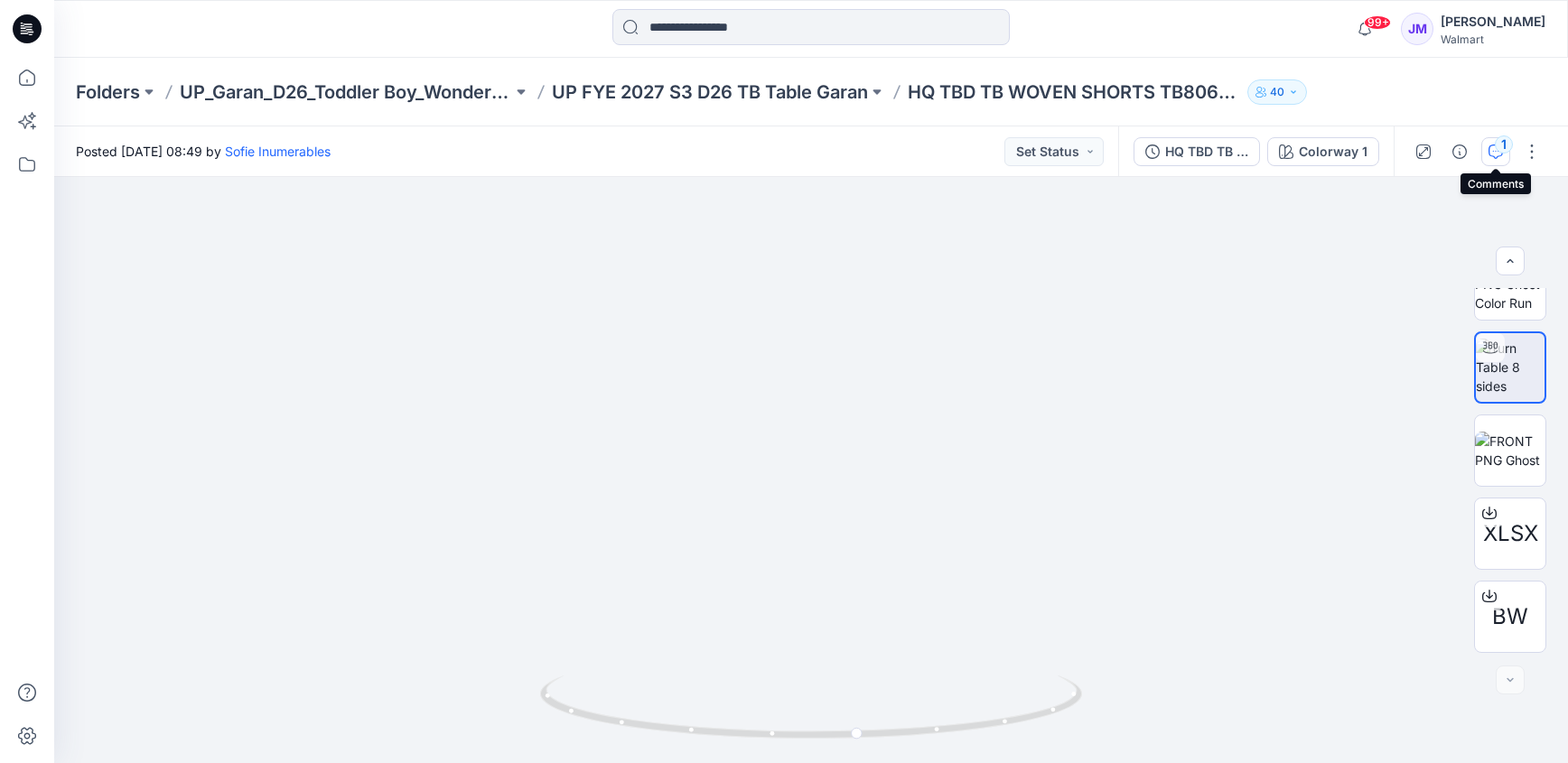
click at [1498, 141] on div "1" at bounding box center [1504, 145] width 18 height 18
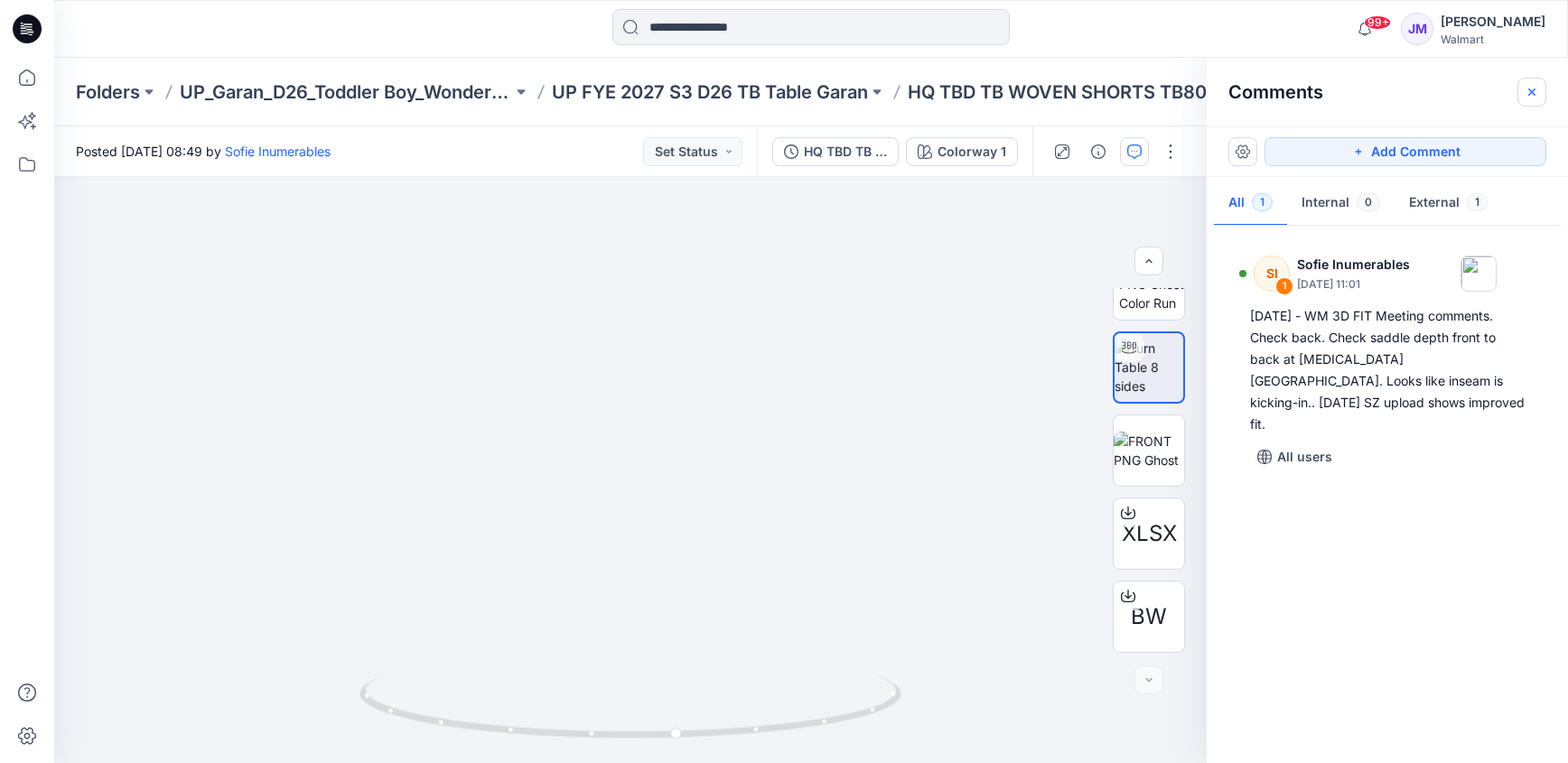
click at [1536, 95] on icon "button" at bounding box center [1532, 92] width 14 height 14
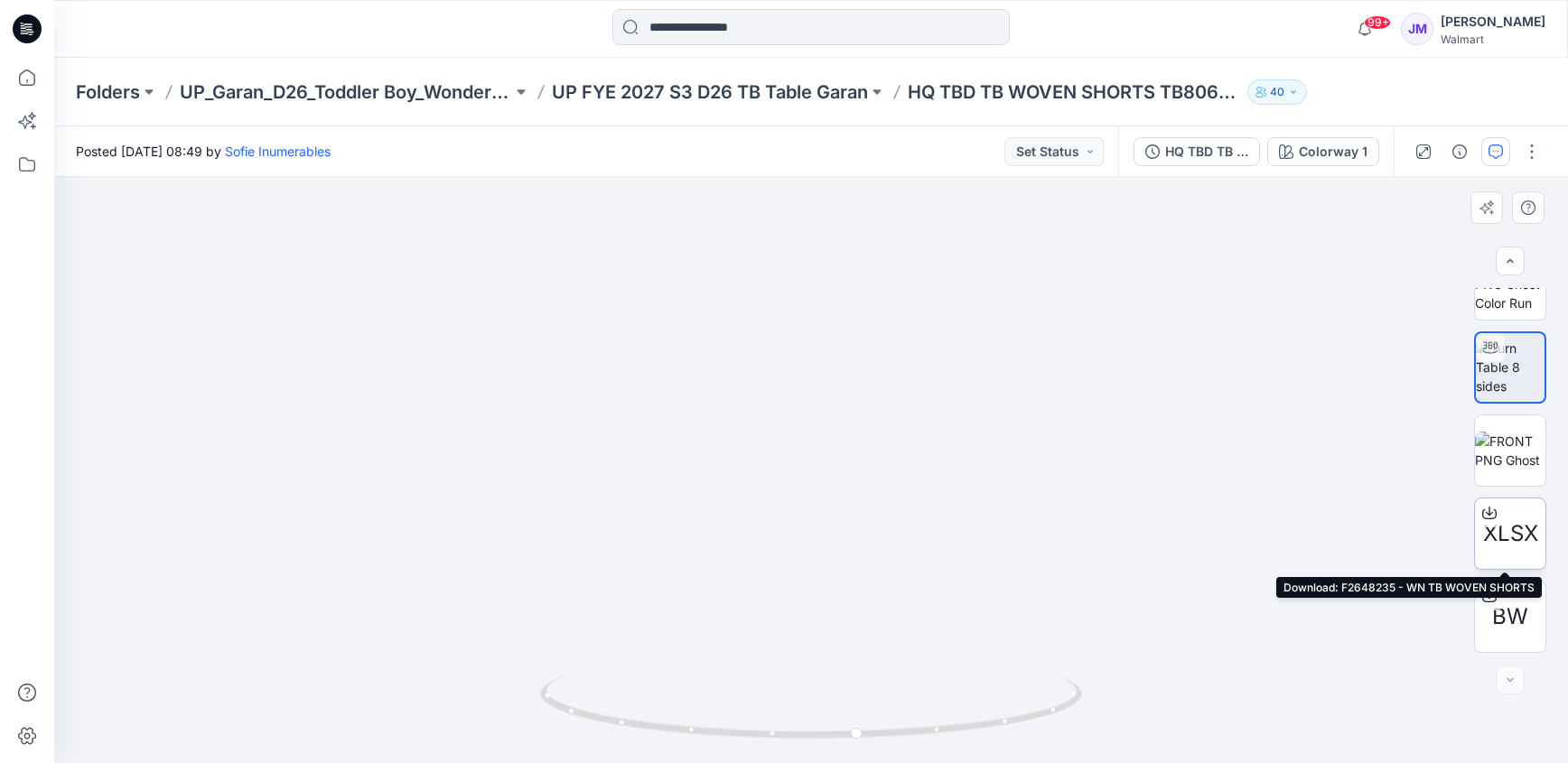
click at [1484, 513] on icon at bounding box center [1489, 513] width 14 height 14
click at [654, 94] on p "UP FYE 2027 S3 D26 TB Table Garan" at bounding box center [710, 92] width 316 height 25
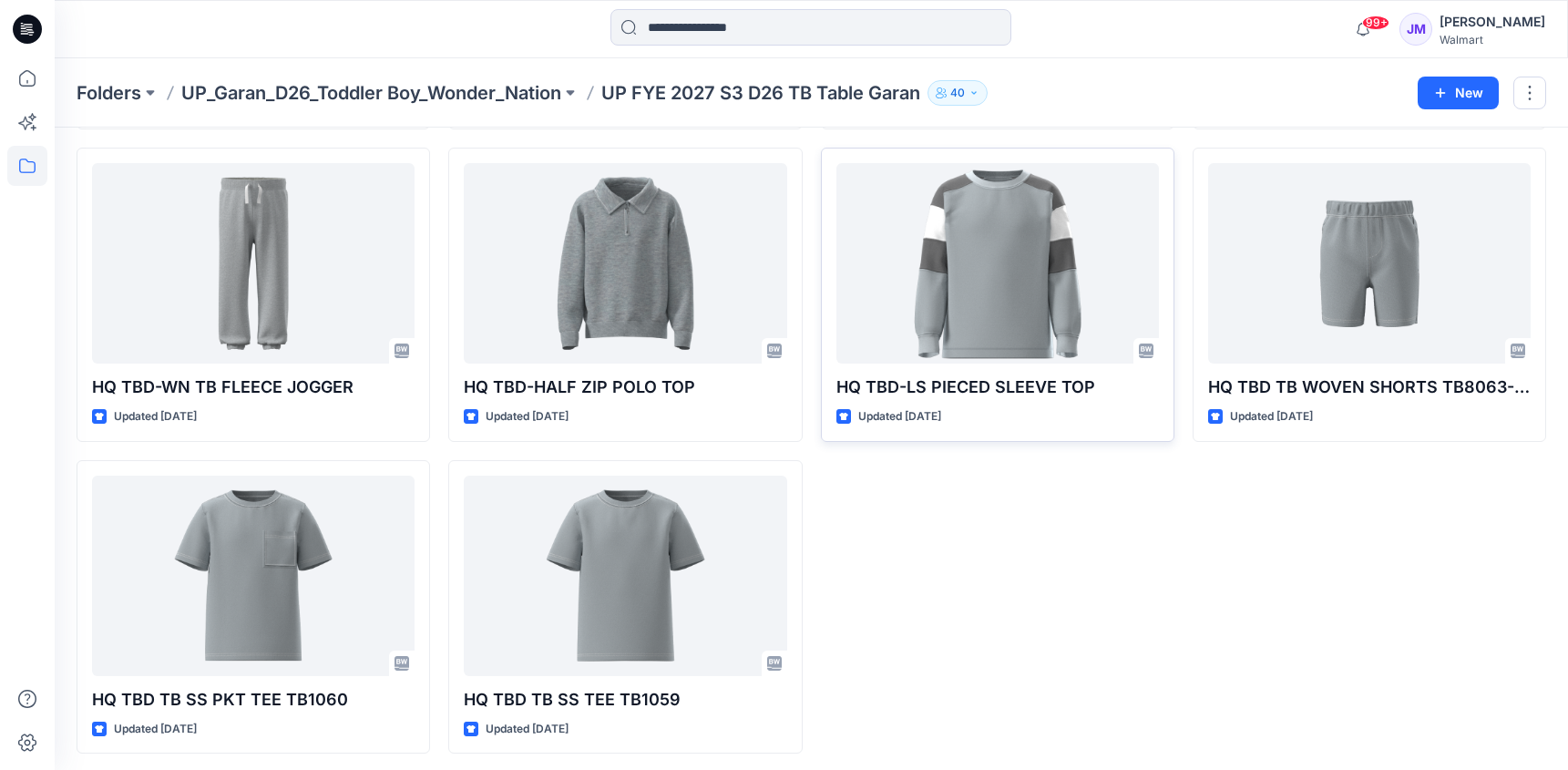
scroll to position [686, 0]
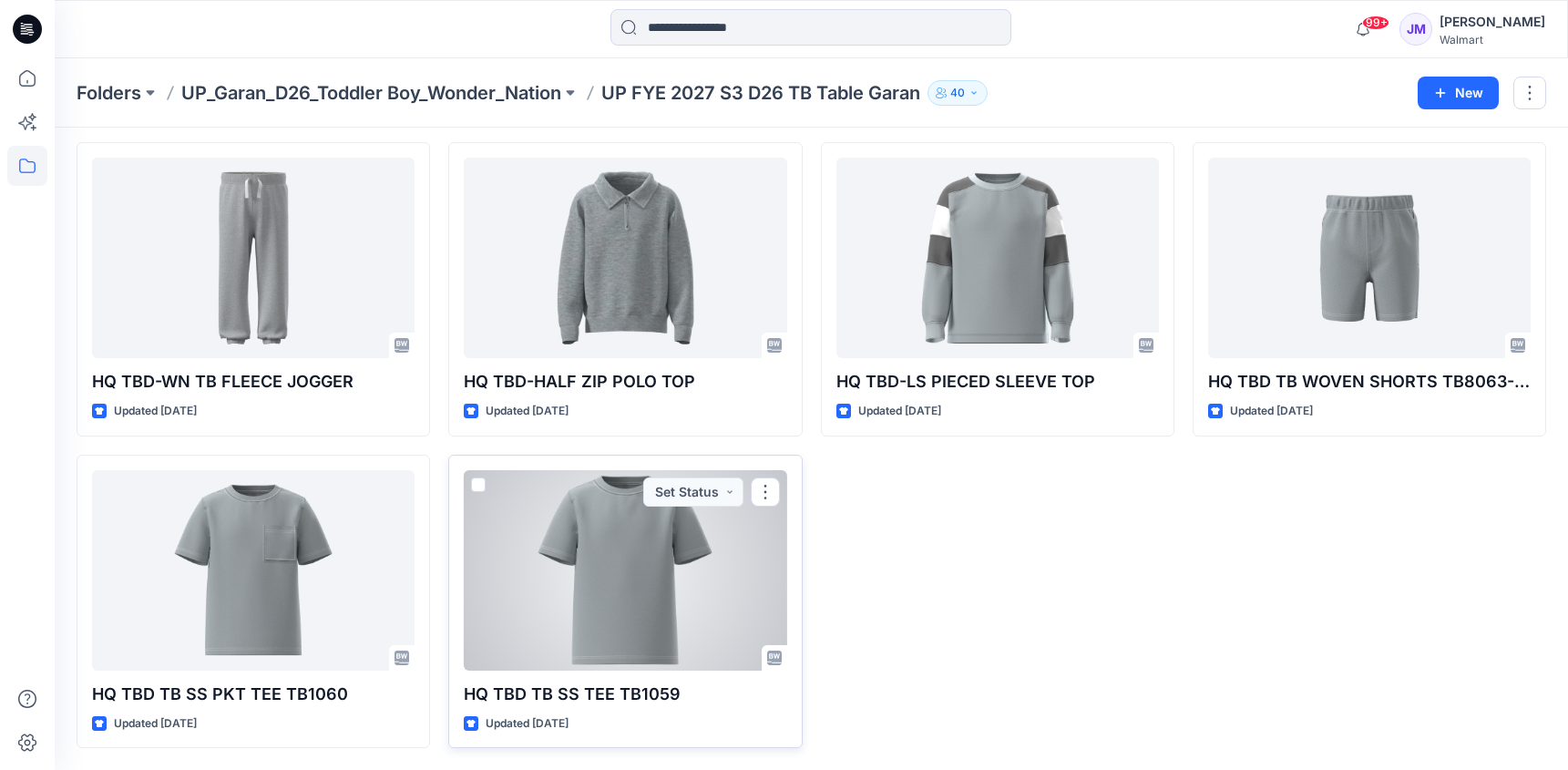
click at [611, 609] on div at bounding box center [625, 570] width 323 height 201
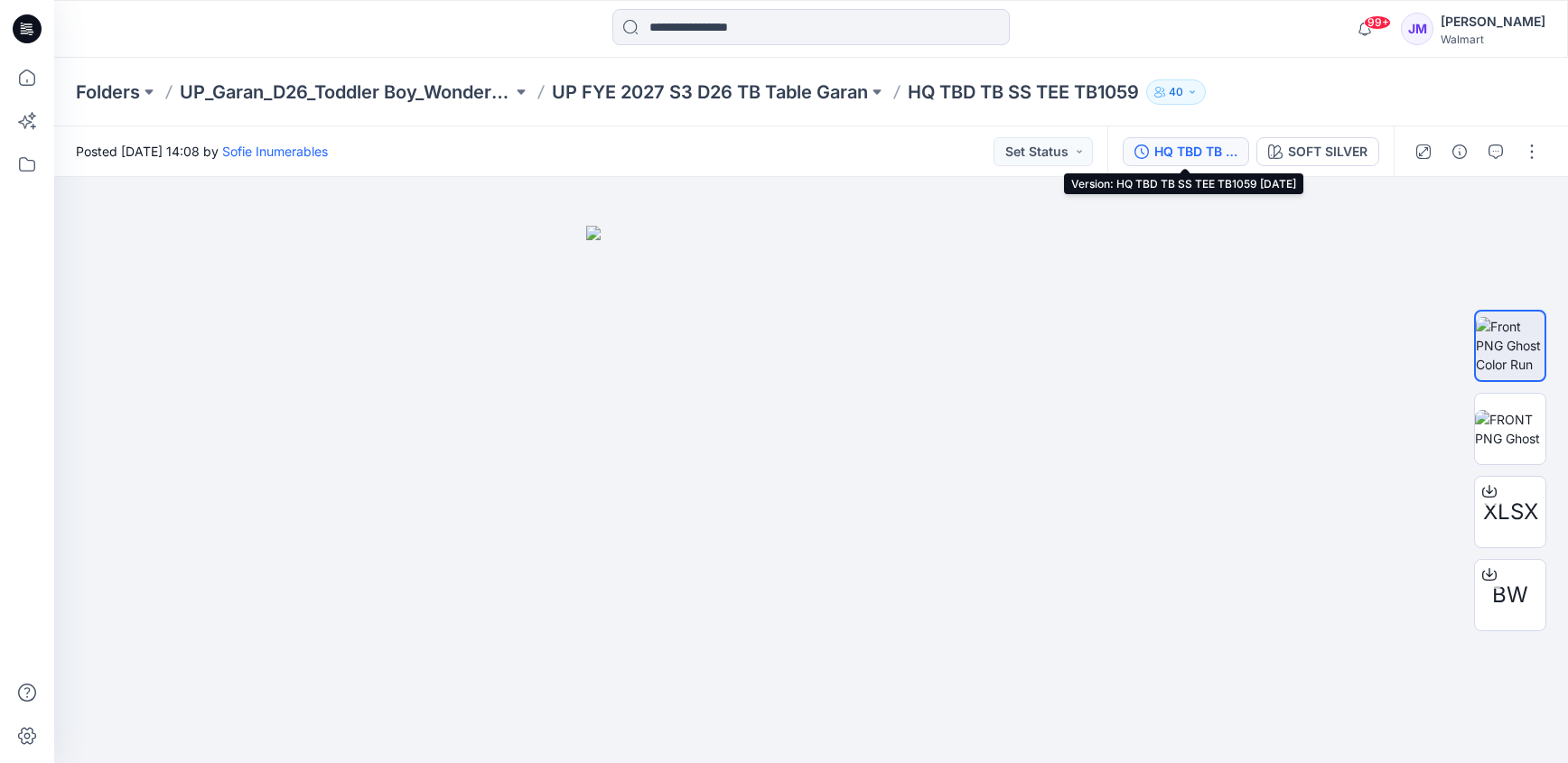
click at [1201, 148] on div "HQ TBD TB SS TEE TB1059 [DATE]" at bounding box center [1196, 152] width 83 height 20
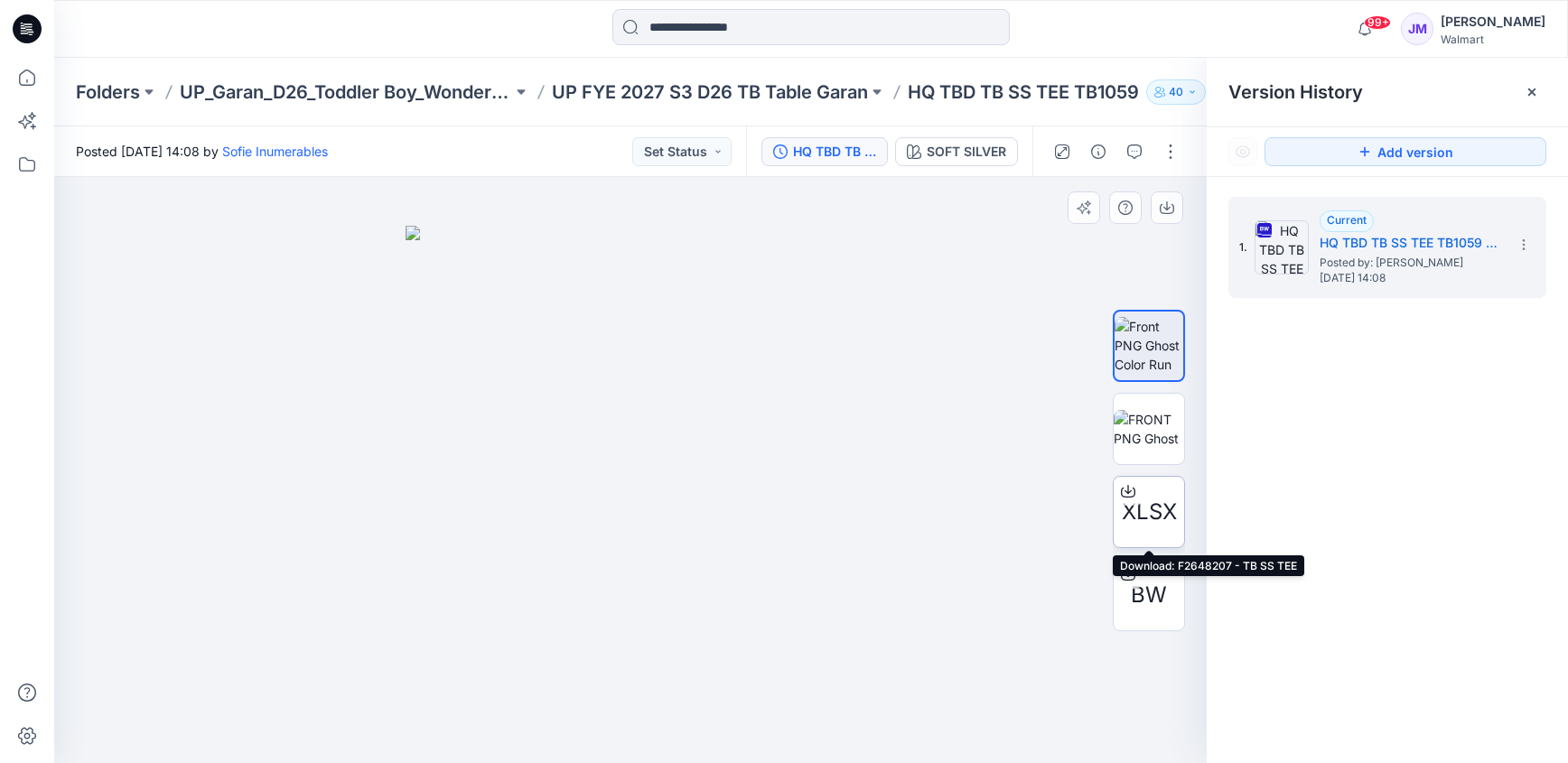
click at [1129, 487] on icon at bounding box center [1129, 488] width 7 height 9
click at [1532, 89] on icon at bounding box center [1532, 92] width 14 height 14
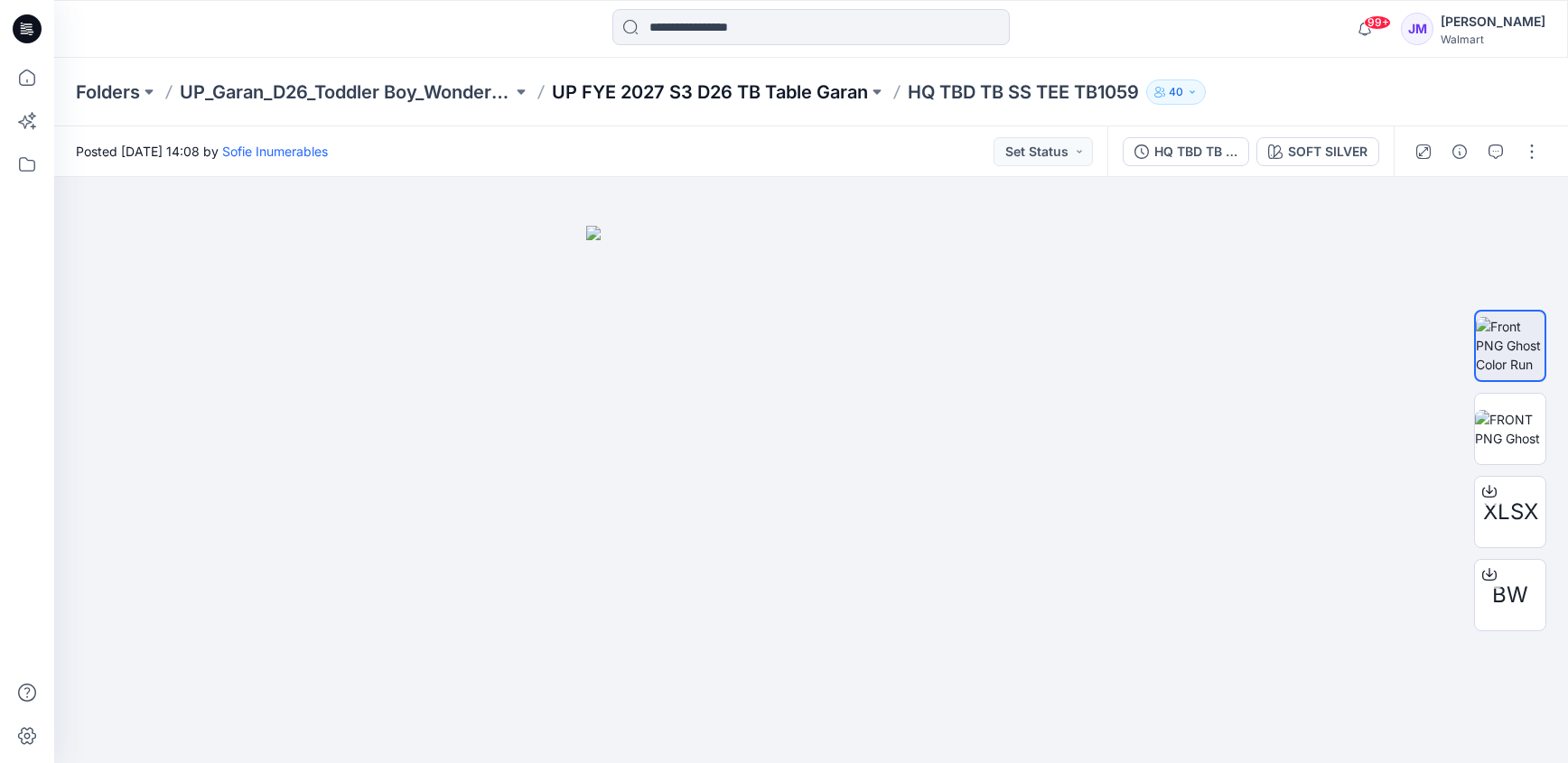
click at [760, 83] on p "UP FYE 2027 S3 D26 TB Table Garan" at bounding box center [710, 92] width 316 height 25
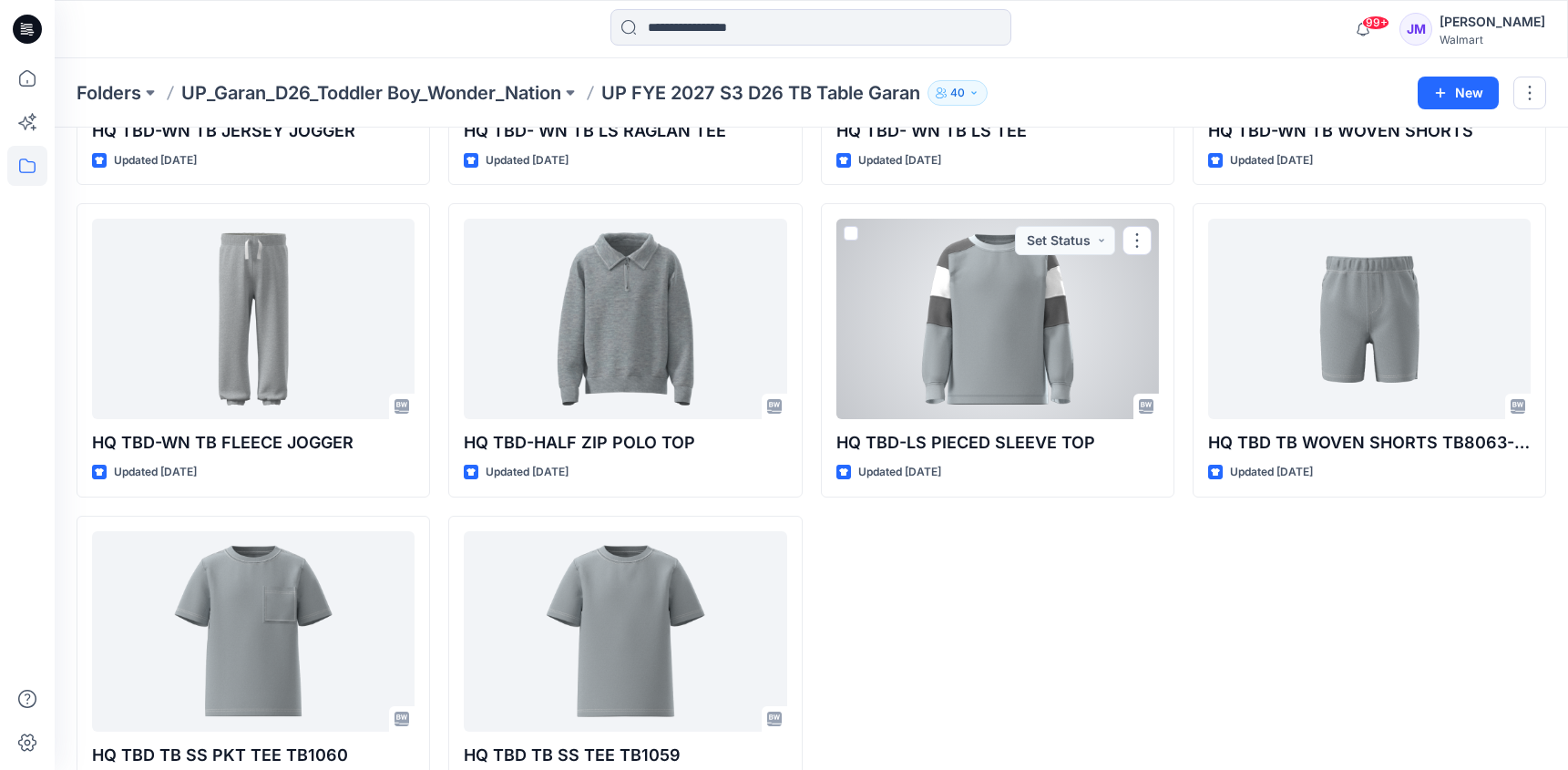
scroll to position [686, 0]
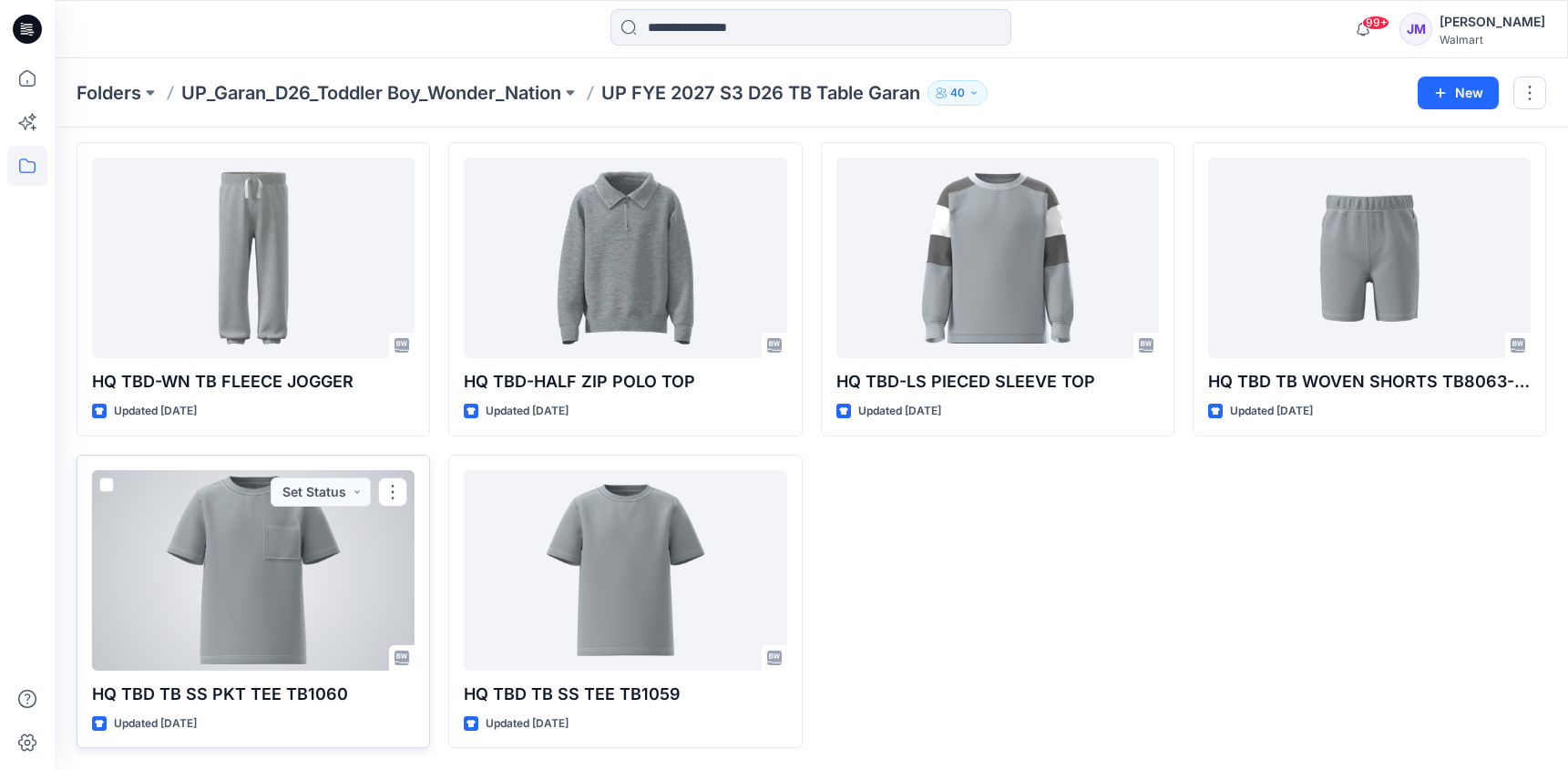
click at [272, 590] on div at bounding box center [254, 570] width 323 height 201
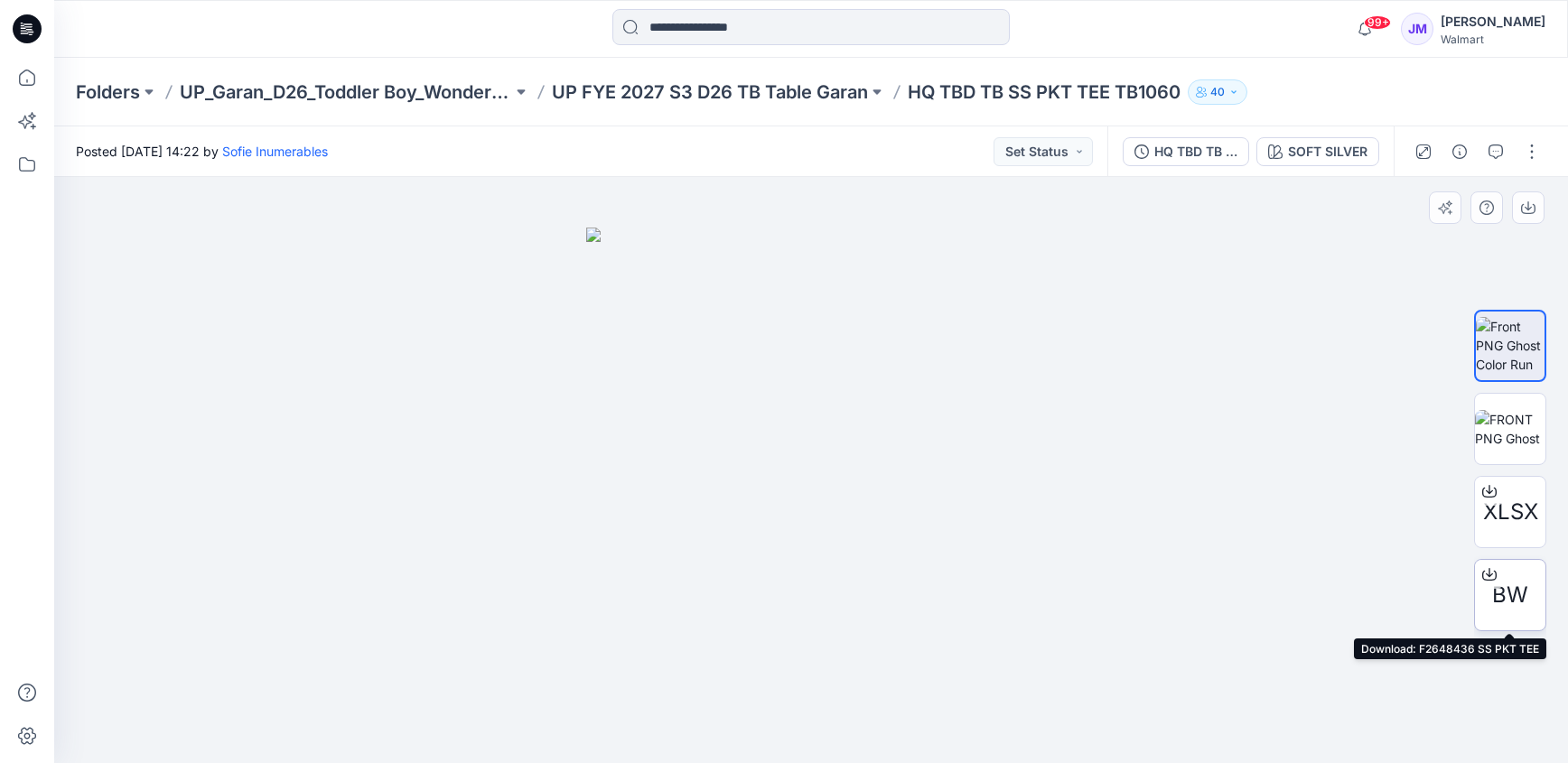
click at [1482, 576] on icon at bounding box center [1489, 574] width 14 height 14
